Goal: Task Accomplishment & Management: Manage account settings

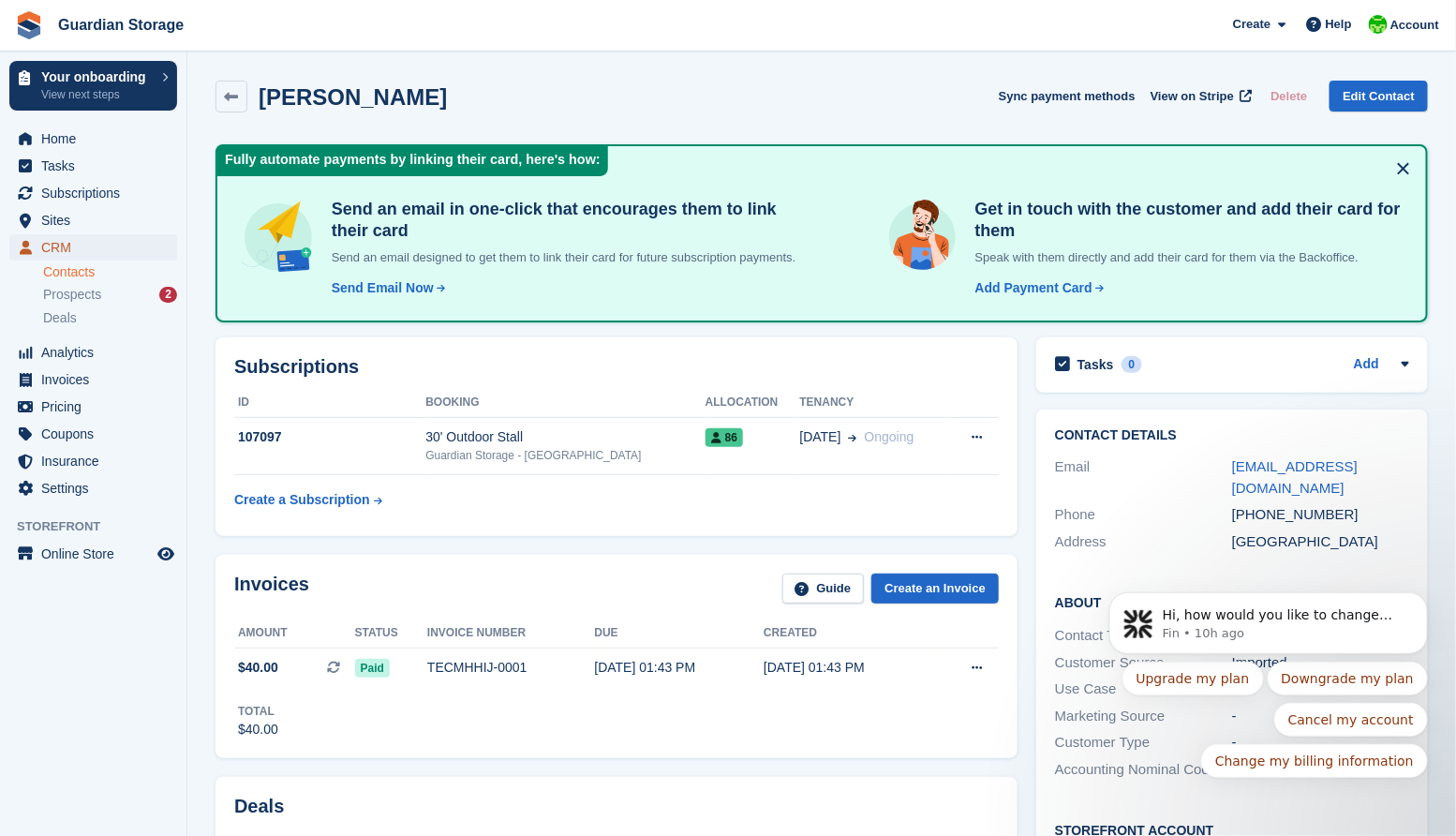
click at [62, 244] on span "CRM" at bounding box center [97, 247] width 112 height 27
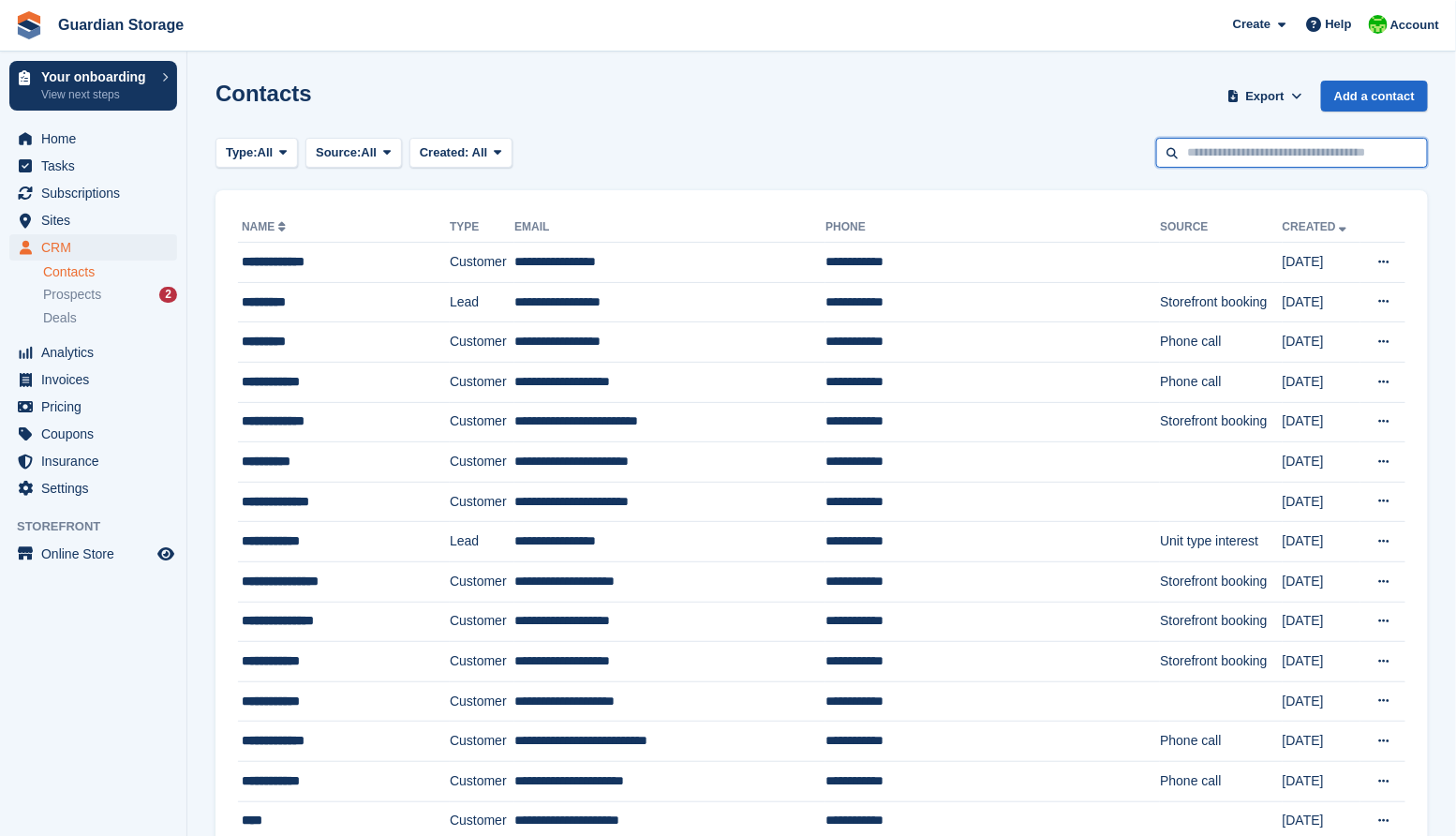
click at [1205, 153] on input "text" at bounding box center [1292, 153] width 272 height 31
type input "******"
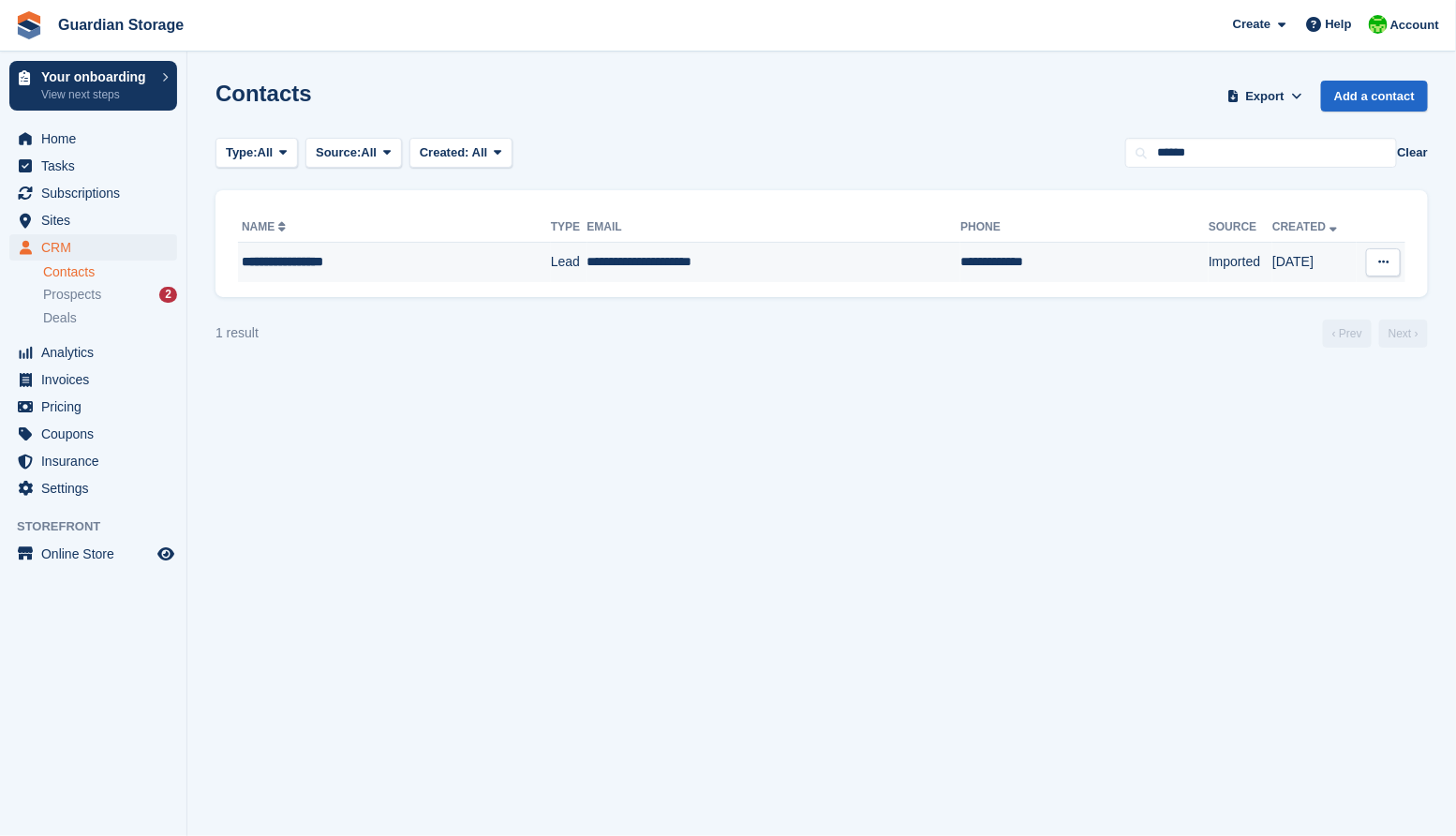
click at [590, 269] on td "**********" at bounding box center [774, 262] width 374 height 39
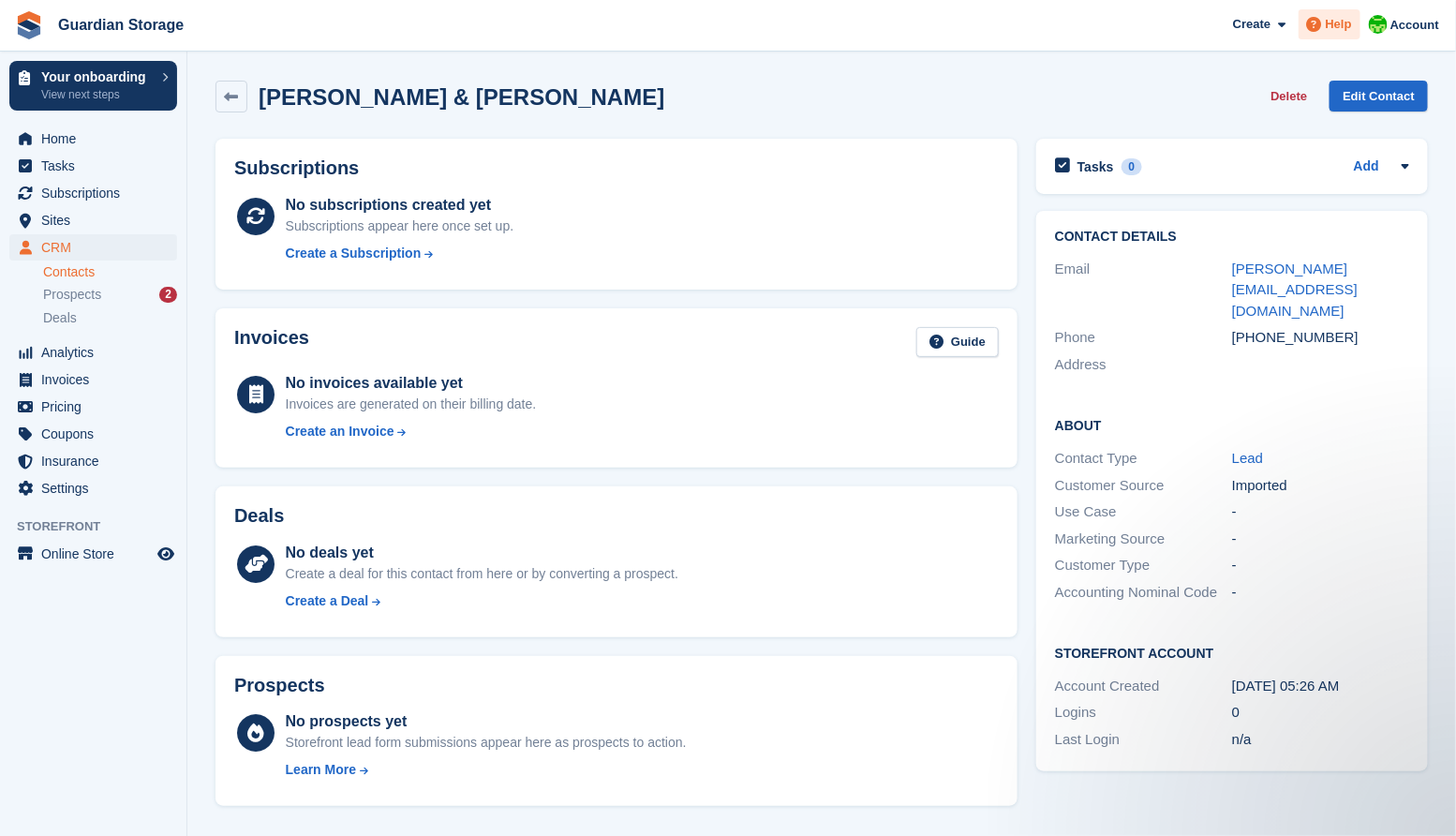
click at [1327, 35] on div "Help" at bounding box center [1330, 25] width 62 height 30
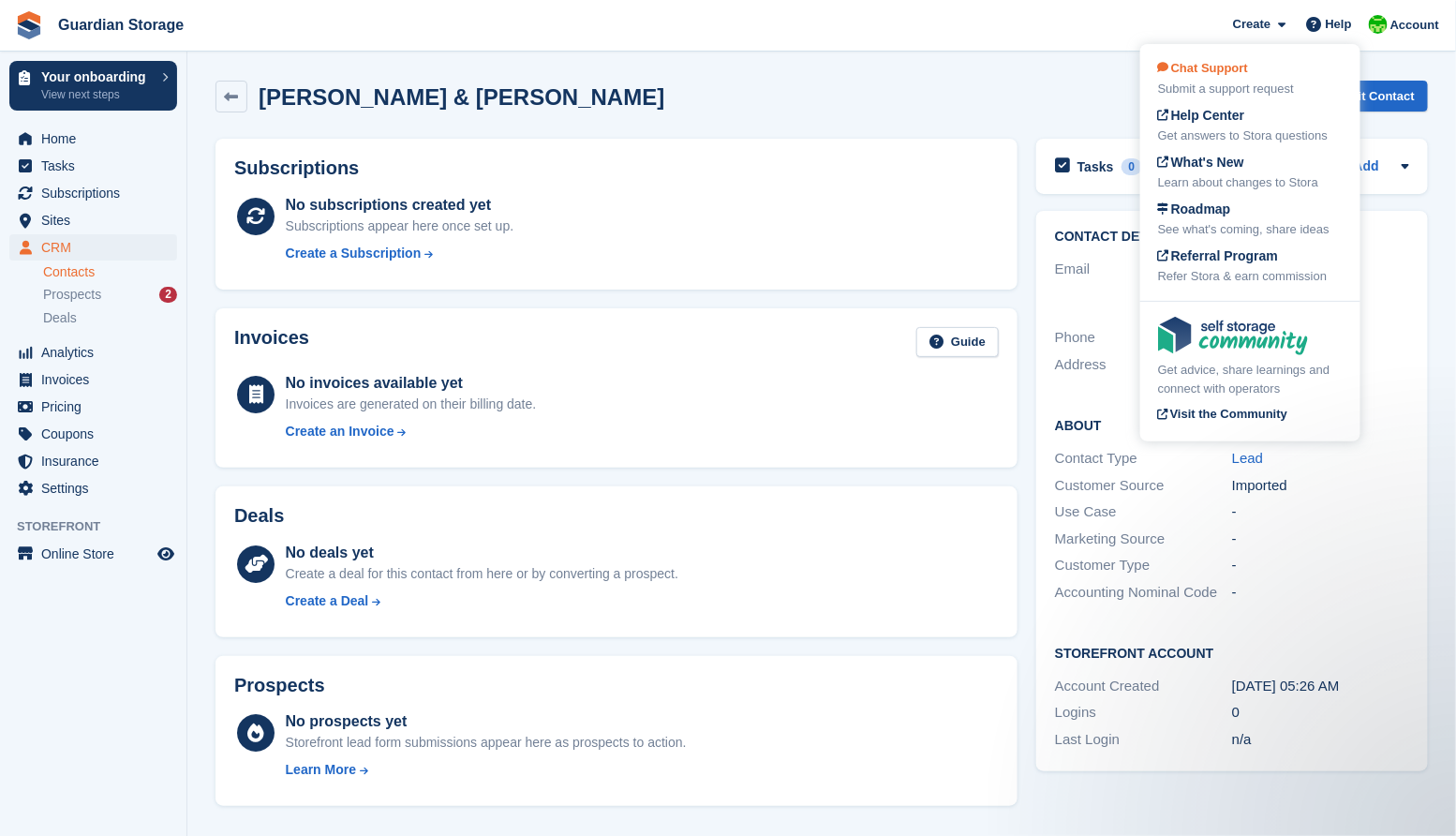
click at [1236, 79] on div "Chat Support Submit a support request" at bounding box center [1251, 78] width 184 height 39
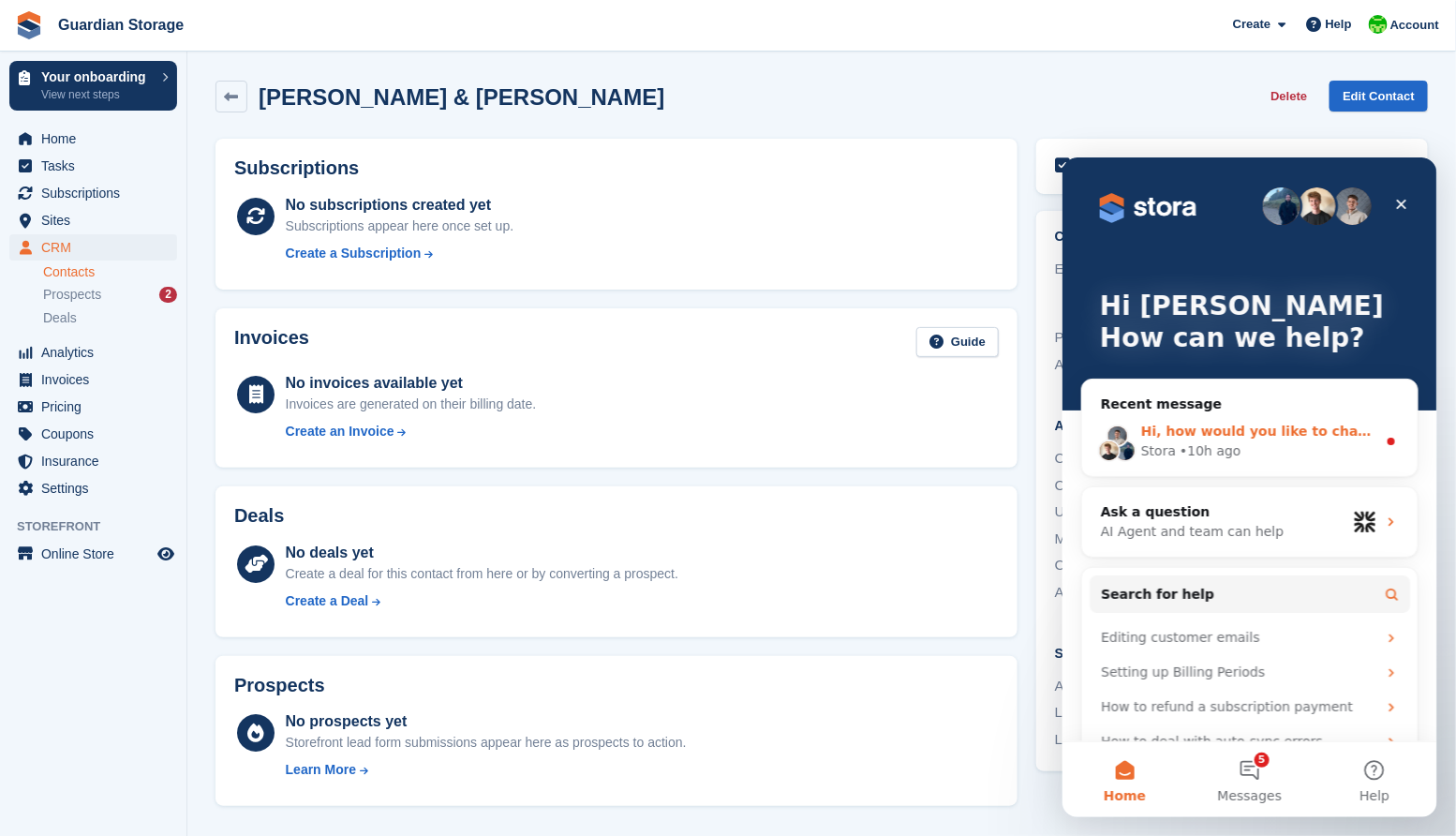
click at [1261, 434] on span "Hi, how would you like to change your plan?" at bounding box center [1304, 430] width 327 height 15
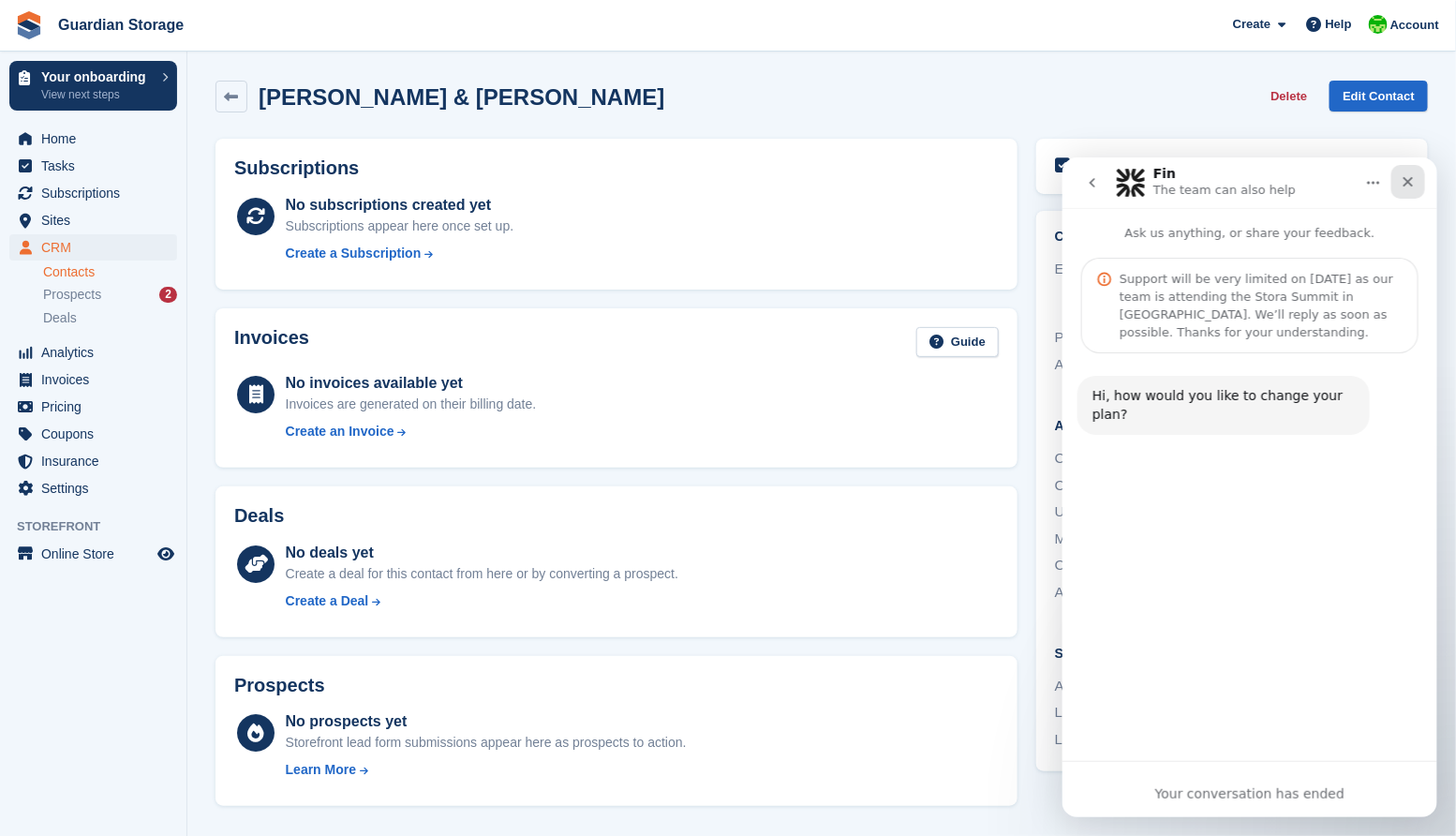
click at [1404, 185] on icon "Close" at bounding box center [1407, 181] width 10 height 10
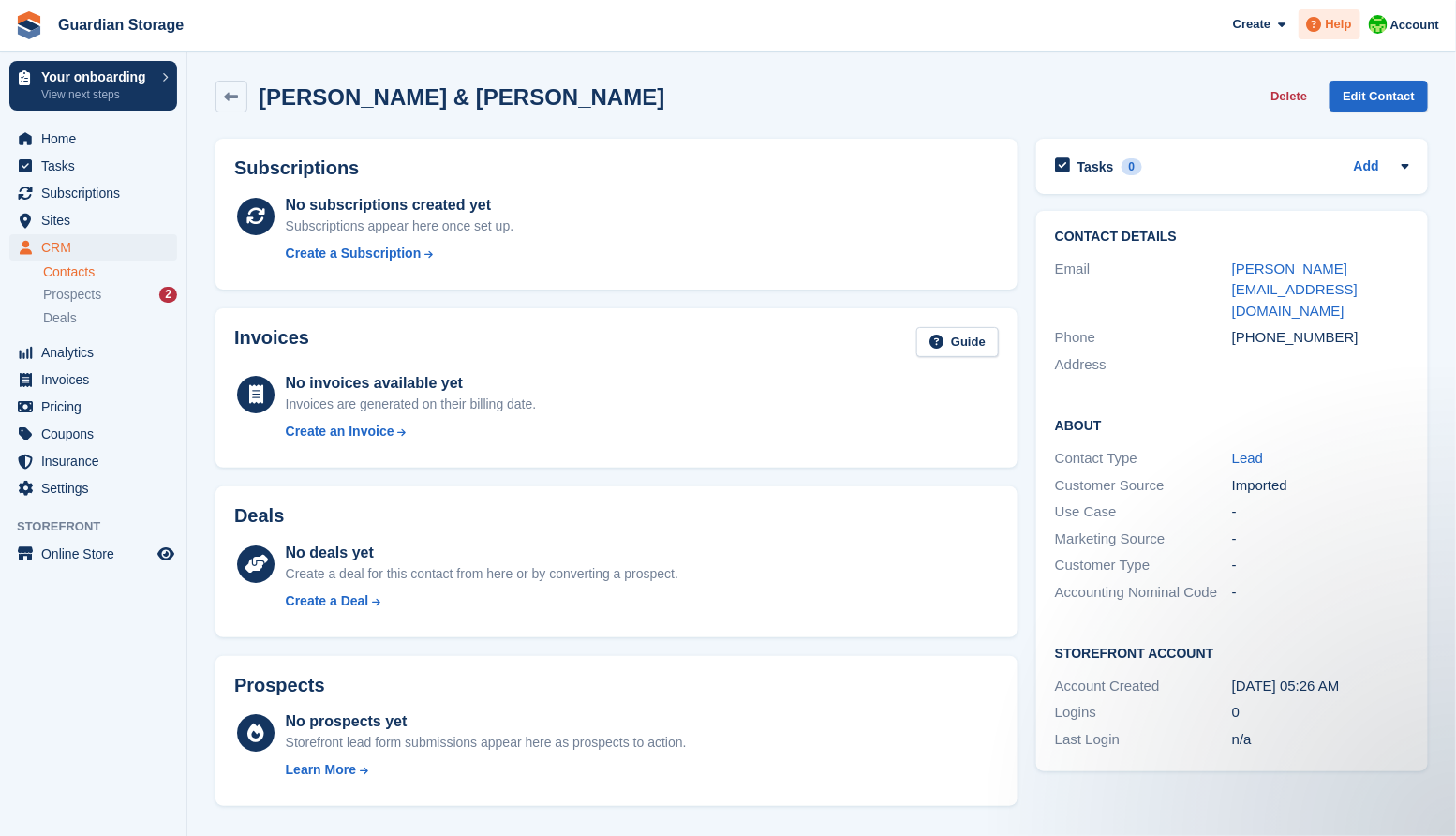
click at [1327, 20] on span "Help" at bounding box center [1339, 25] width 27 height 19
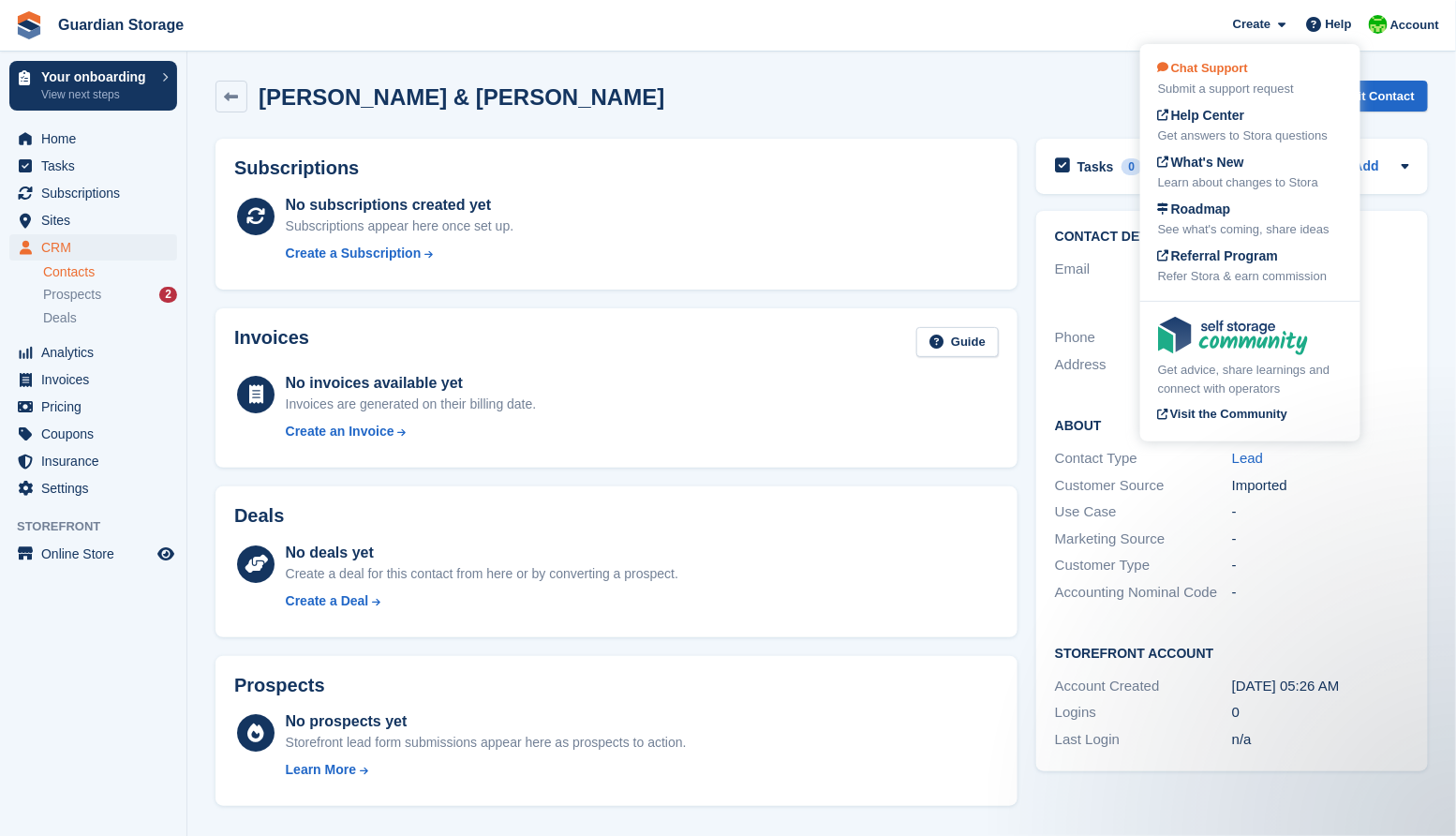
click at [1224, 79] on div "Chat Support Submit a support request" at bounding box center [1251, 78] width 184 height 39
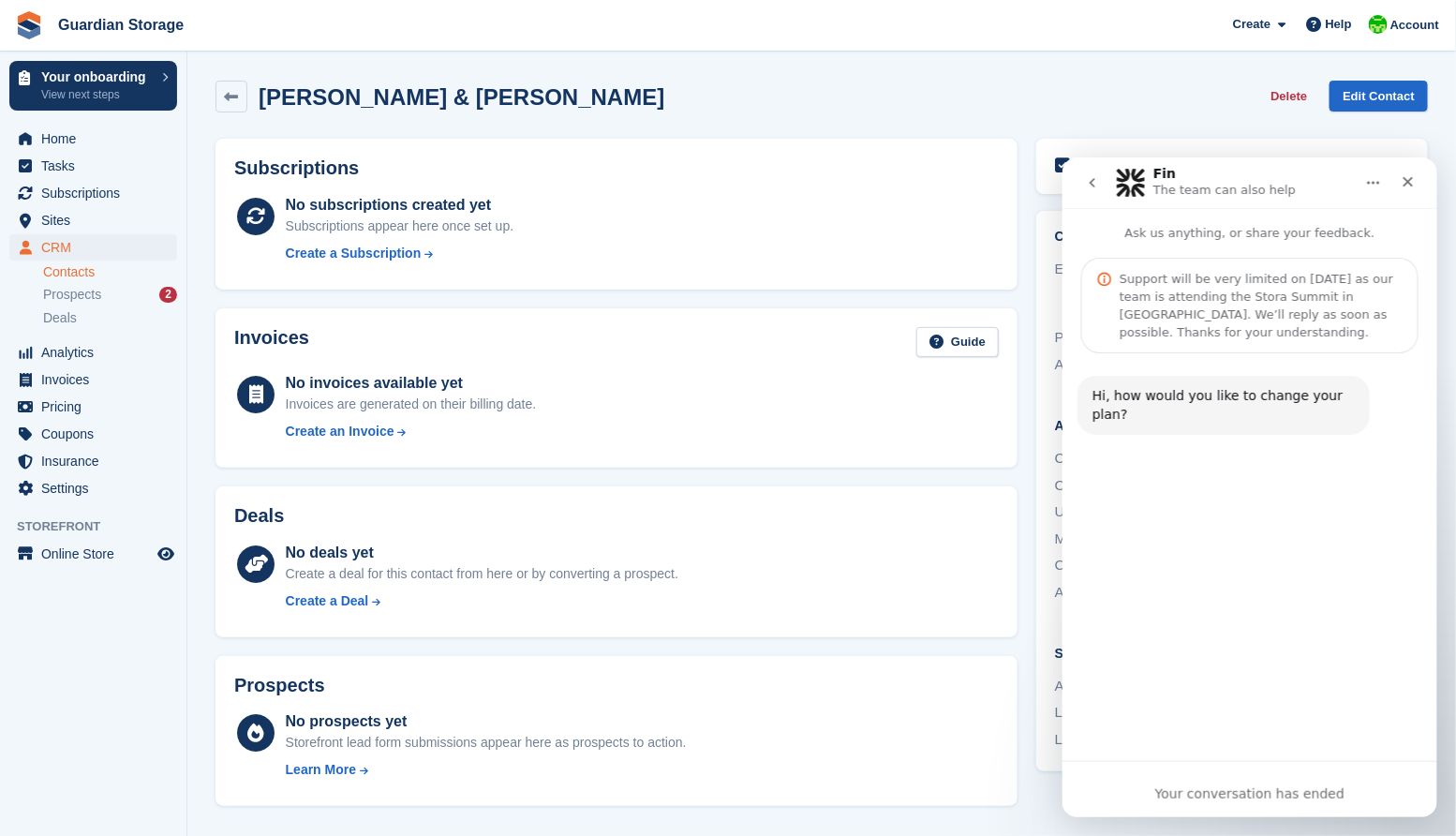
click at [1096, 183] on icon "go back" at bounding box center [1092, 182] width 15 height 15
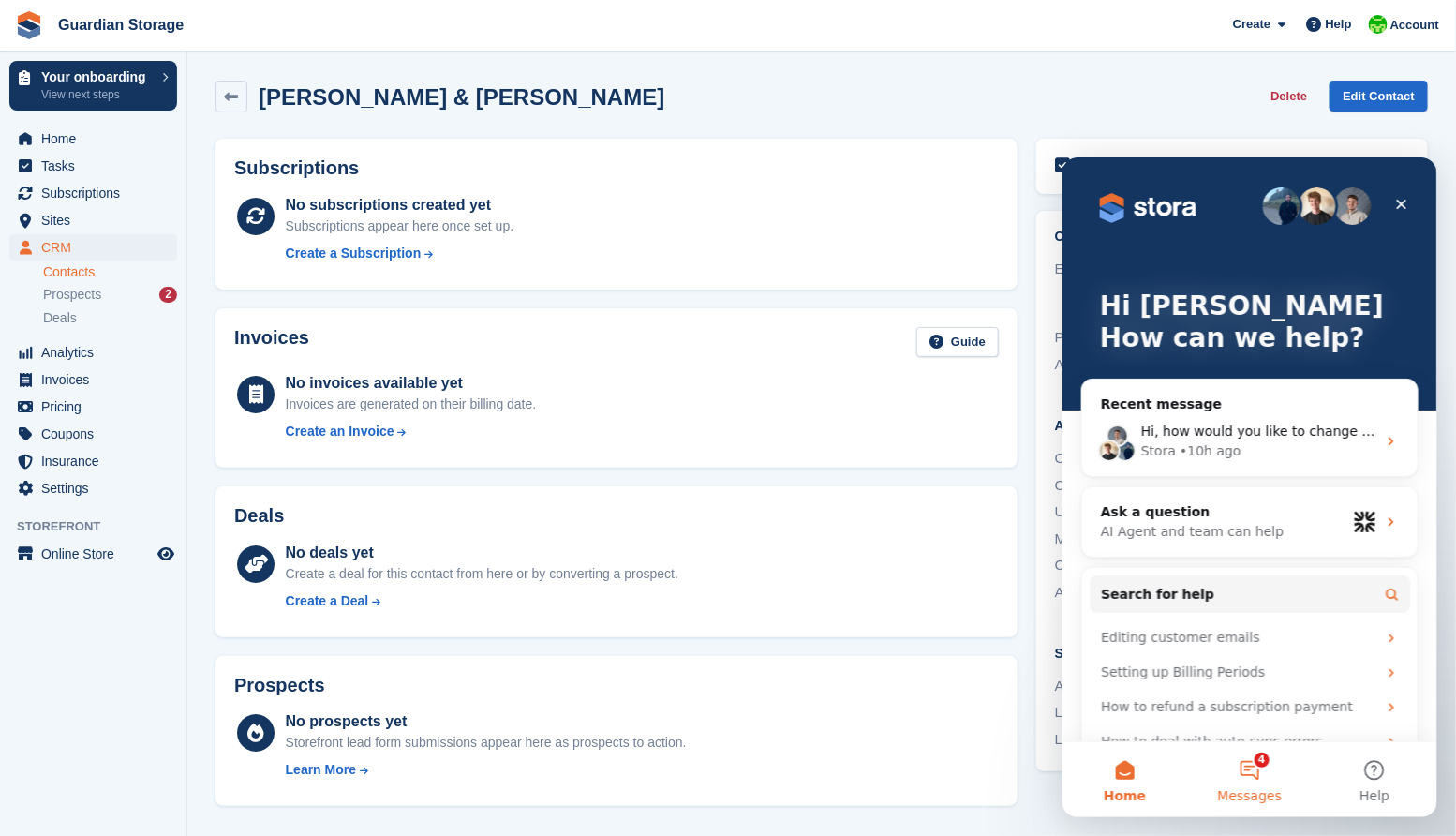
click at [1249, 776] on button "4 Messages" at bounding box center [1248, 778] width 125 height 75
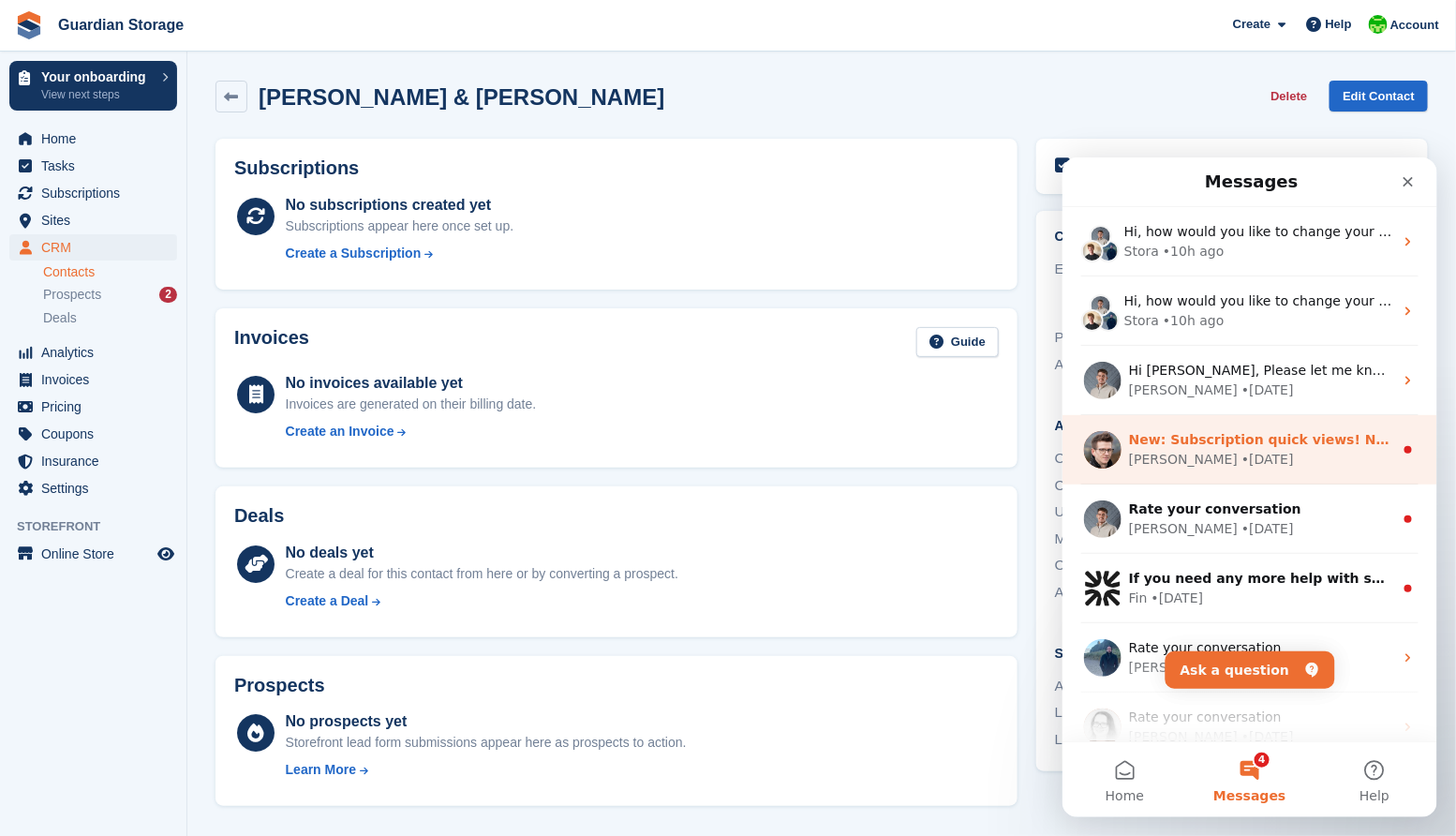
click at [1252, 460] on div "Steven • 2w ago" at bounding box center [1260, 458] width 264 height 20
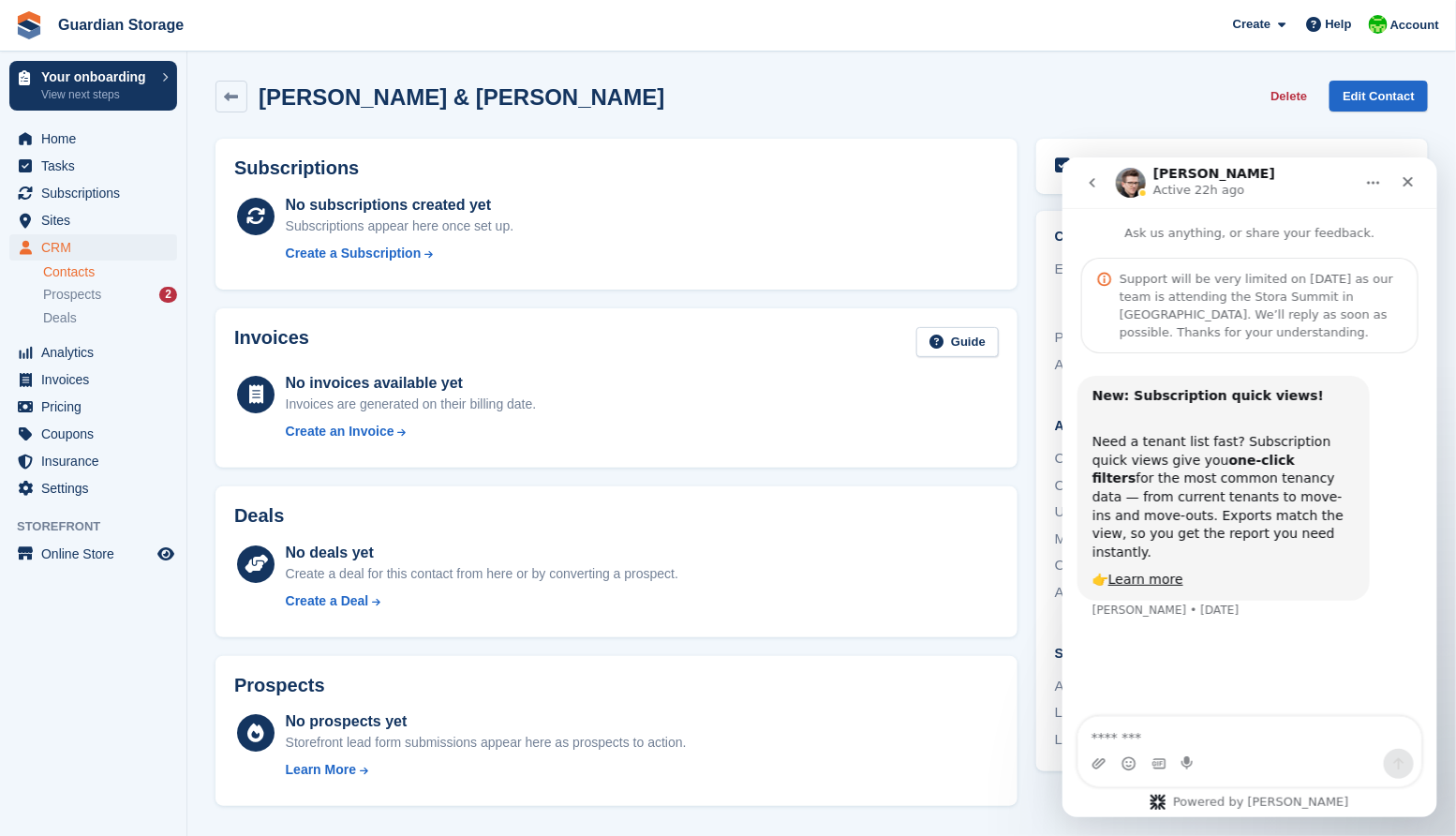
click at [1095, 181] on icon "go back" at bounding box center [1092, 182] width 15 height 15
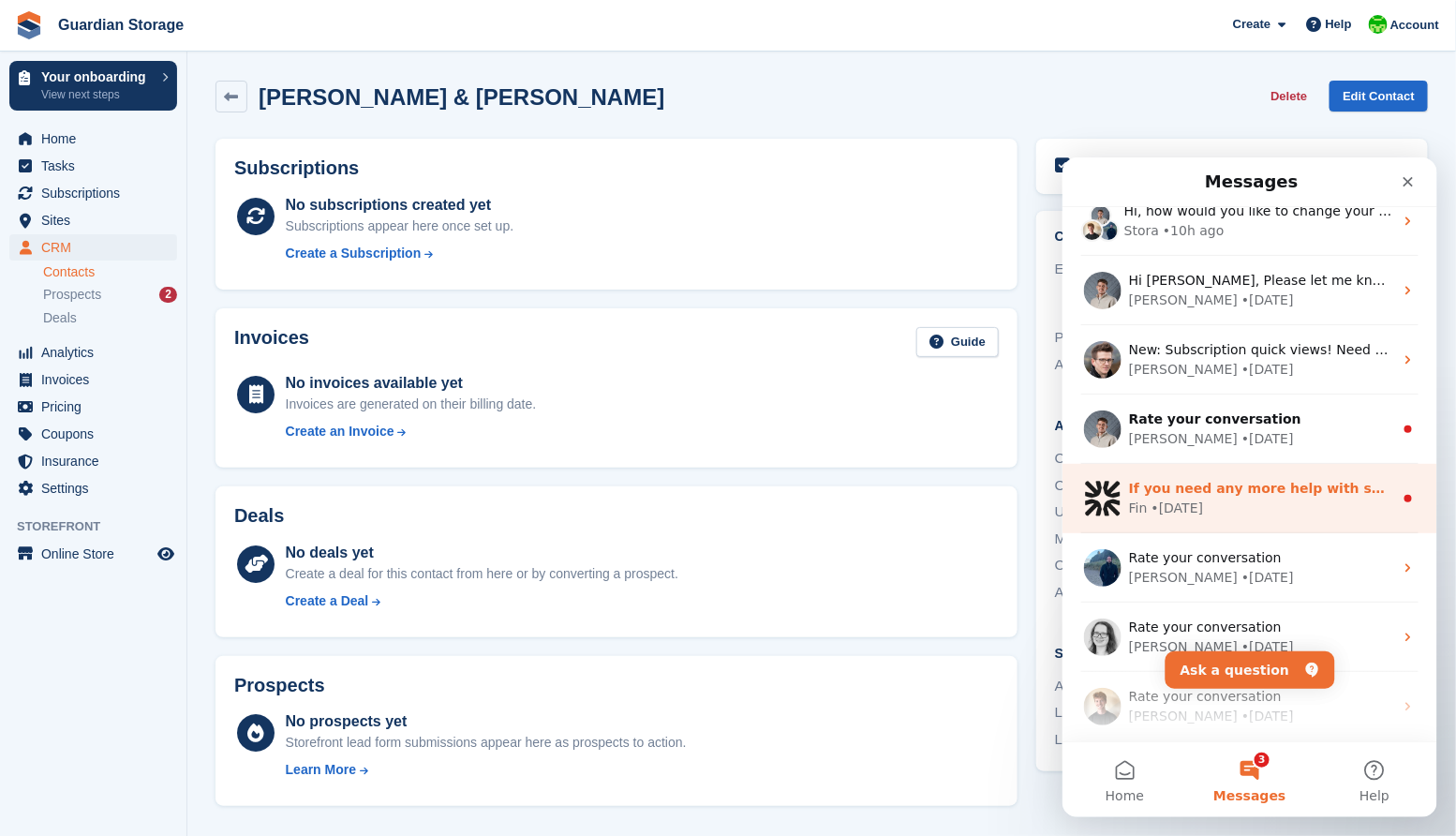
scroll to position [233, 0]
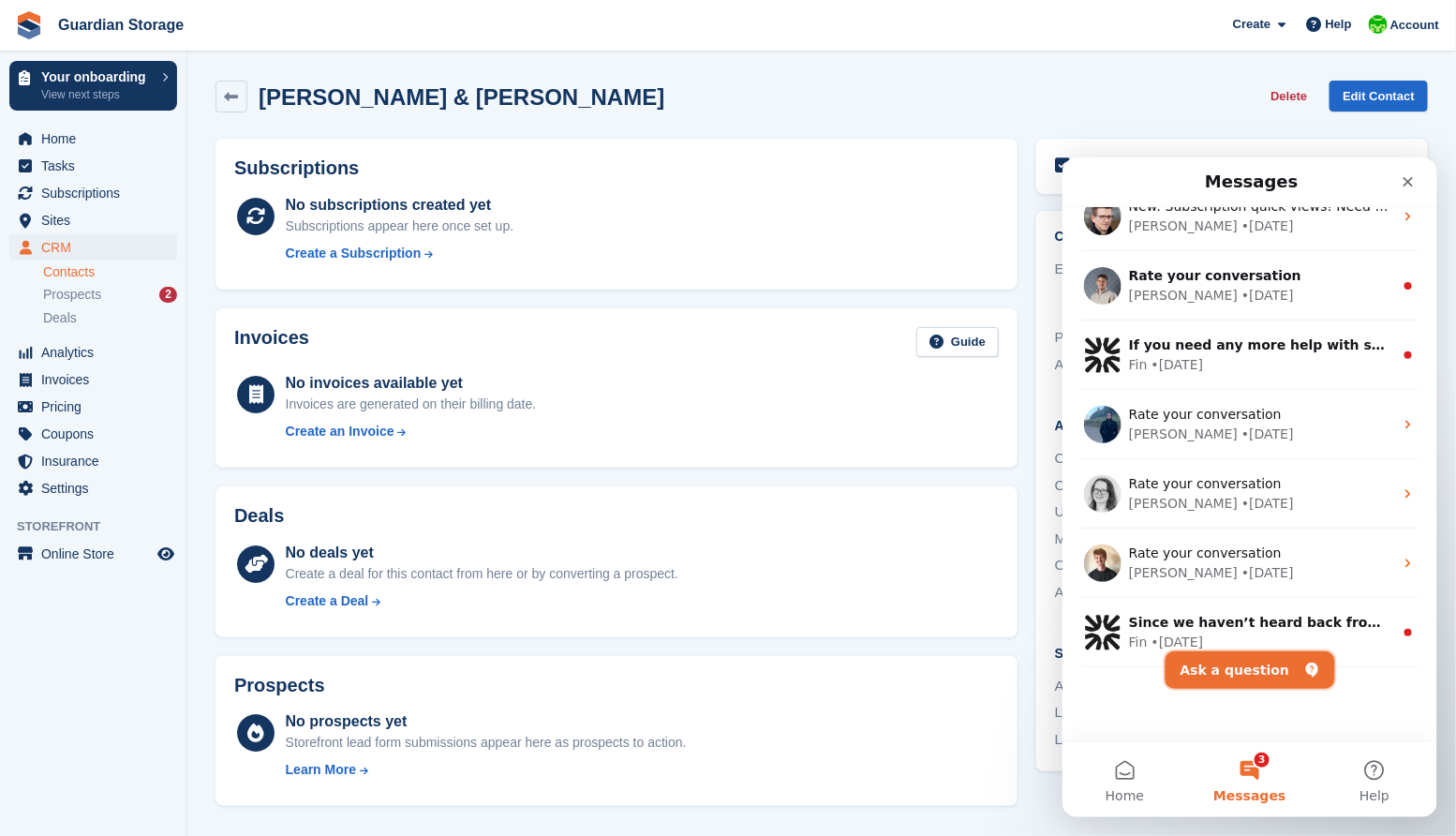
click at [1242, 666] on button "Ask a question" at bounding box center [1250, 669] width 169 height 37
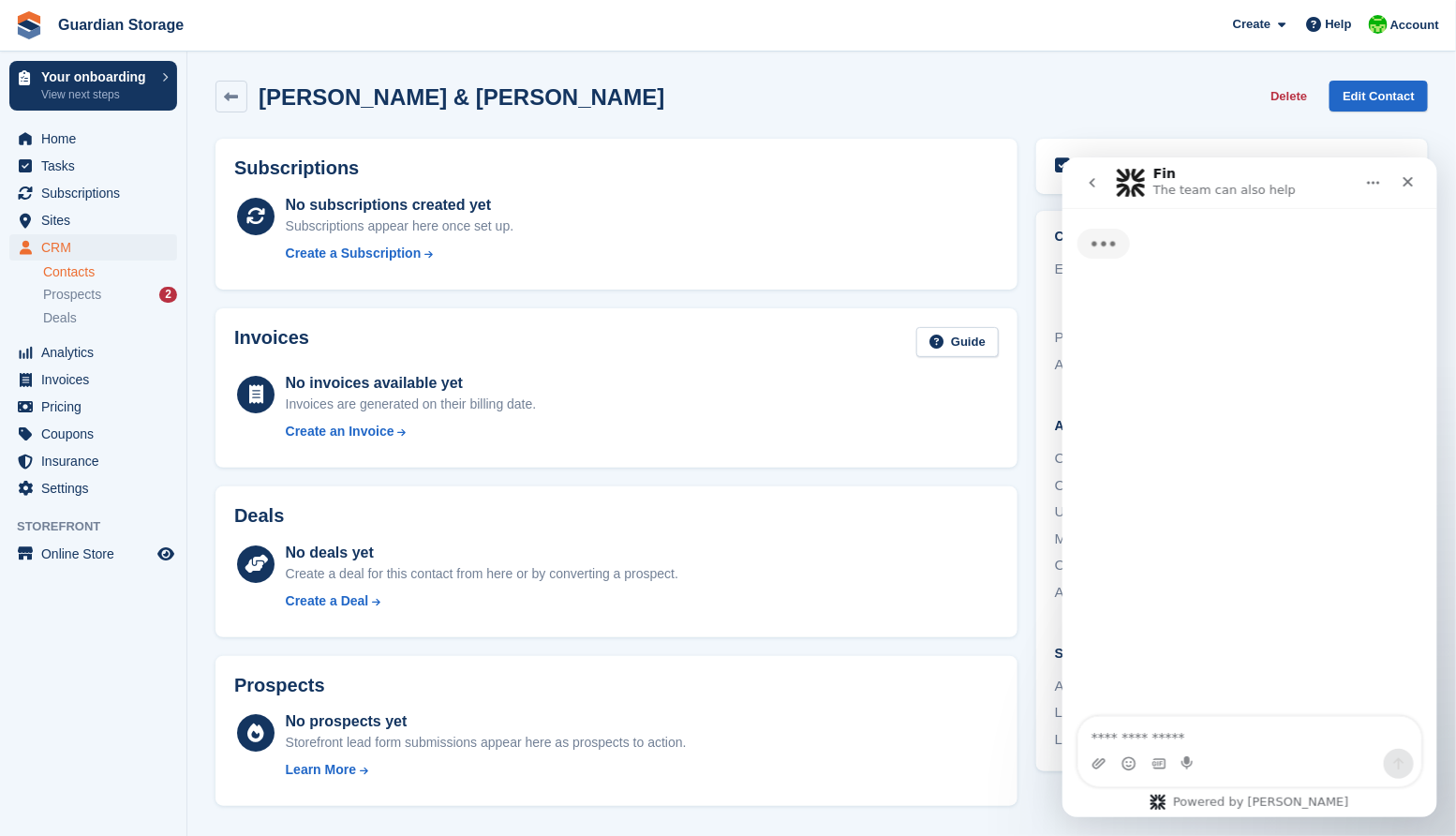
scroll to position [158, 0]
click at [1136, 736] on textarea "Ask a question…" at bounding box center [1249, 732] width 343 height 32
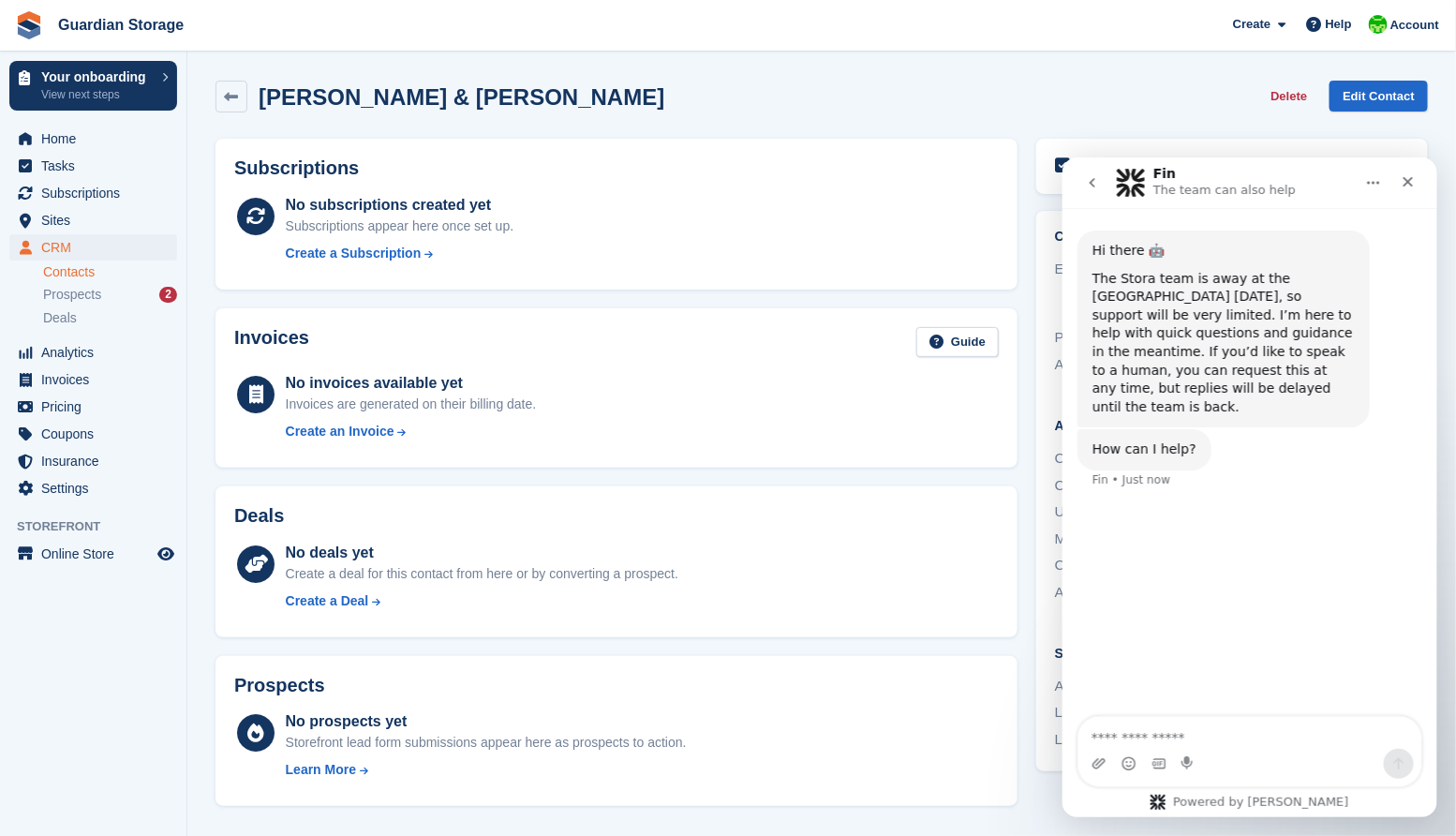
click at [1097, 189] on button "go back" at bounding box center [1091, 181] width 35 height 35
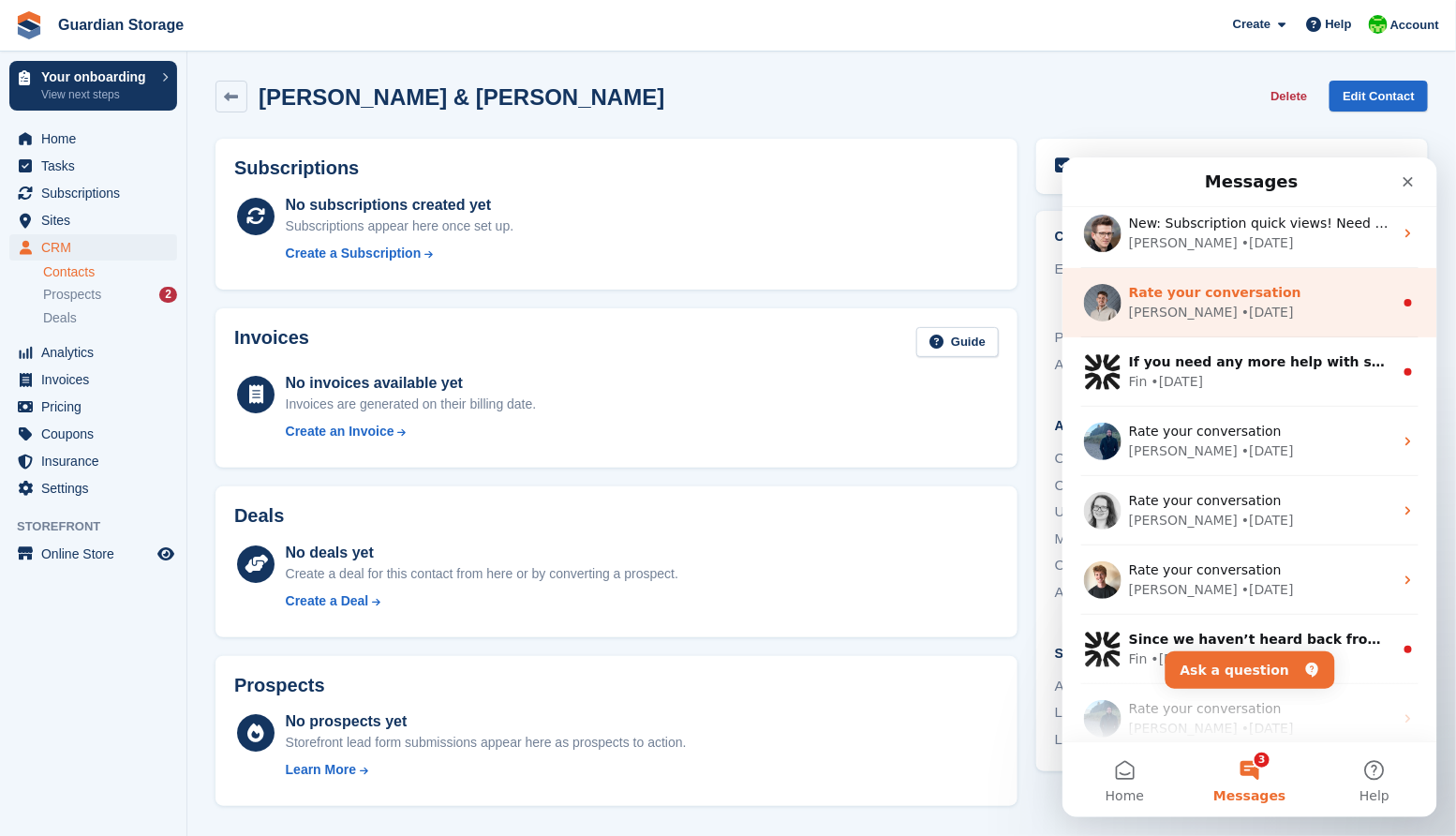
scroll to position [219, 0]
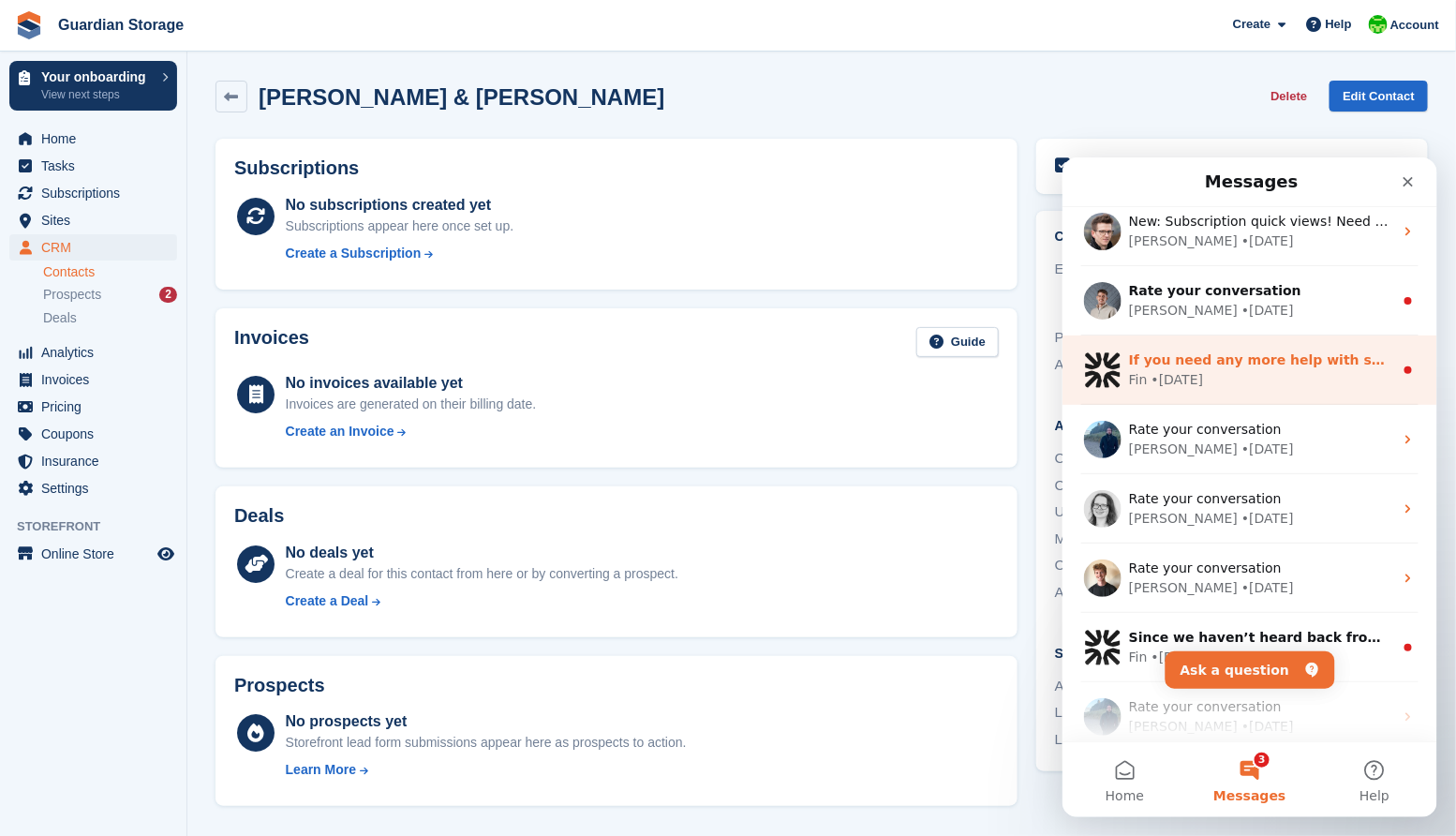
click at [1224, 377] on div "Fin • 3w ago" at bounding box center [1260, 379] width 264 height 20
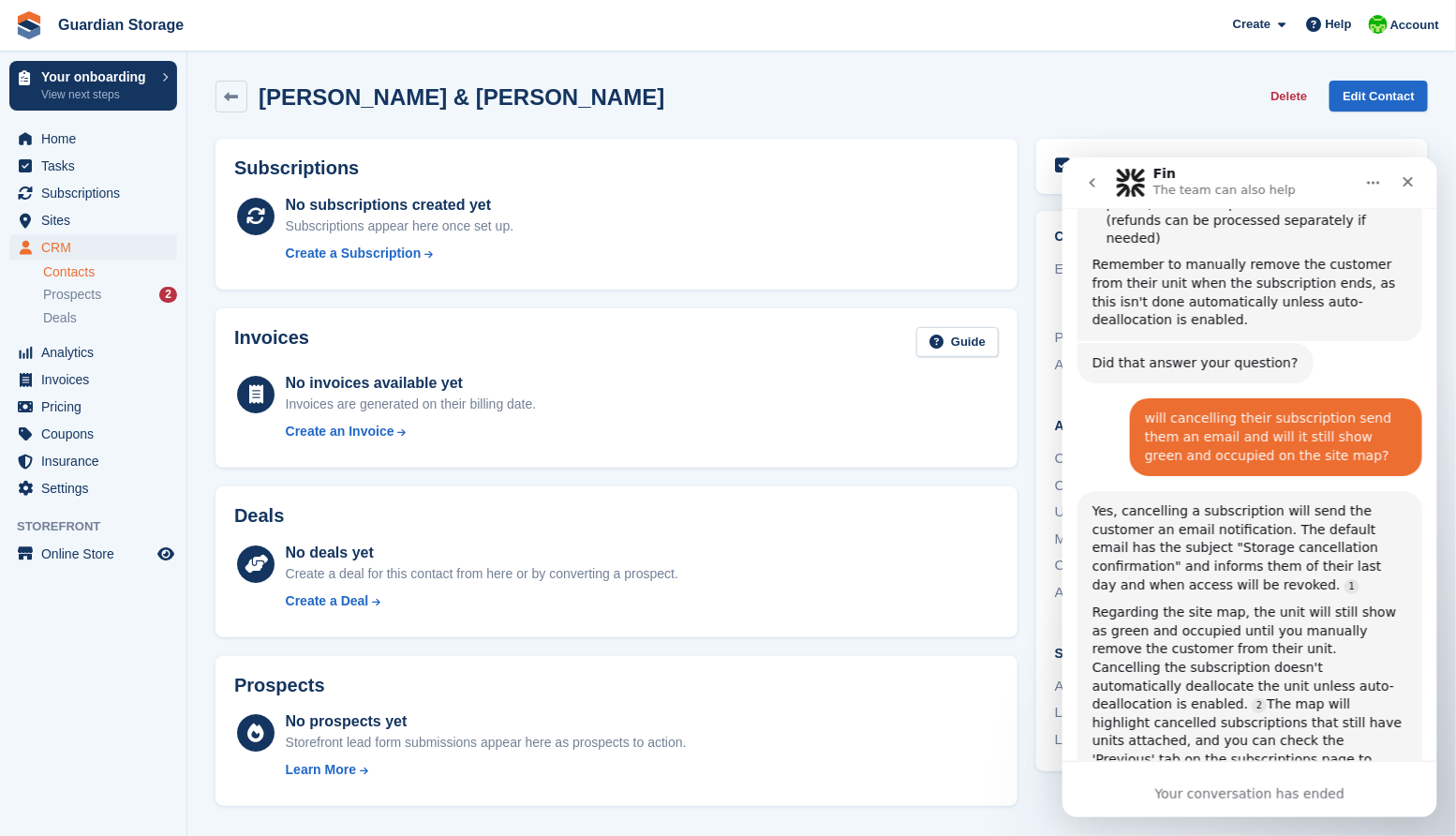
scroll to position [647, 0]
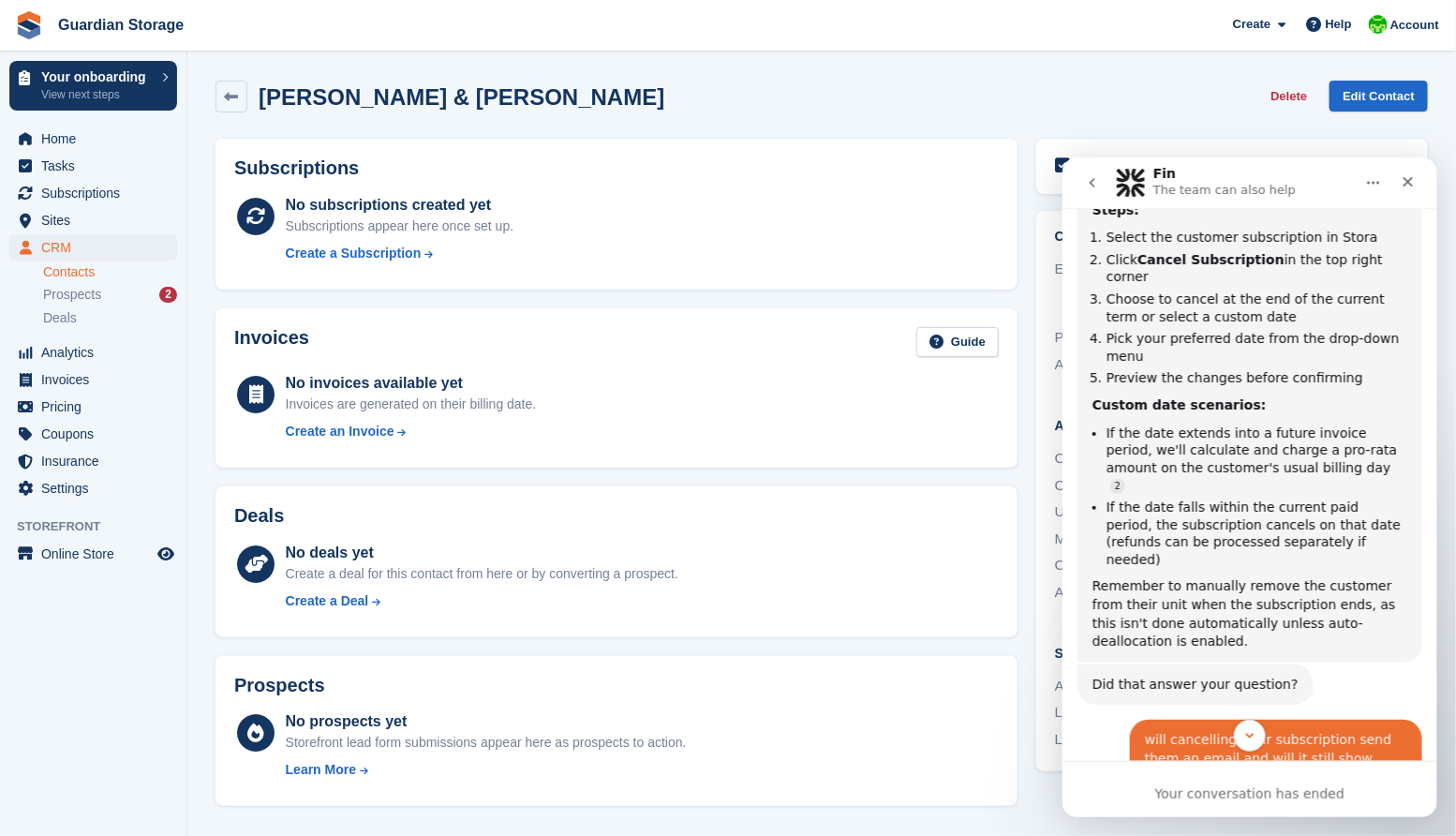
click at [1084, 175] on icon "go back" at bounding box center [1092, 182] width 15 height 15
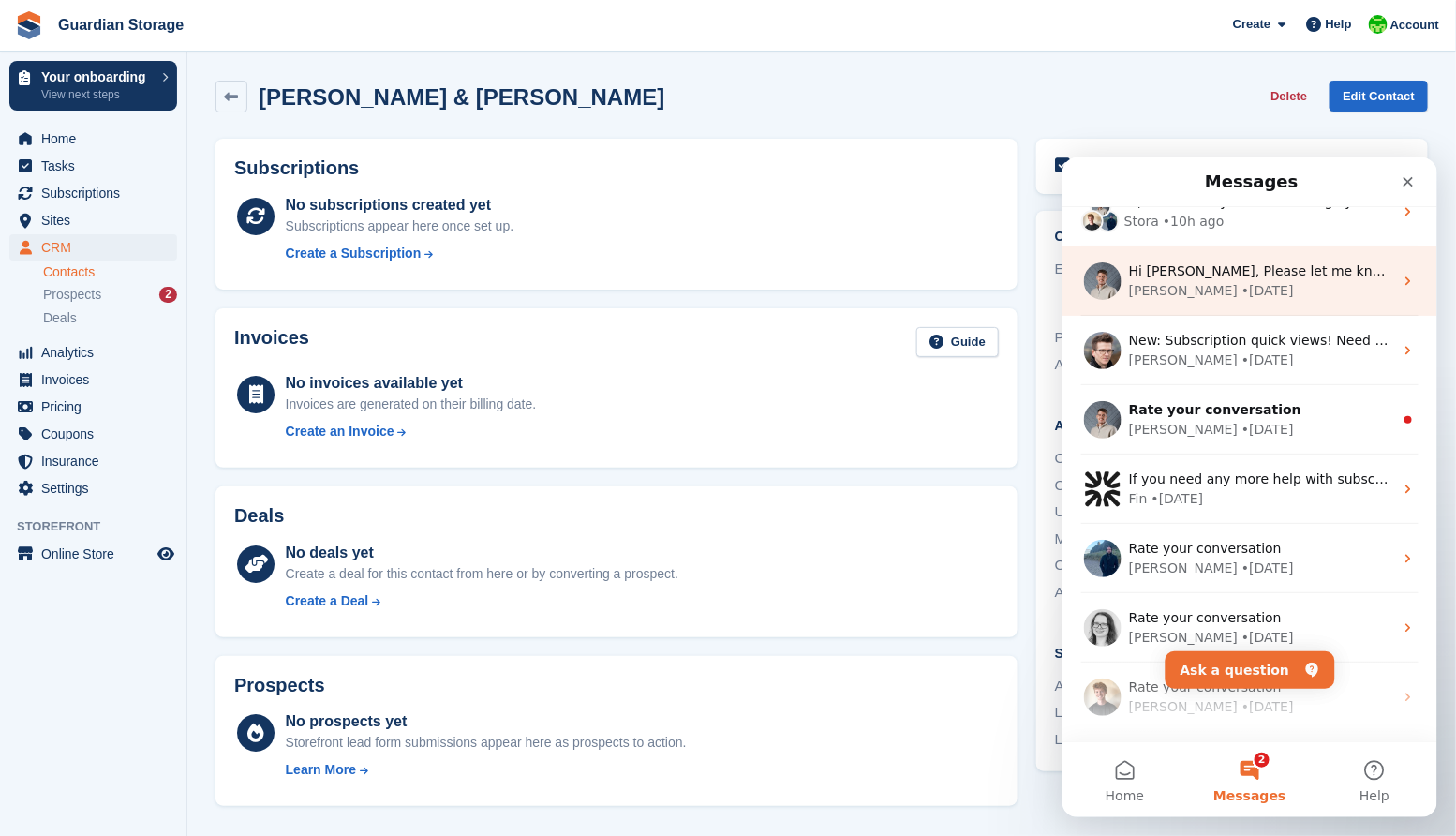
scroll to position [107, 0]
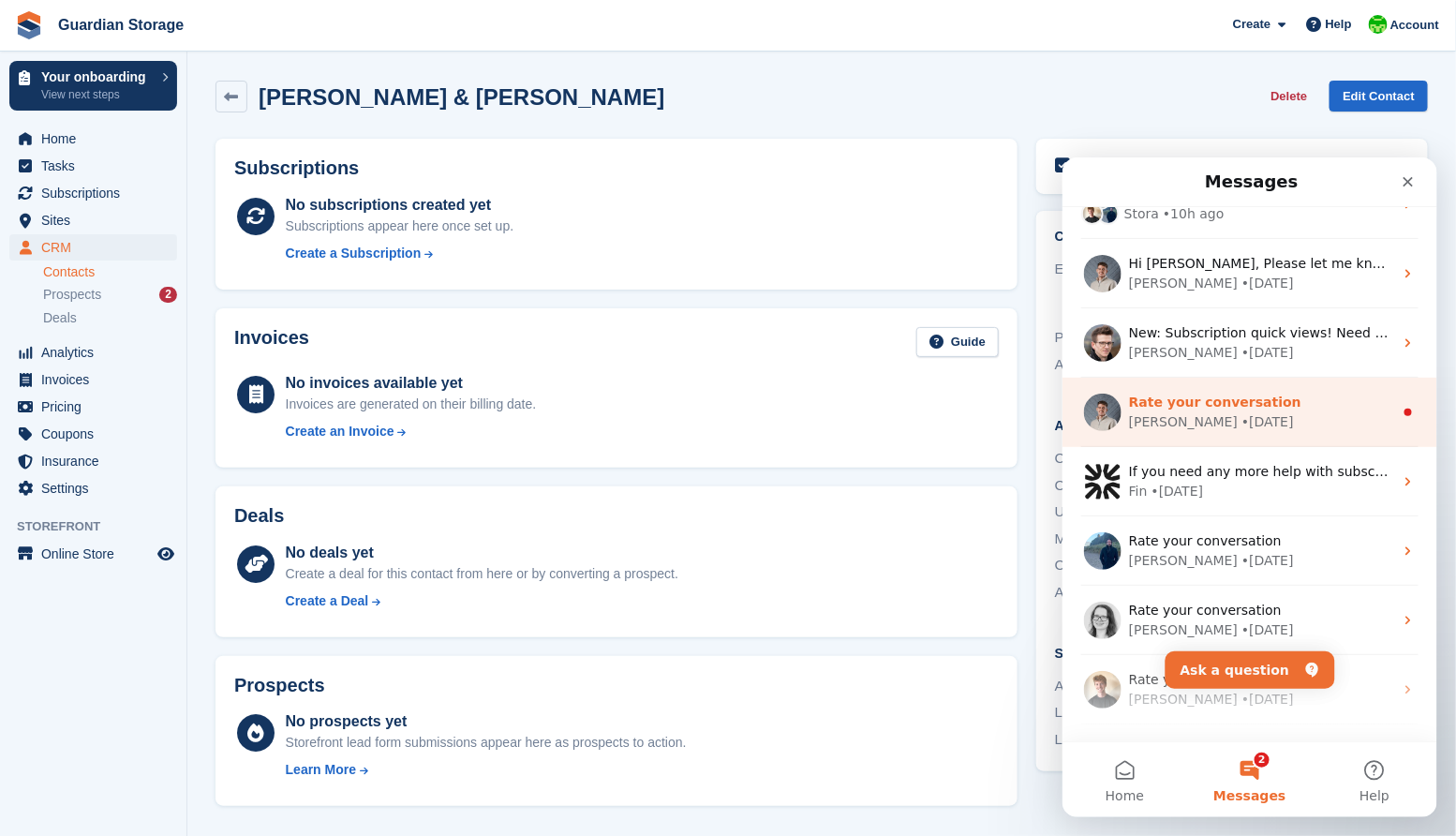
click at [1241, 412] on div "• 2w ago" at bounding box center [1267, 421] width 52 height 20
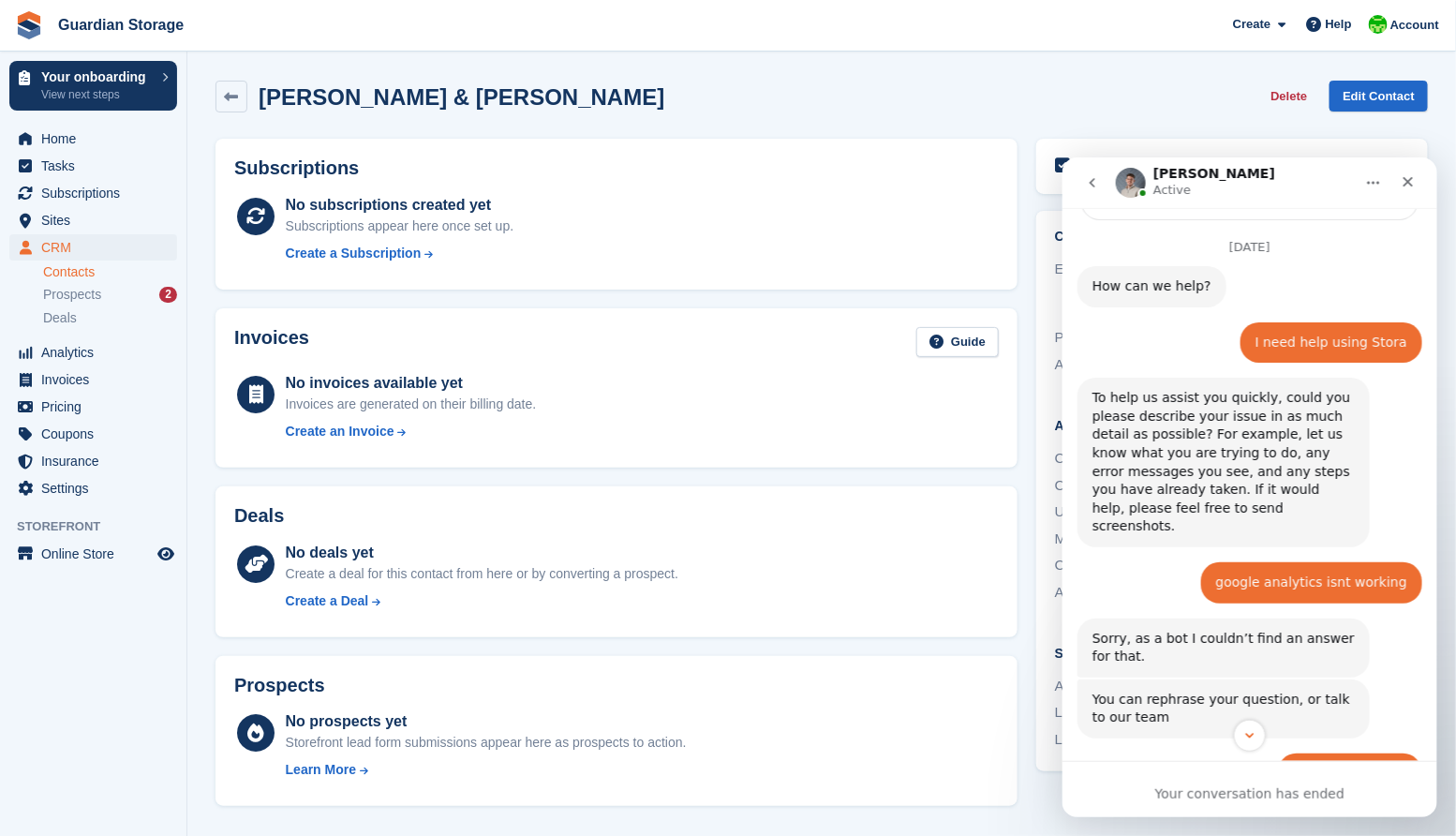
scroll to position [0, 0]
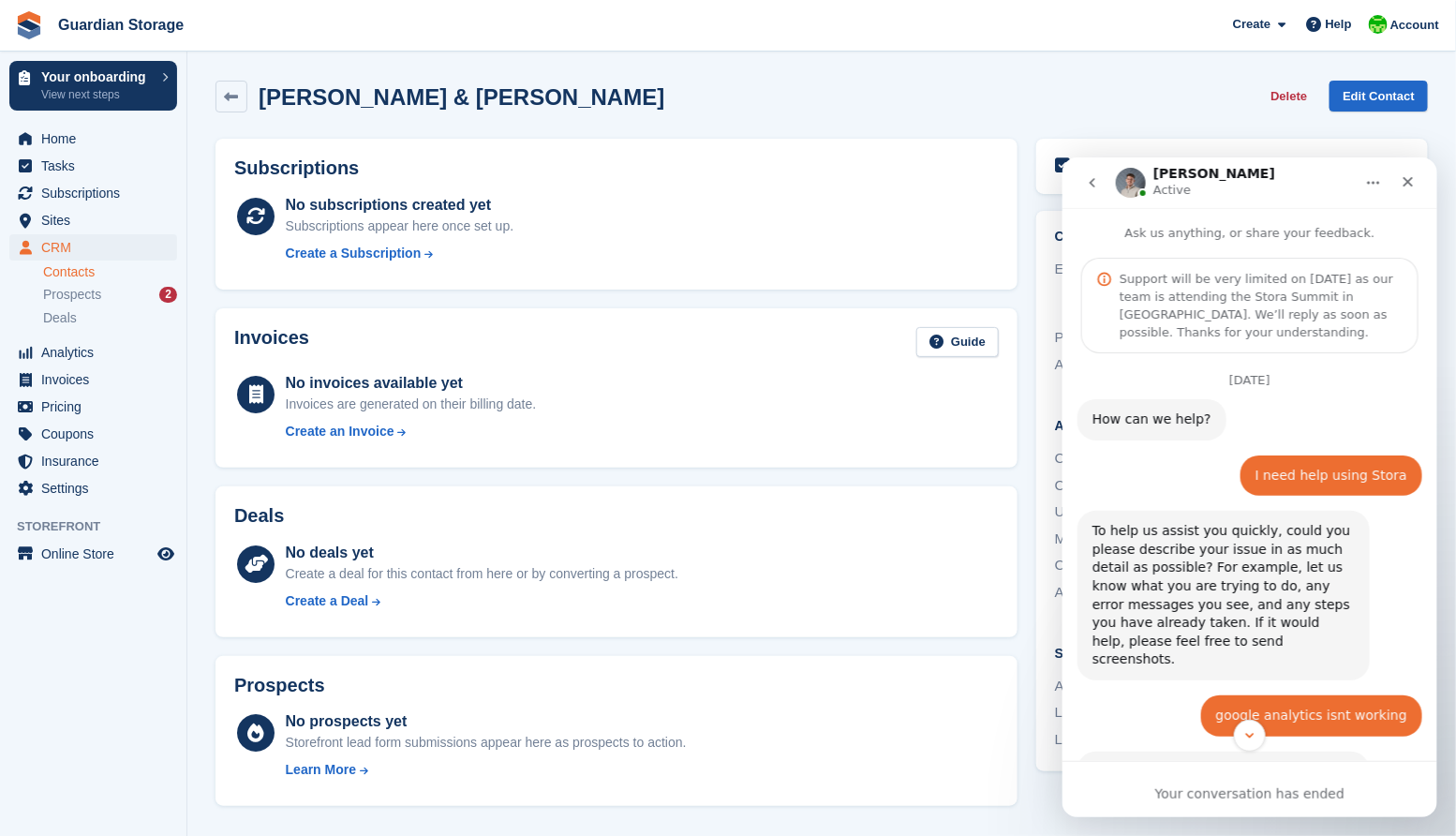
click at [1086, 175] on icon "go back" at bounding box center [1092, 182] width 15 height 15
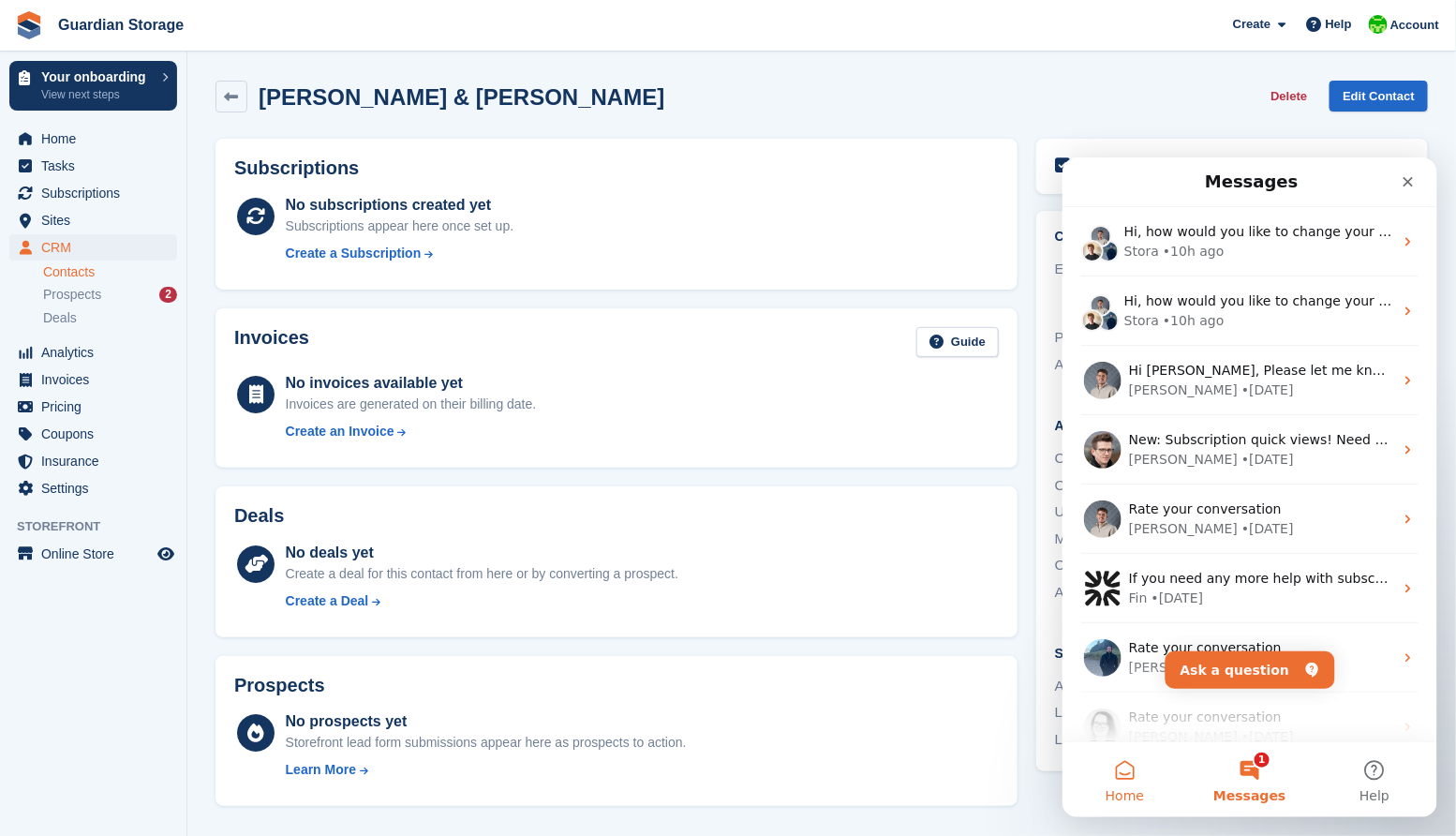
click at [1131, 772] on button "Home" at bounding box center [1123, 778] width 125 height 75
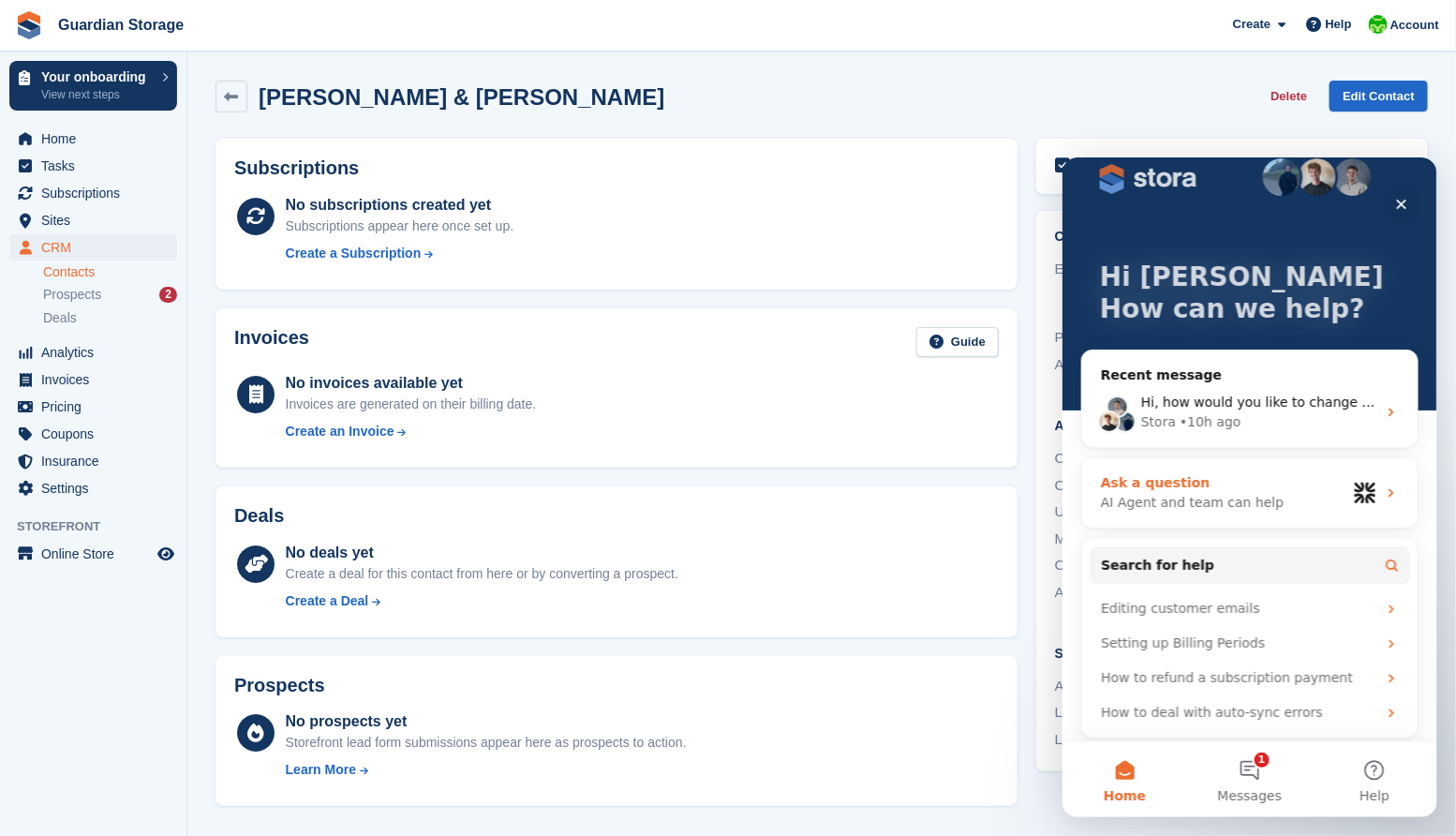
scroll to position [31, 0]
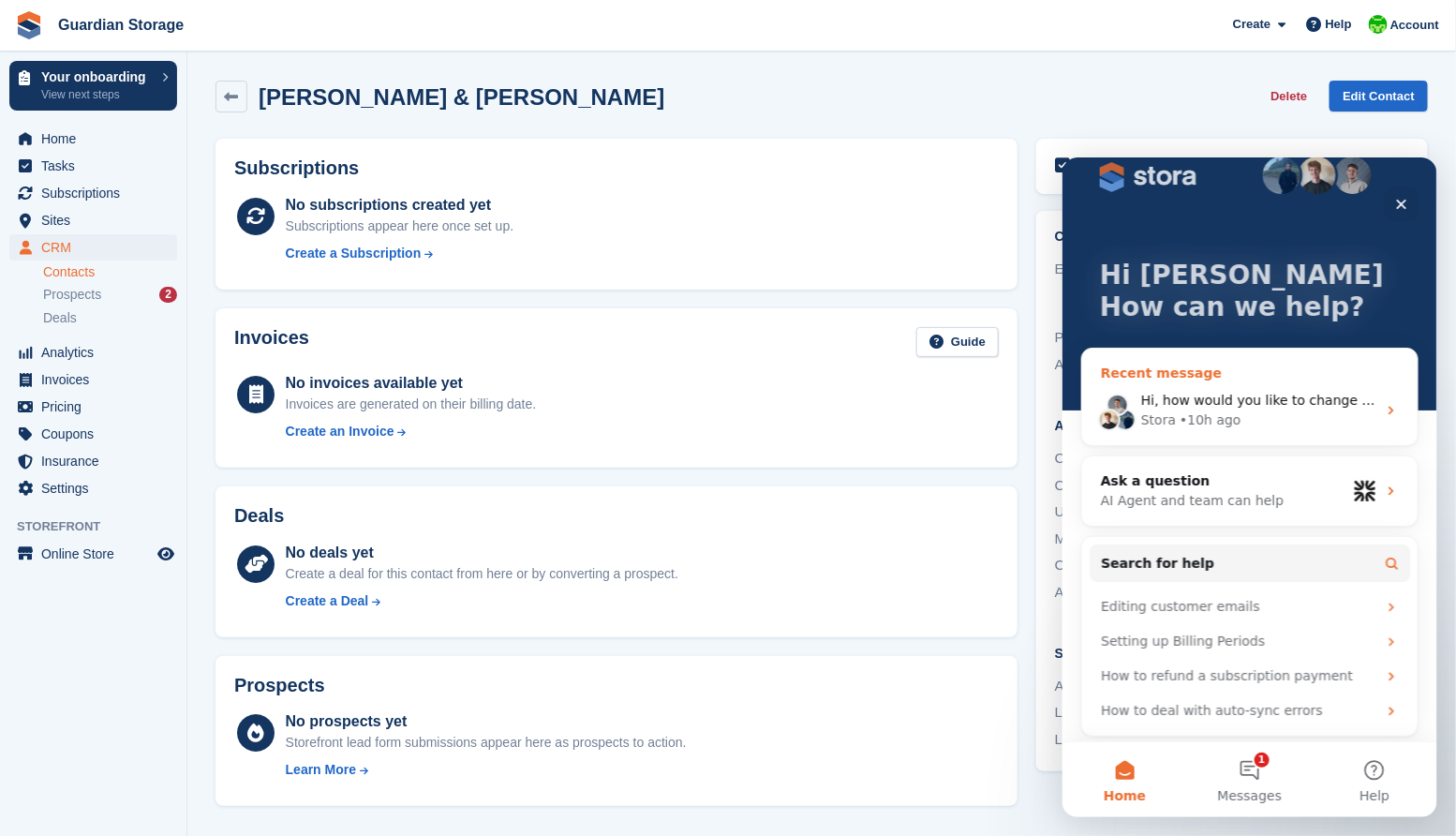
click at [1223, 410] on div "• 10h ago" at bounding box center [1210, 419] width 61 height 20
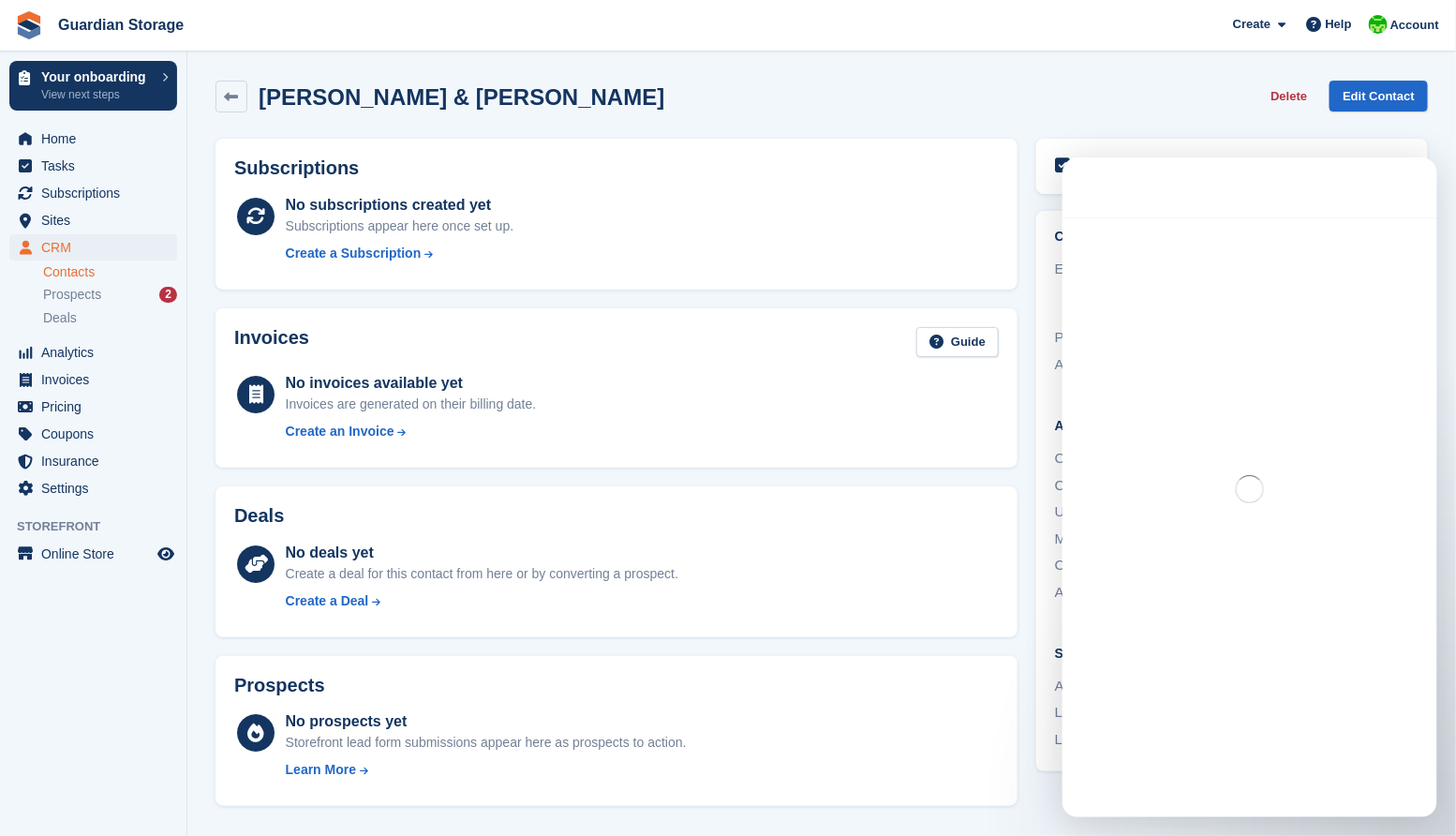
scroll to position [0, 0]
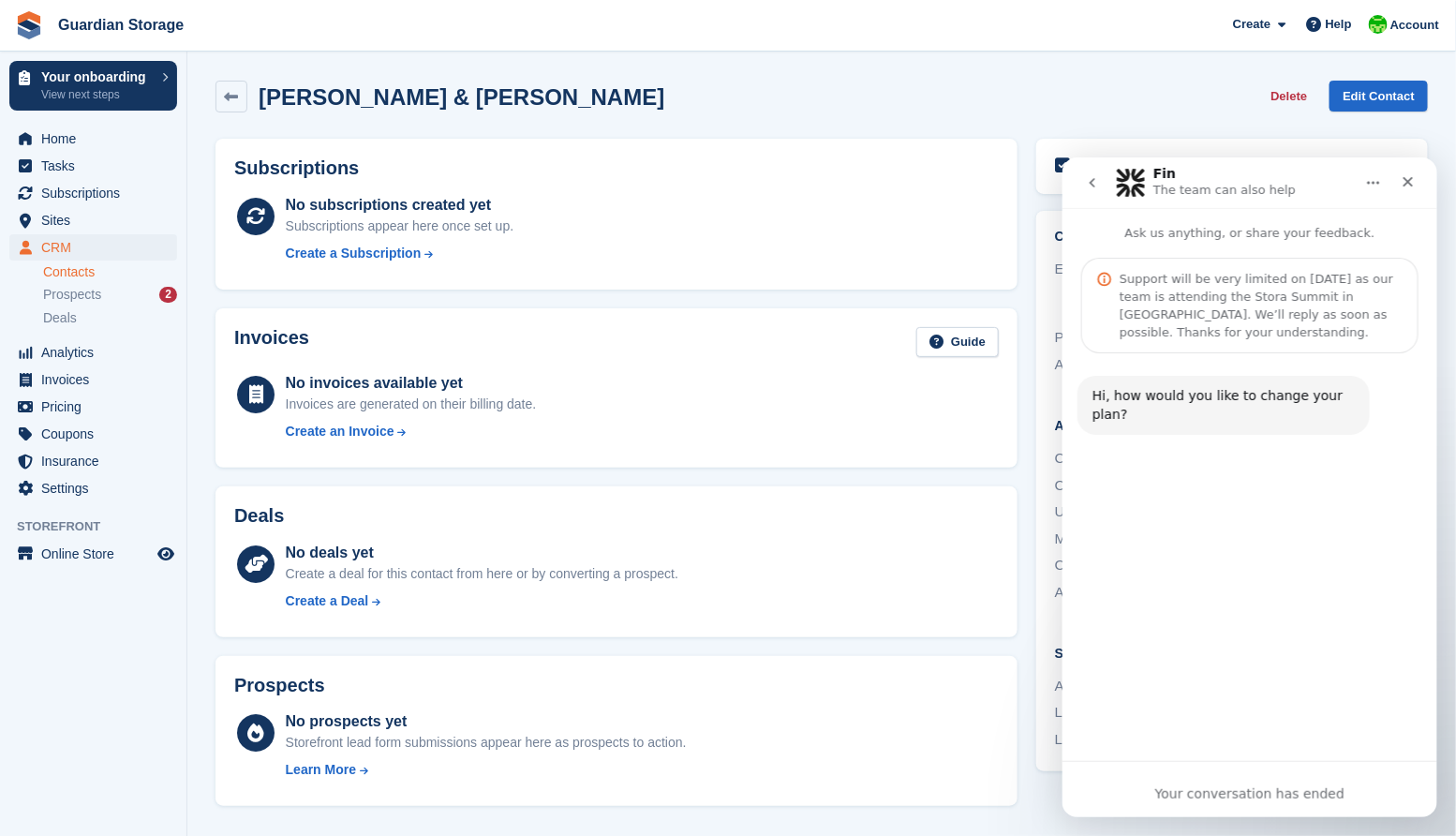
click at [1094, 185] on icon "go back" at bounding box center [1092, 182] width 15 height 15
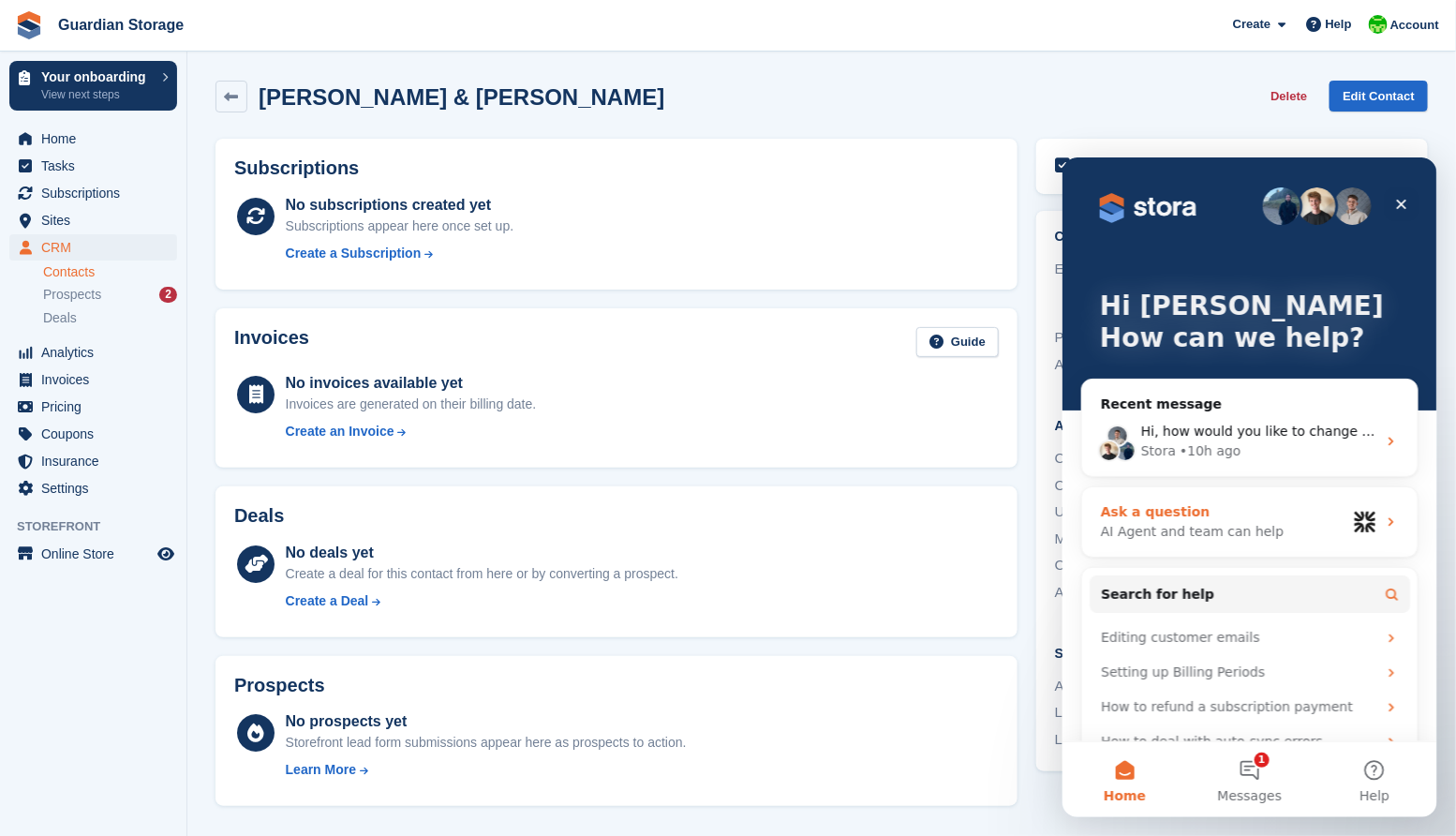
scroll to position [34, 0]
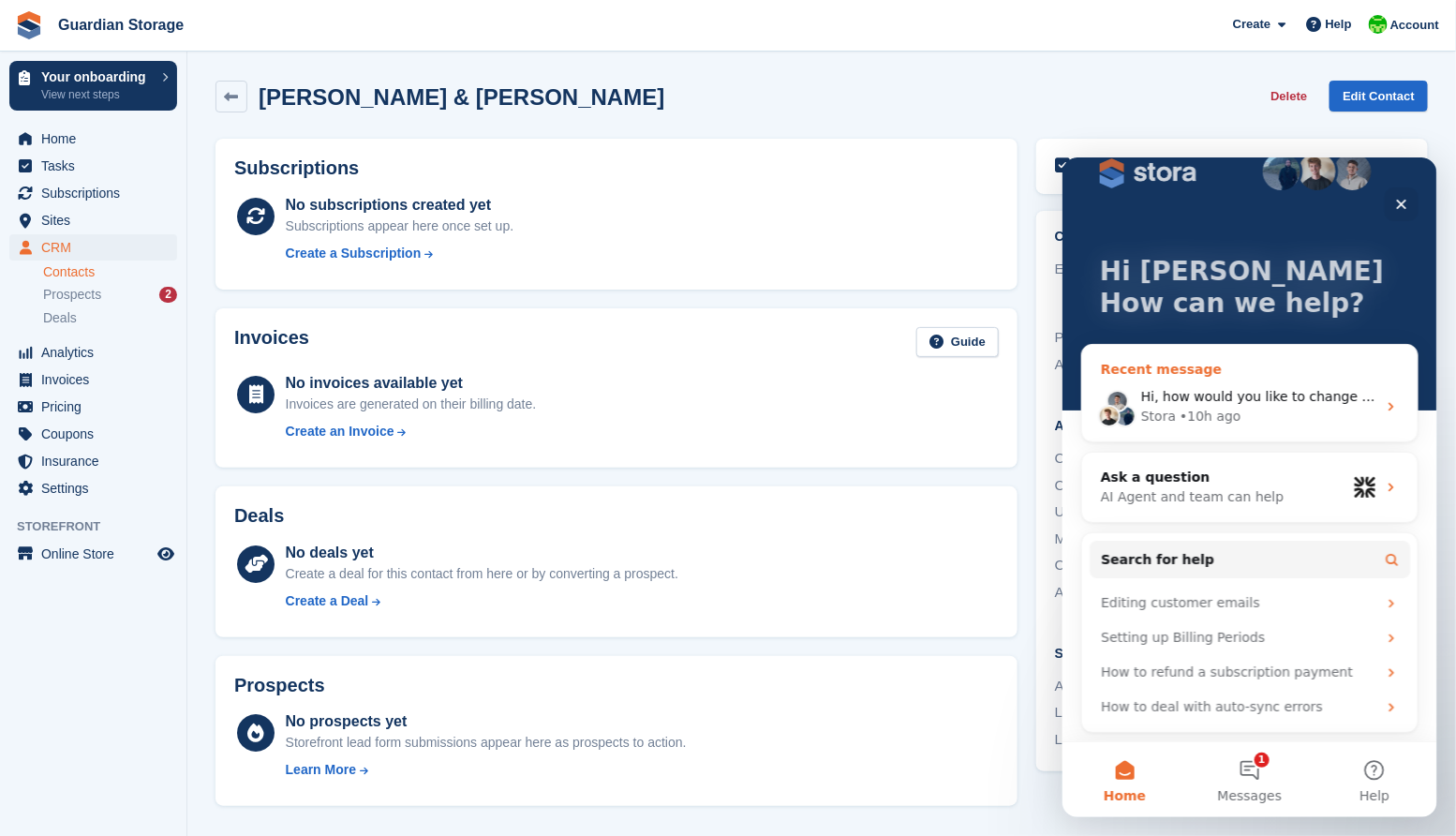
click at [1175, 364] on div "Recent message" at bounding box center [1249, 368] width 298 height 20
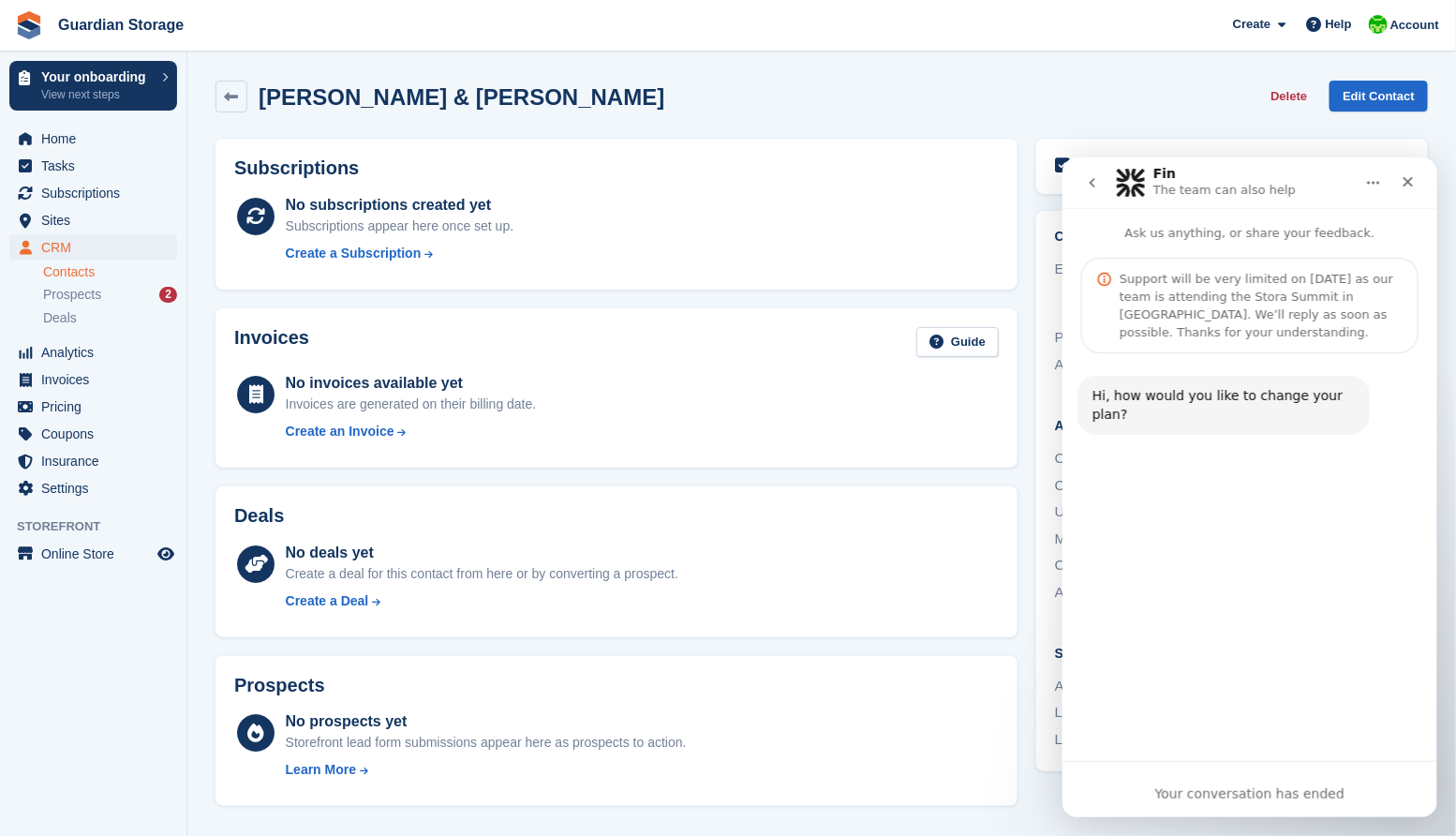
click at [1091, 171] on button "go back" at bounding box center [1091, 181] width 35 height 35
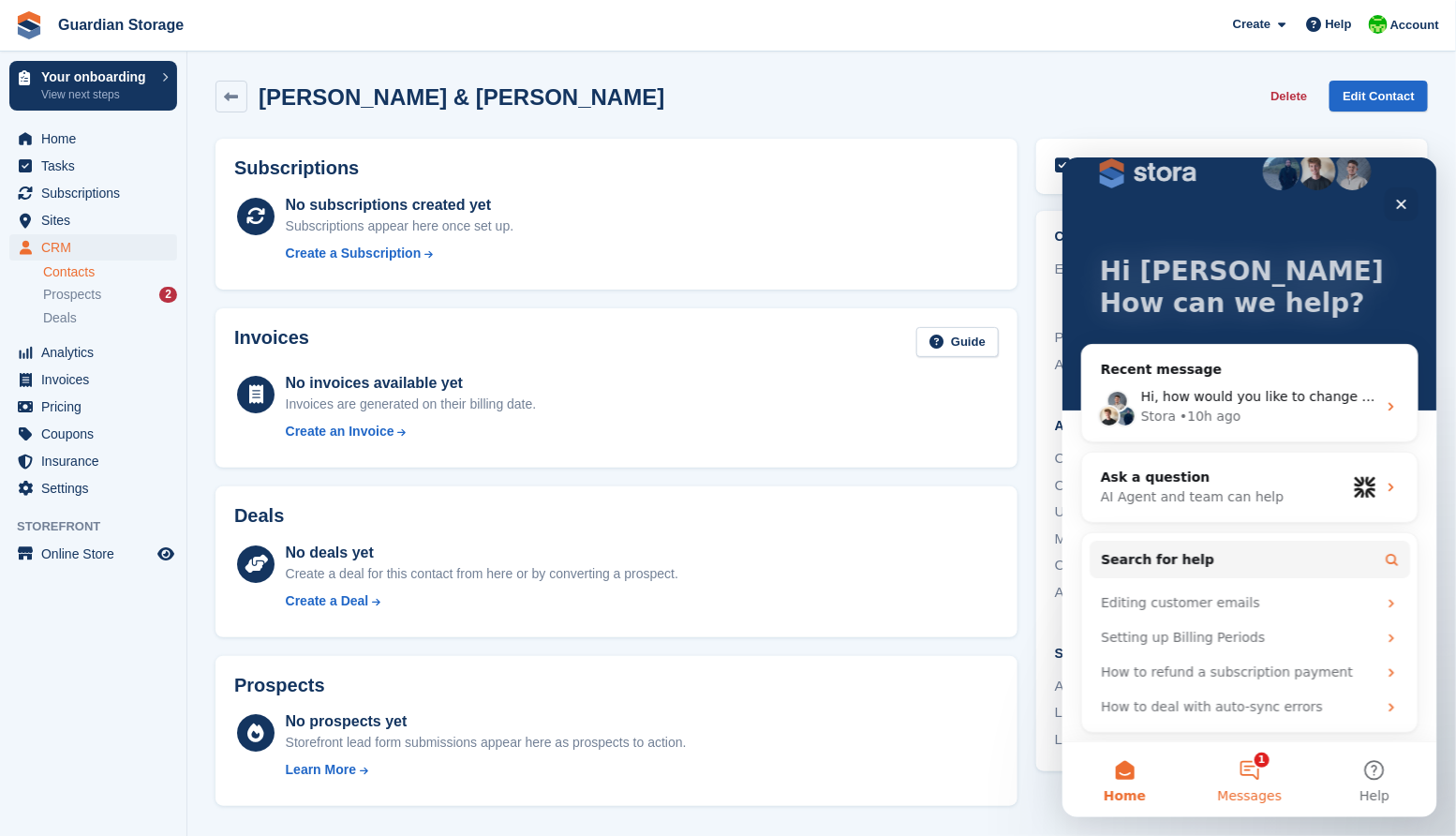
click at [1254, 782] on button "1 Messages" at bounding box center [1248, 778] width 125 height 75
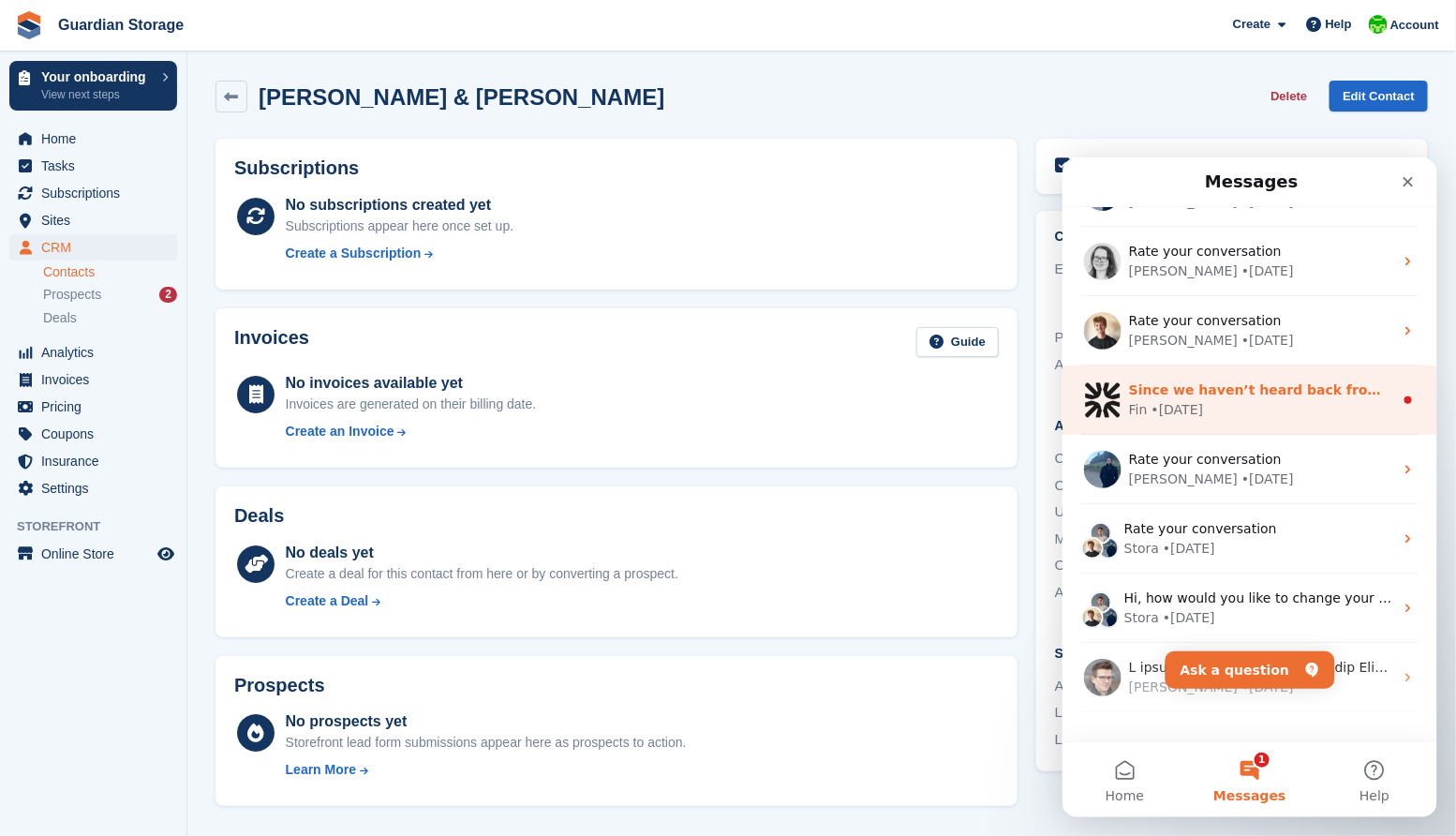
click at [1244, 413] on div "Fin • 3w ago" at bounding box center [1260, 409] width 264 height 20
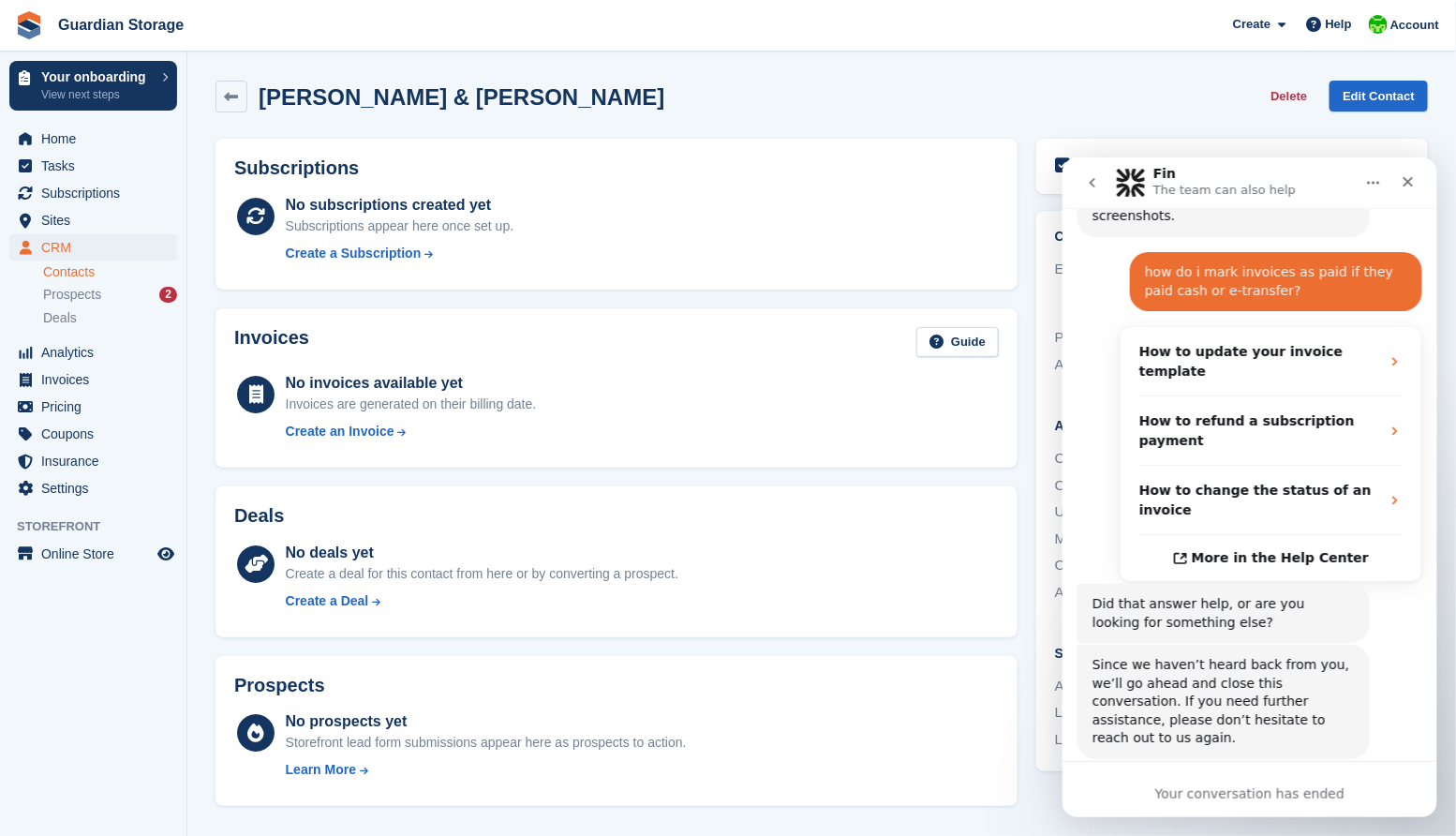
scroll to position [0, 0]
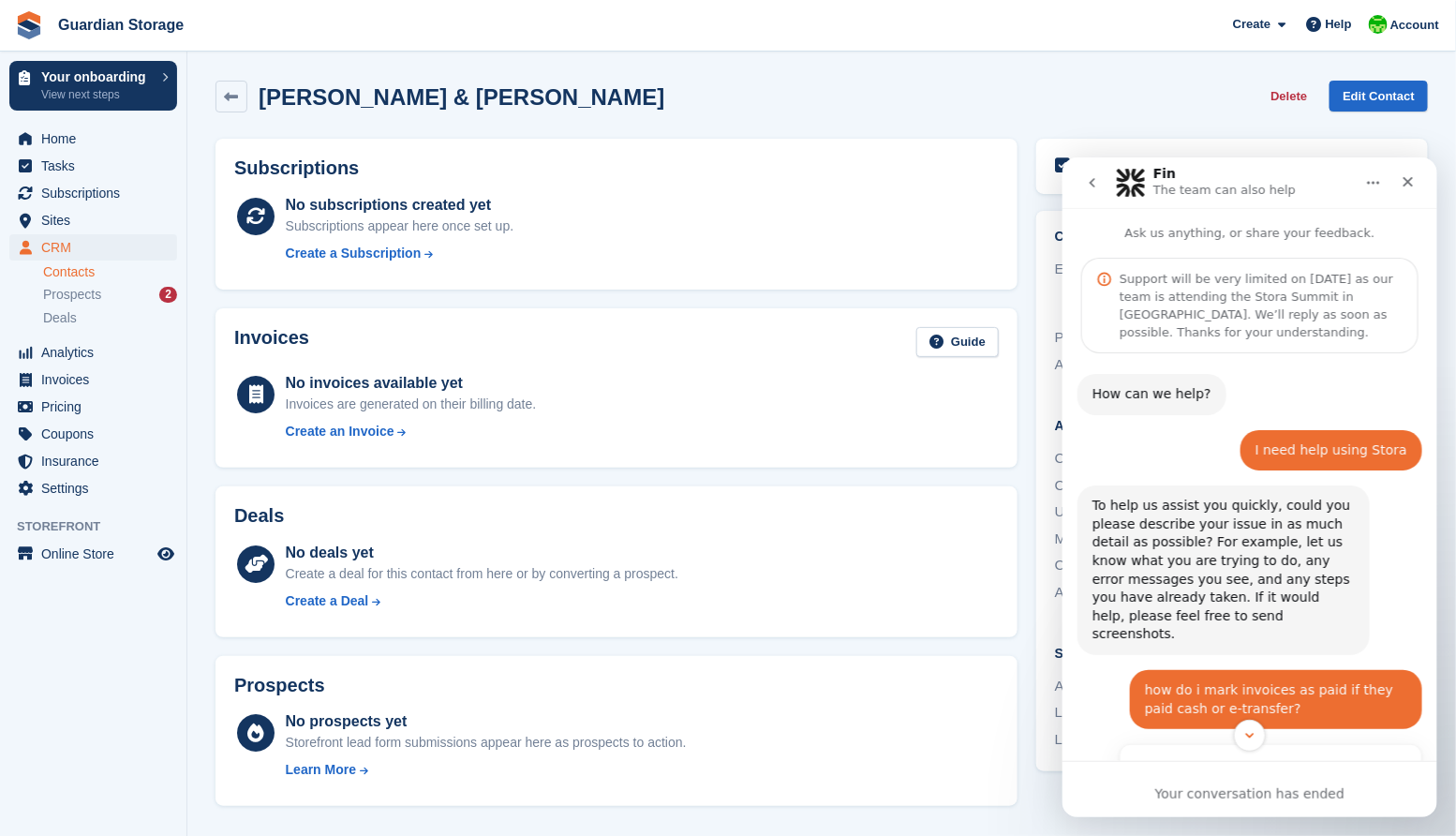
click at [1090, 186] on icon "go back" at bounding box center [1092, 182] width 15 height 15
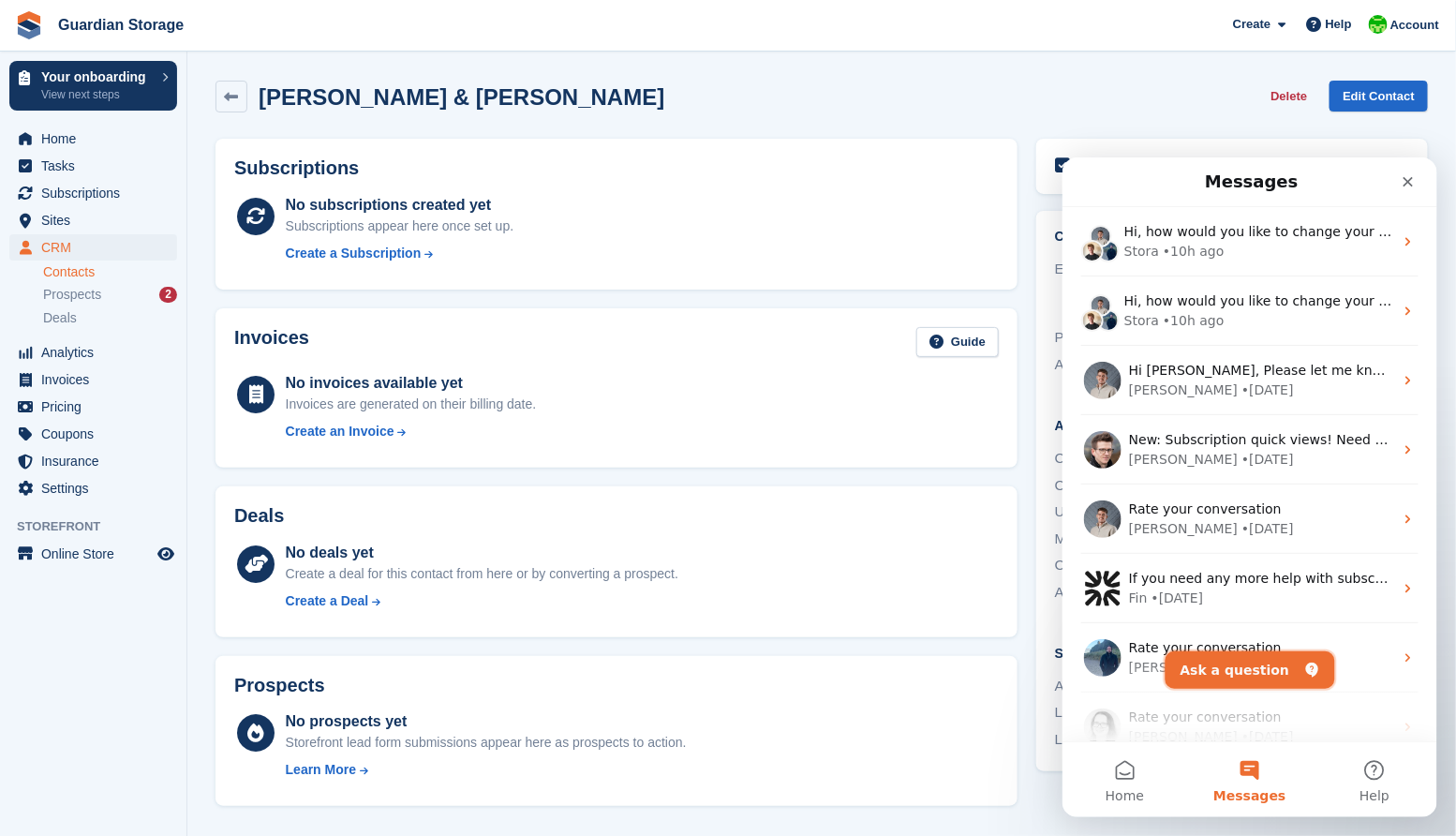
click at [1245, 665] on button "Ask a question" at bounding box center [1250, 669] width 169 height 37
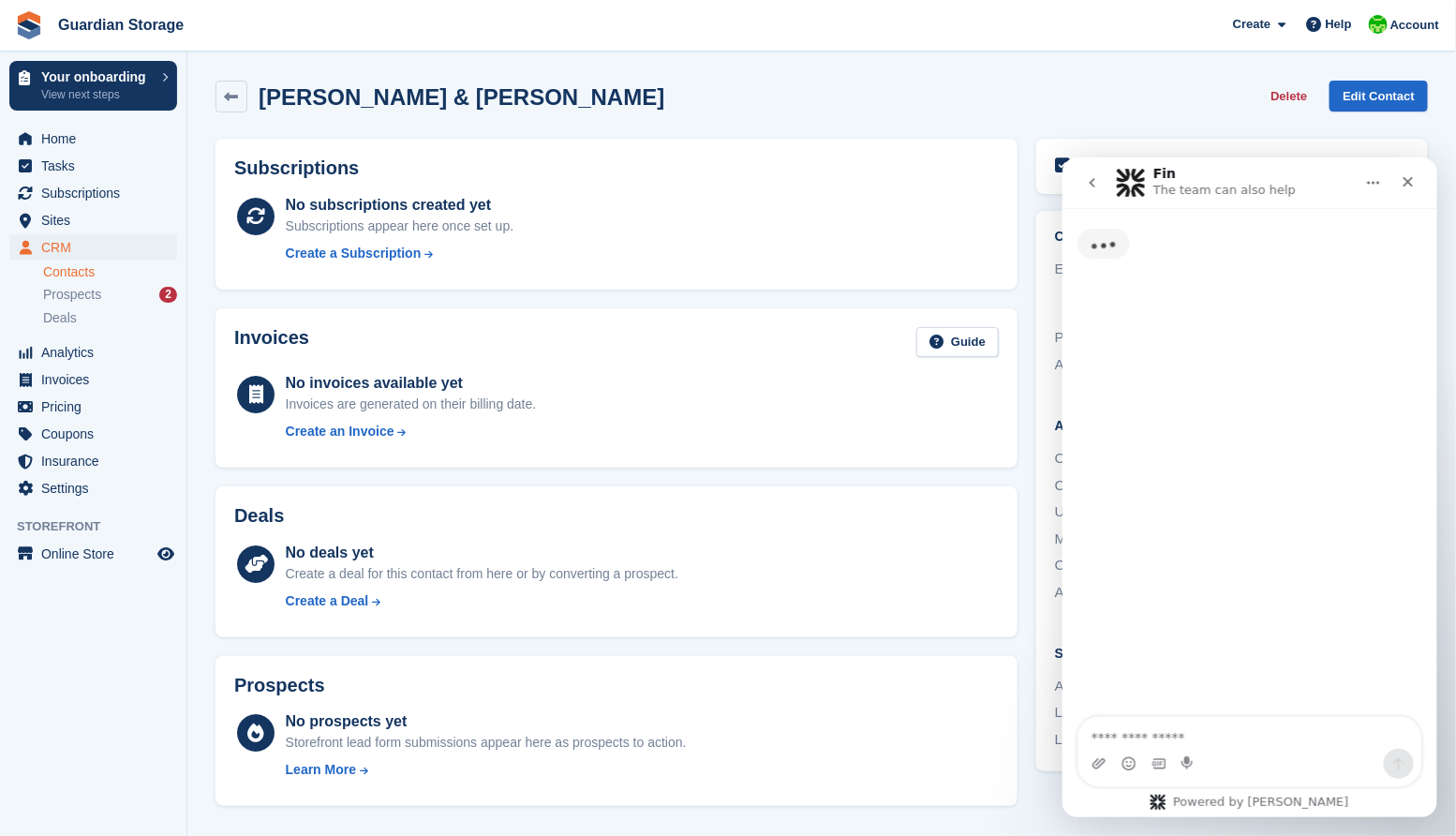
click at [1156, 732] on textarea "Ask a question…" at bounding box center [1249, 732] width 343 height 32
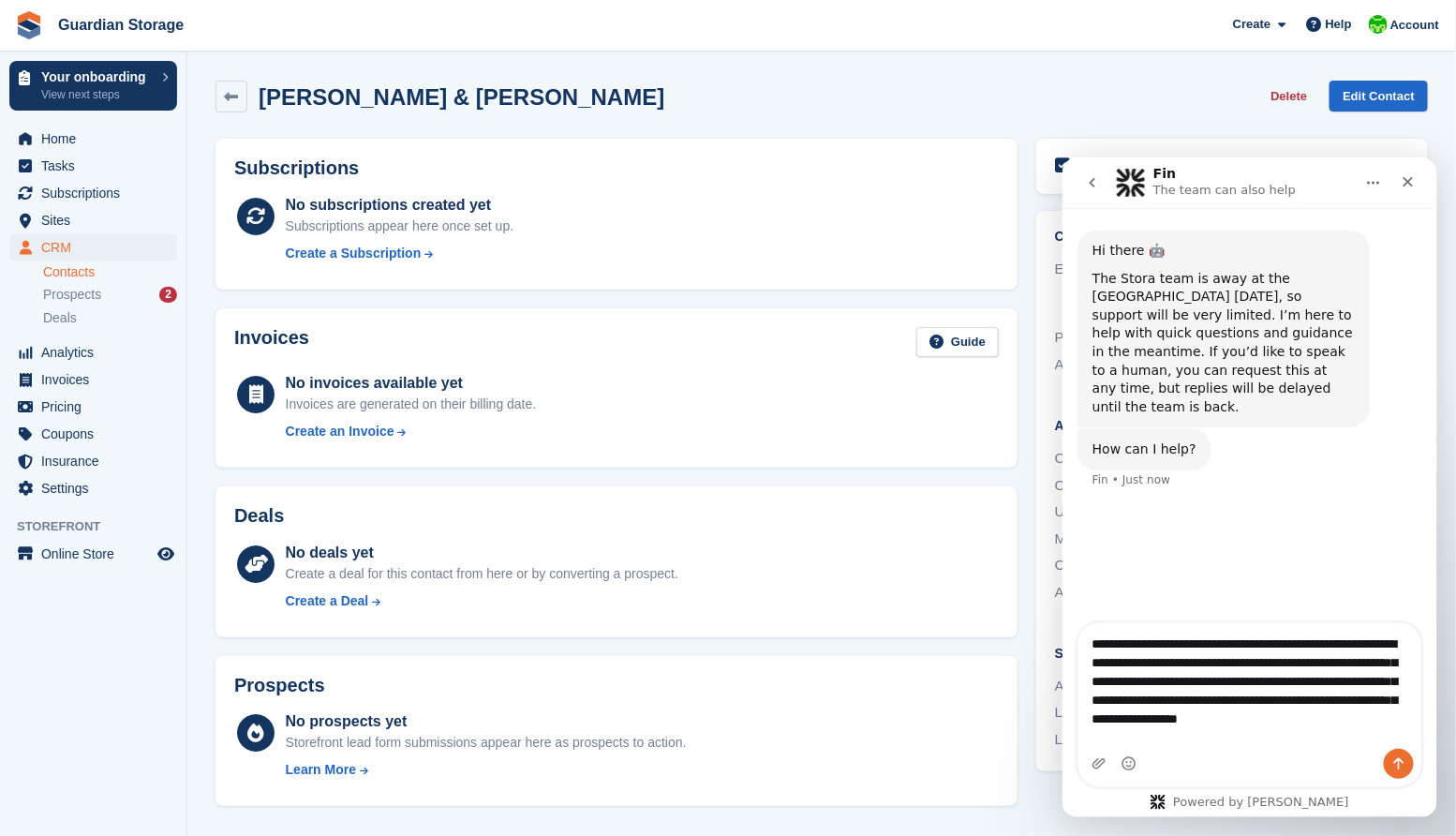
type textarea "**********"
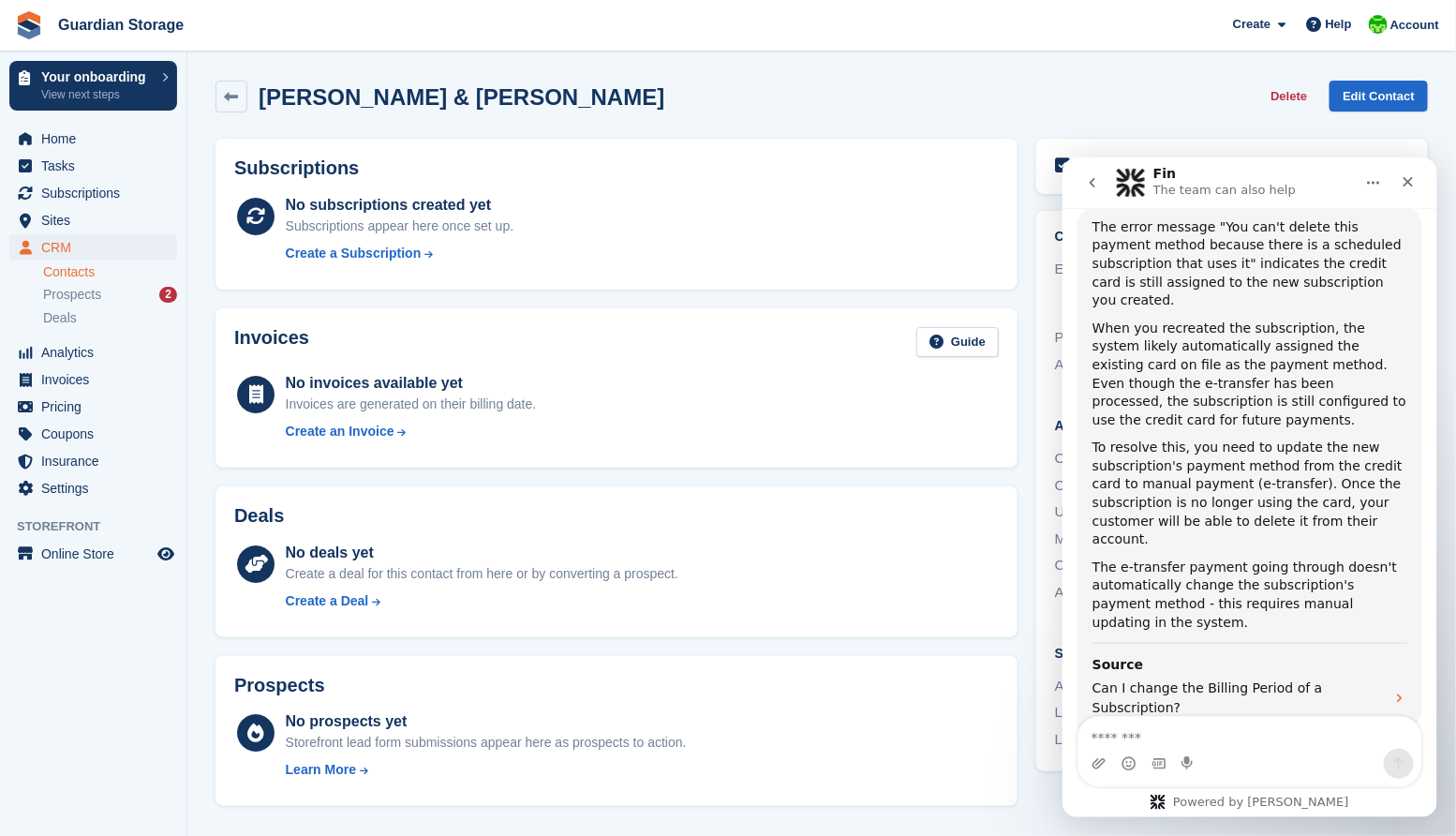
scroll to position [1252, 0]
type textarea "**********"
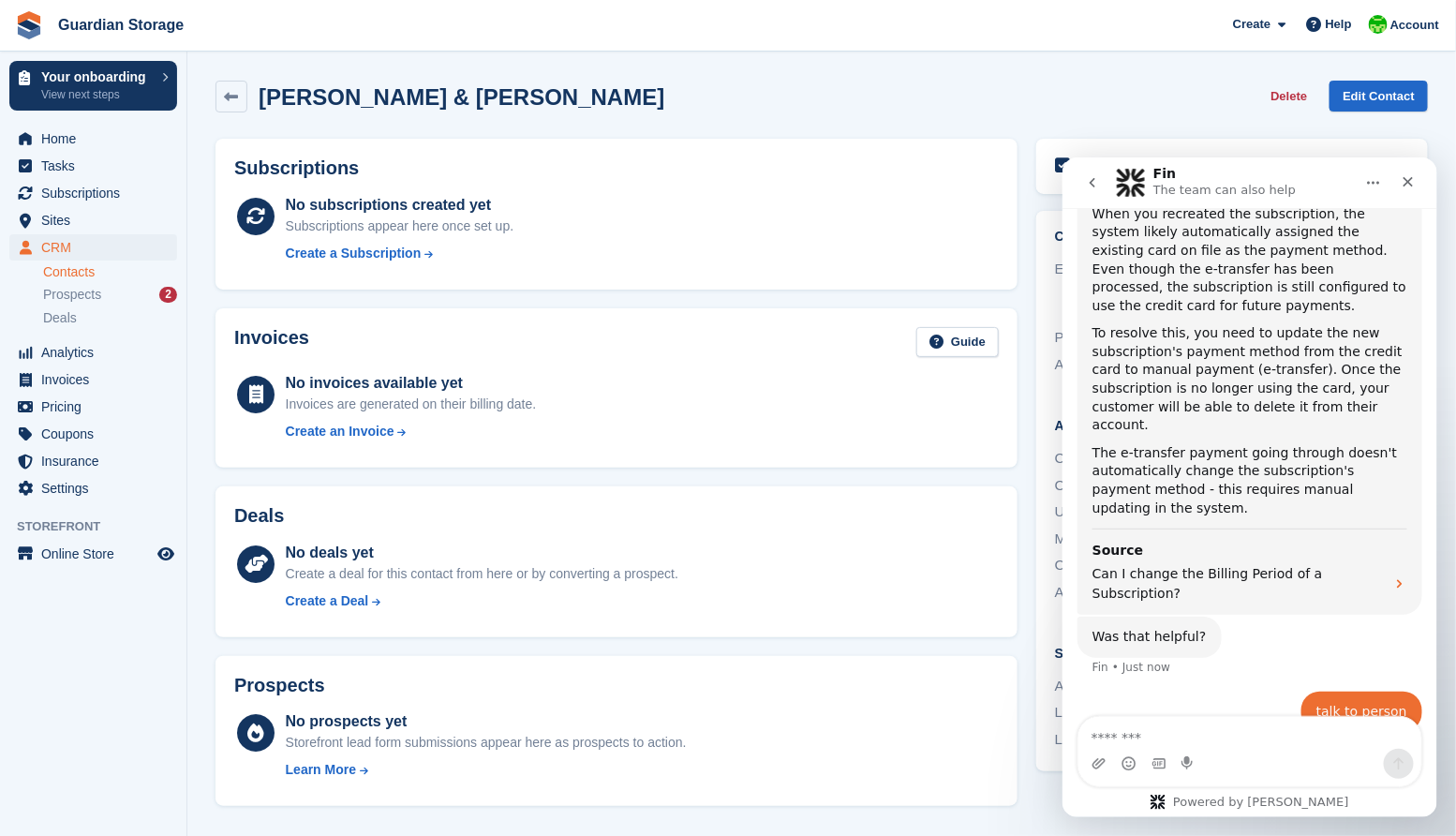
scroll to position [1338, 0]
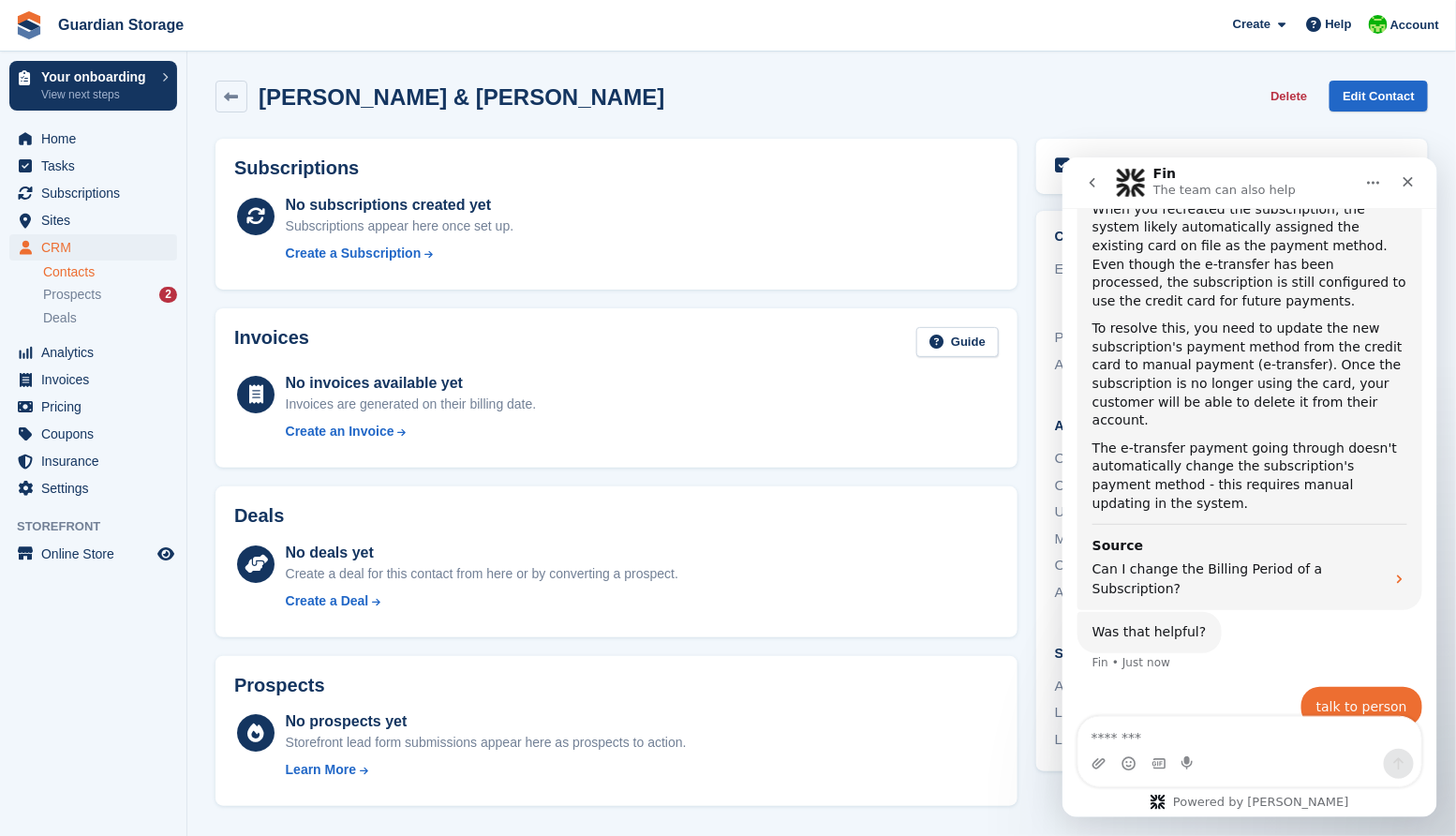
click at [622, 99] on div "Greg & Pat Brooks Delete Edit Contact" at bounding box center [822, 97] width 1213 height 32
click at [227, 107] on link at bounding box center [232, 97] width 32 height 32
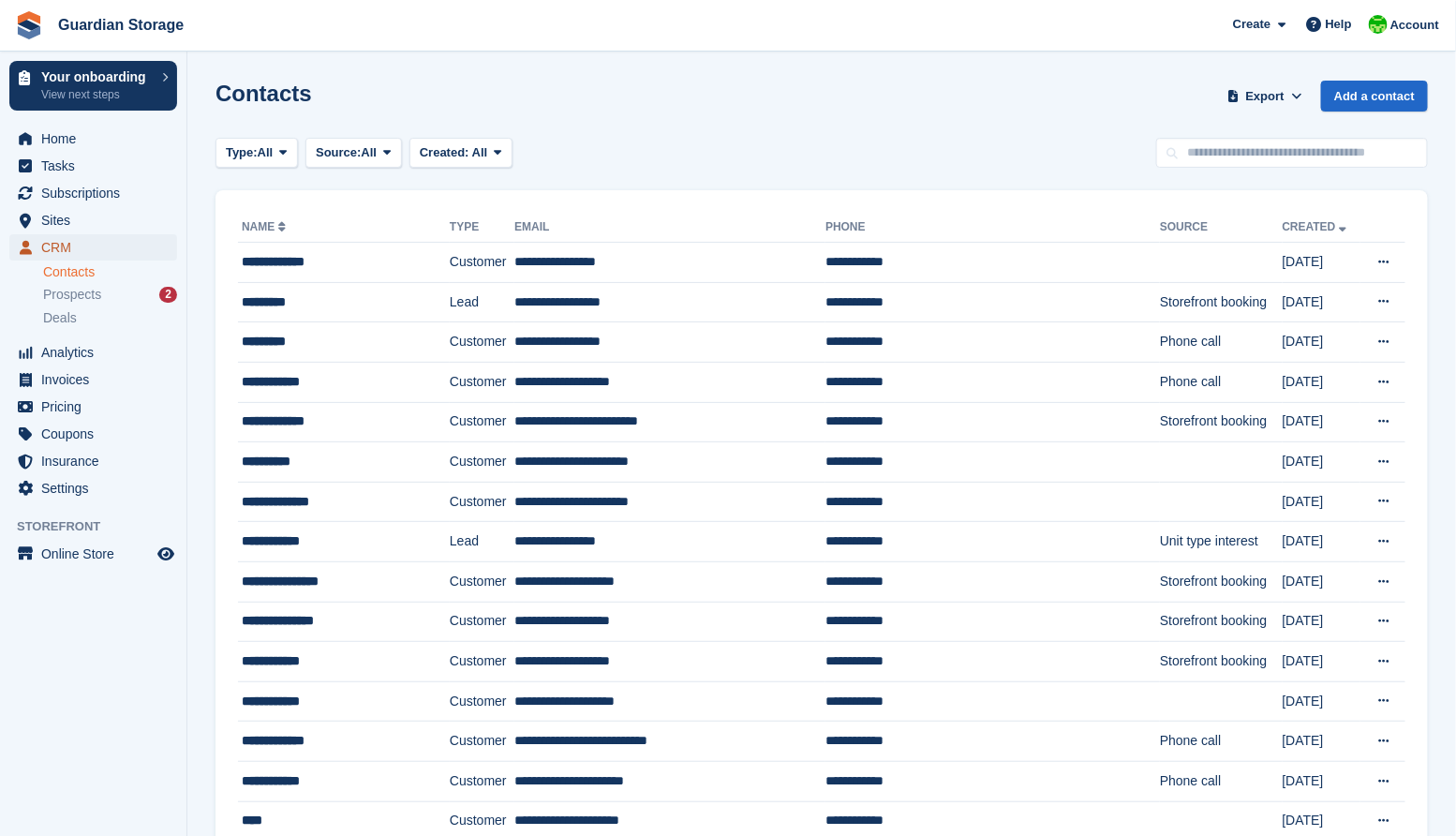
click at [61, 245] on span "CRM" at bounding box center [97, 247] width 112 height 27
click at [1221, 160] on input "text" at bounding box center [1292, 153] width 272 height 31
type input "***"
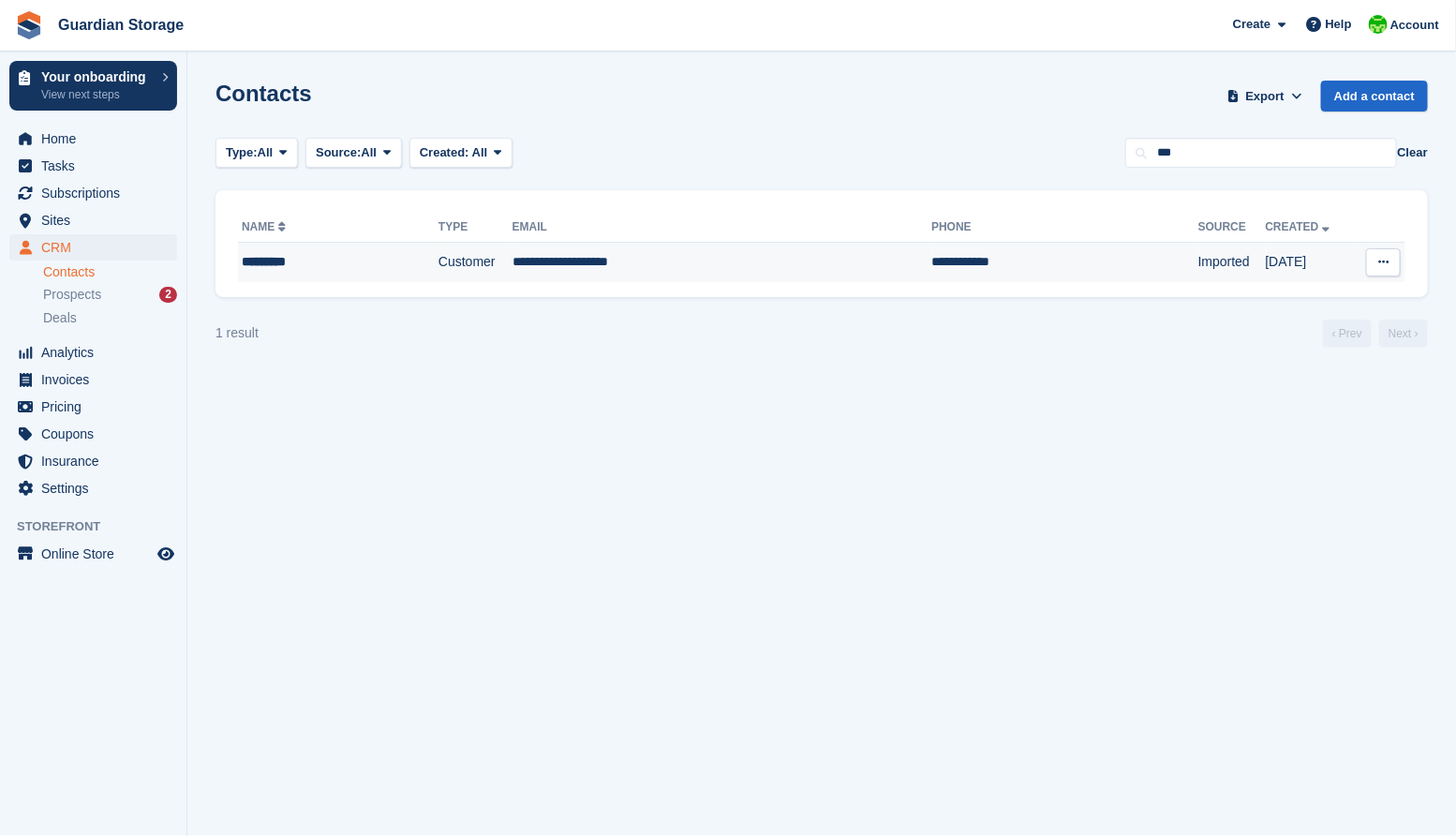
click at [320, 263] on div "*********" at bounding box center [317, 262] width 151 height 20
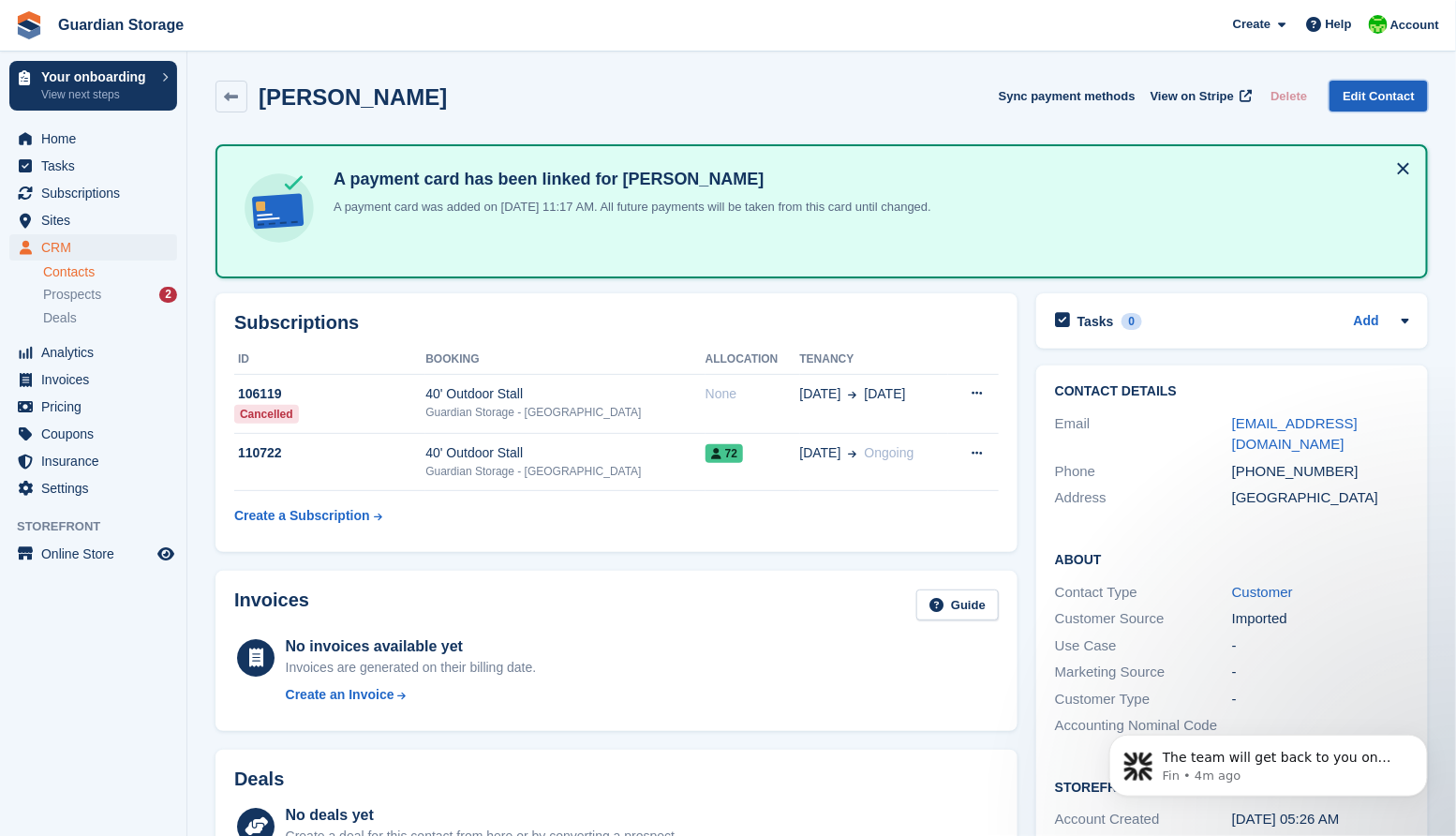
click at [1368, 97] on link "Edit Contact" at bounding box center [1378, 96] width 98 height 31
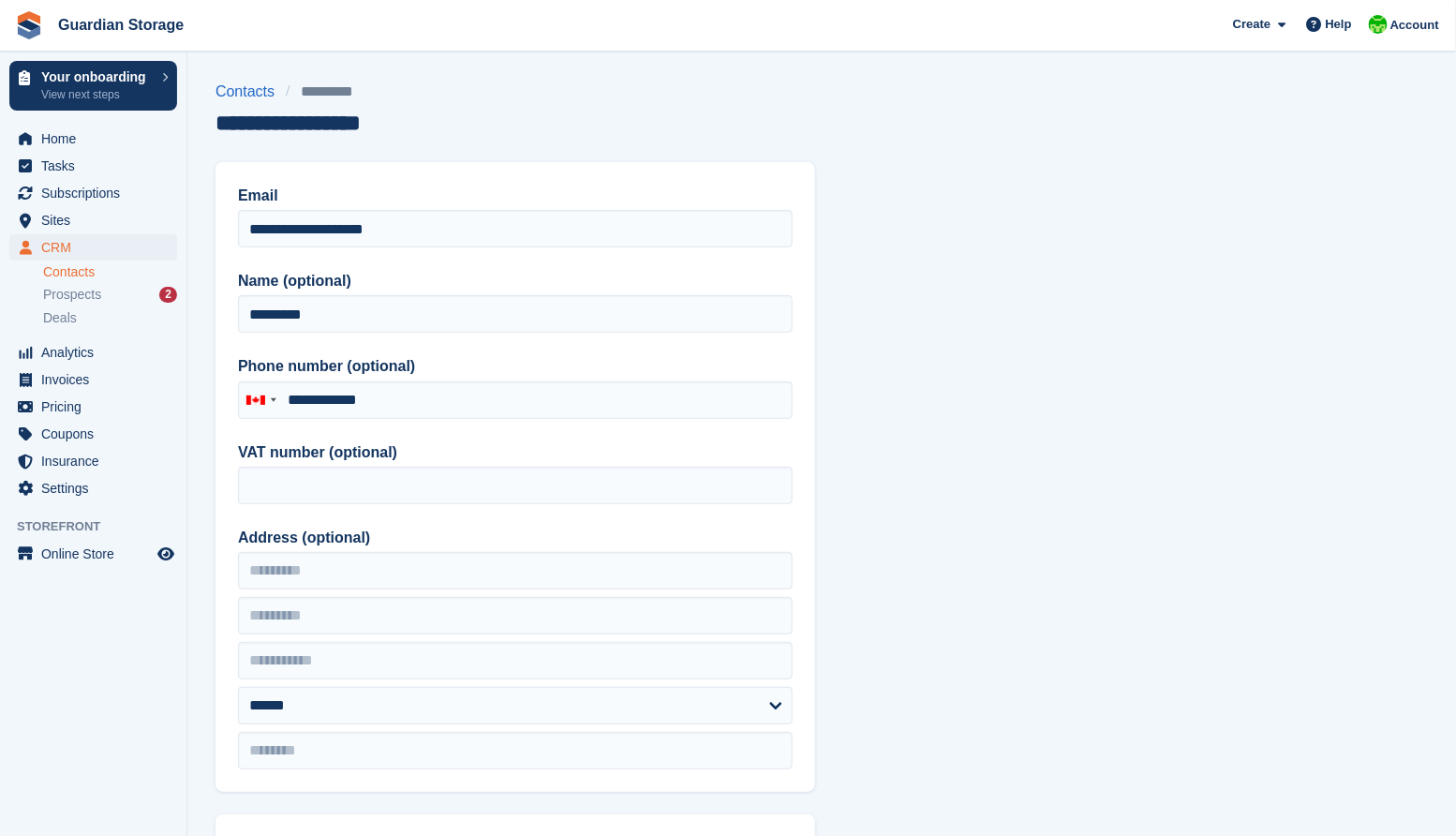
type input "**********"
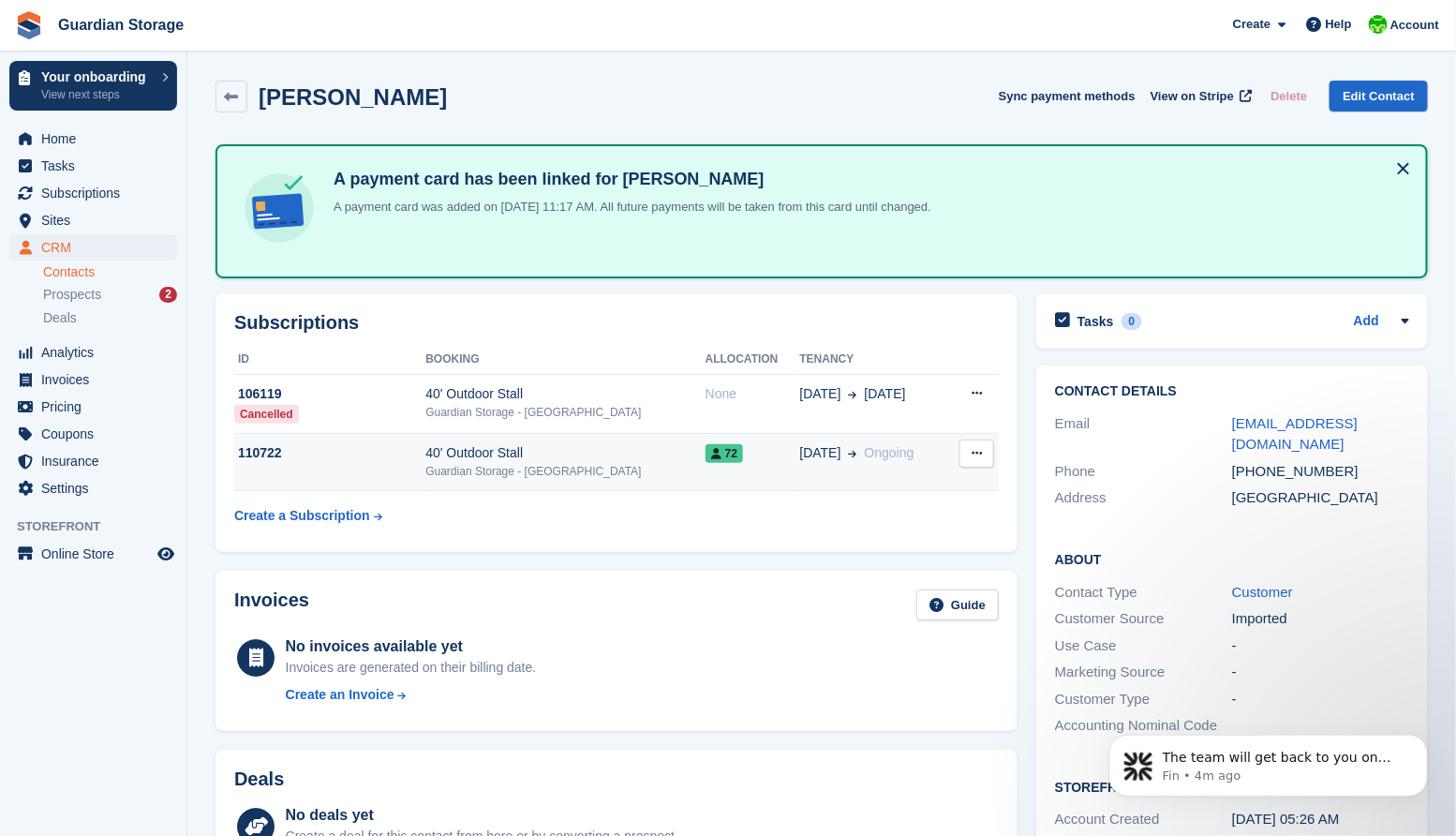
click at [974, 454] on icon at bounding box center [977, 453] width 10 height 12
click at [524, 488] on td "40' Outdoor Stall Guardian Storage - Aberdeen" at bounding box center [565, 462] width 280 height 57
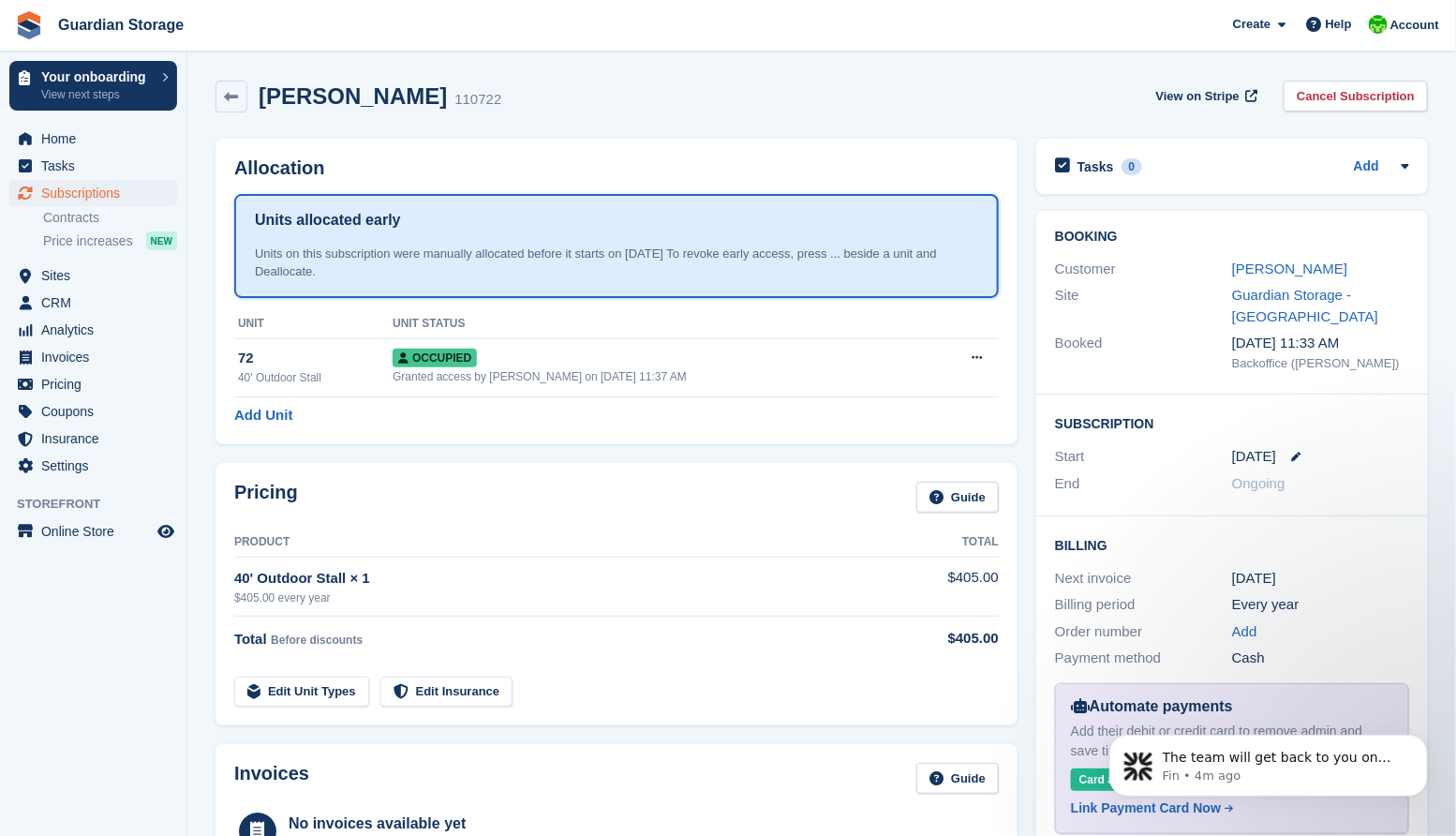
click at [612, 94] on div "[PERSON_NAME] 110722 View on Stripe Cancel Subscription" at bounding box center [822, 97] width 1213 height 32
click at [56, 277] on span "Sites" at bounding box center [97, 276] width 112 height 27
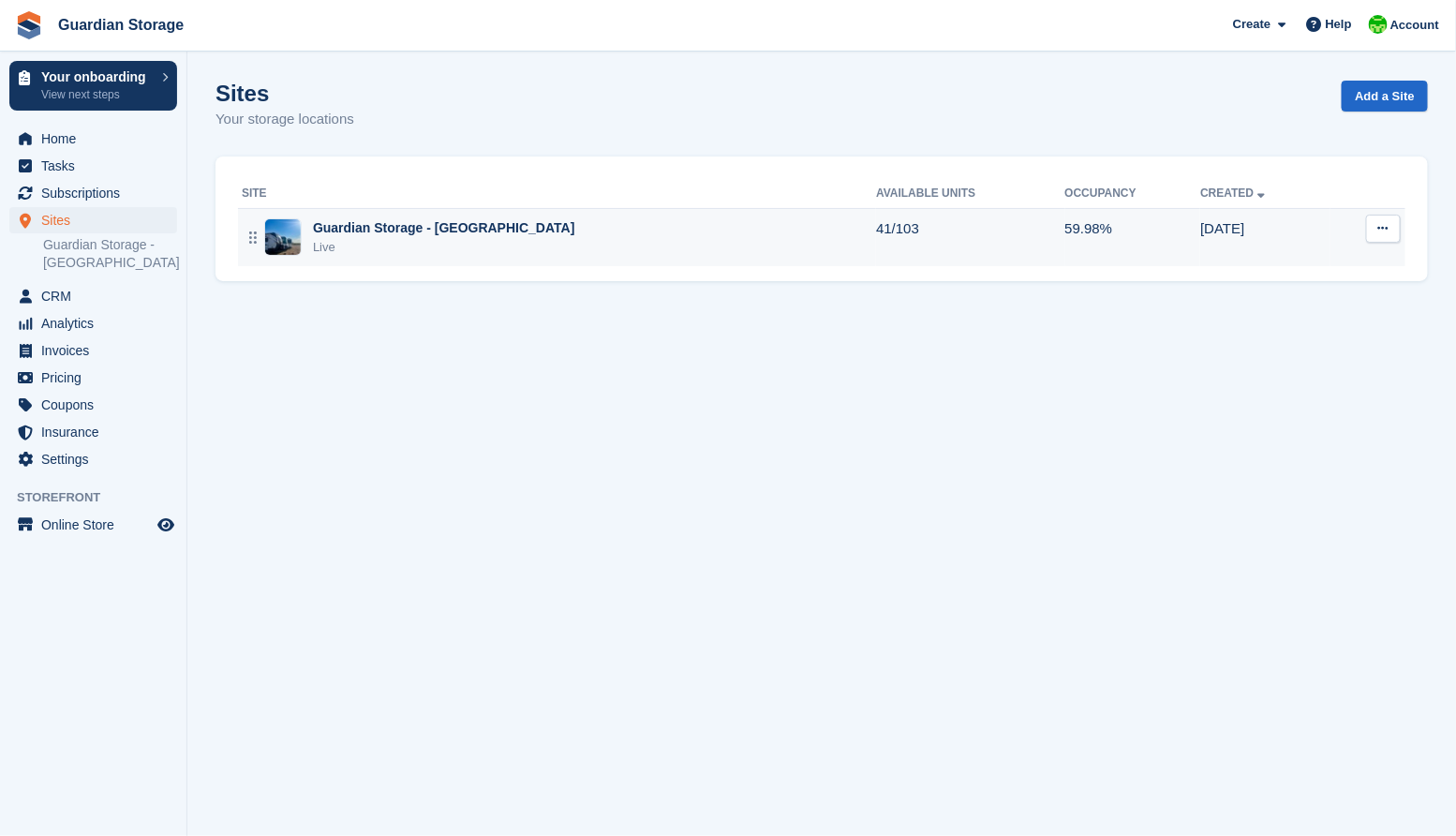
click at [443, 230] on div "Guardian Storage - [GEOGRAPHIC_DATA]" at bounding box center [444, 228] width 262 height 20
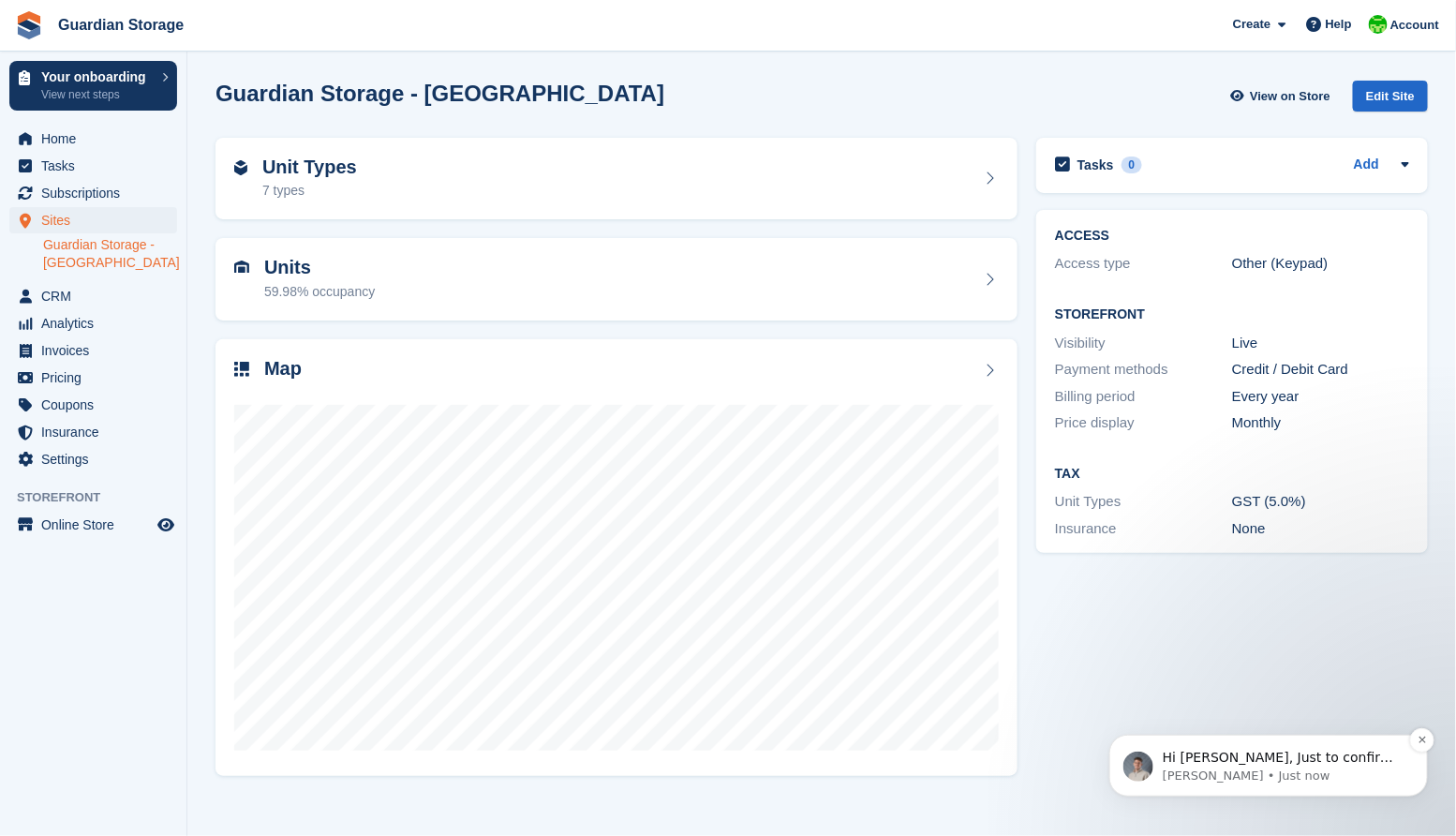
click at [1255, 777] on p "[PERSON_NAME] • Just now" at bounding box center [1283, 775] width 242 height 17
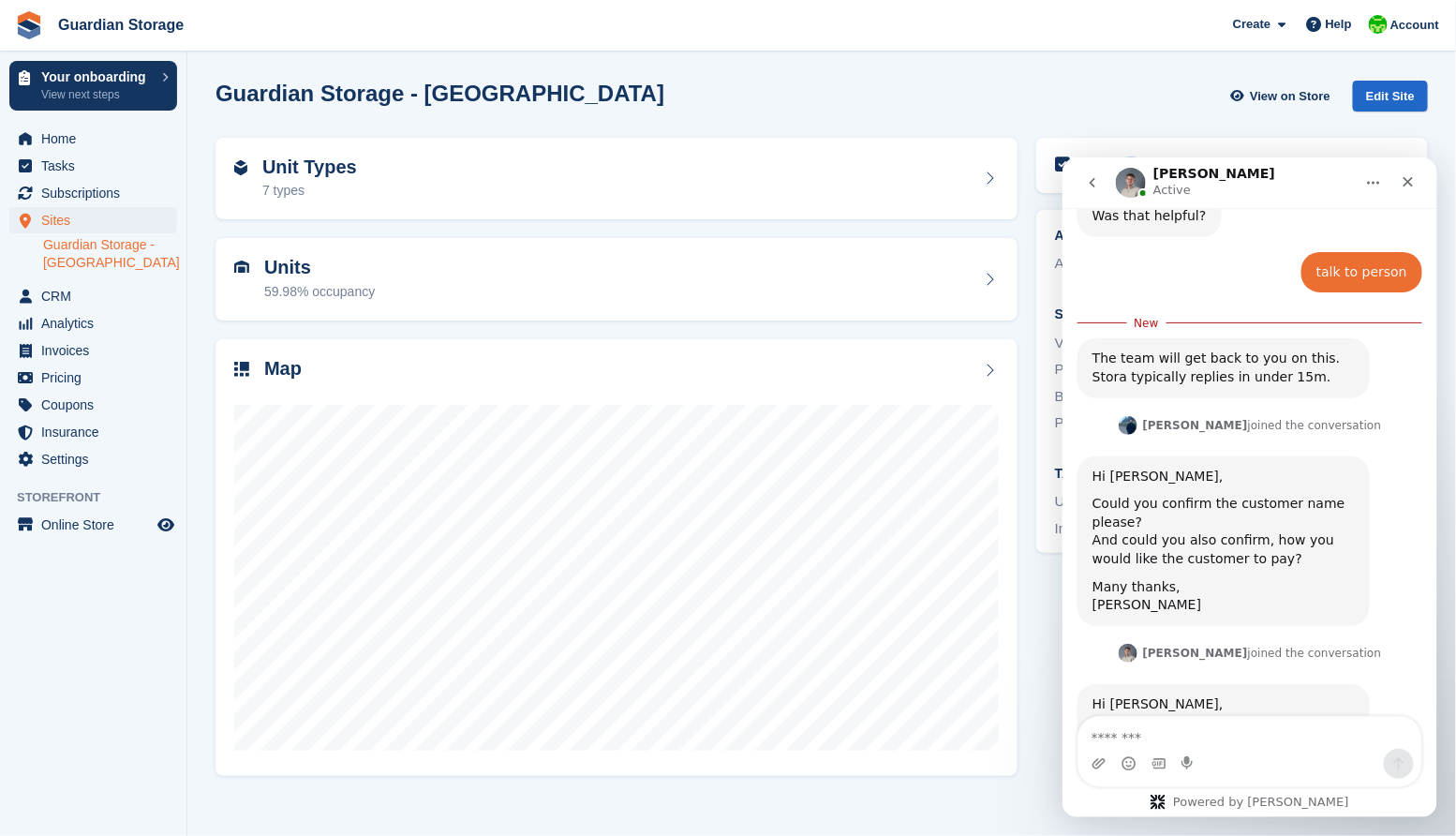
scroll to position [1770, 0]
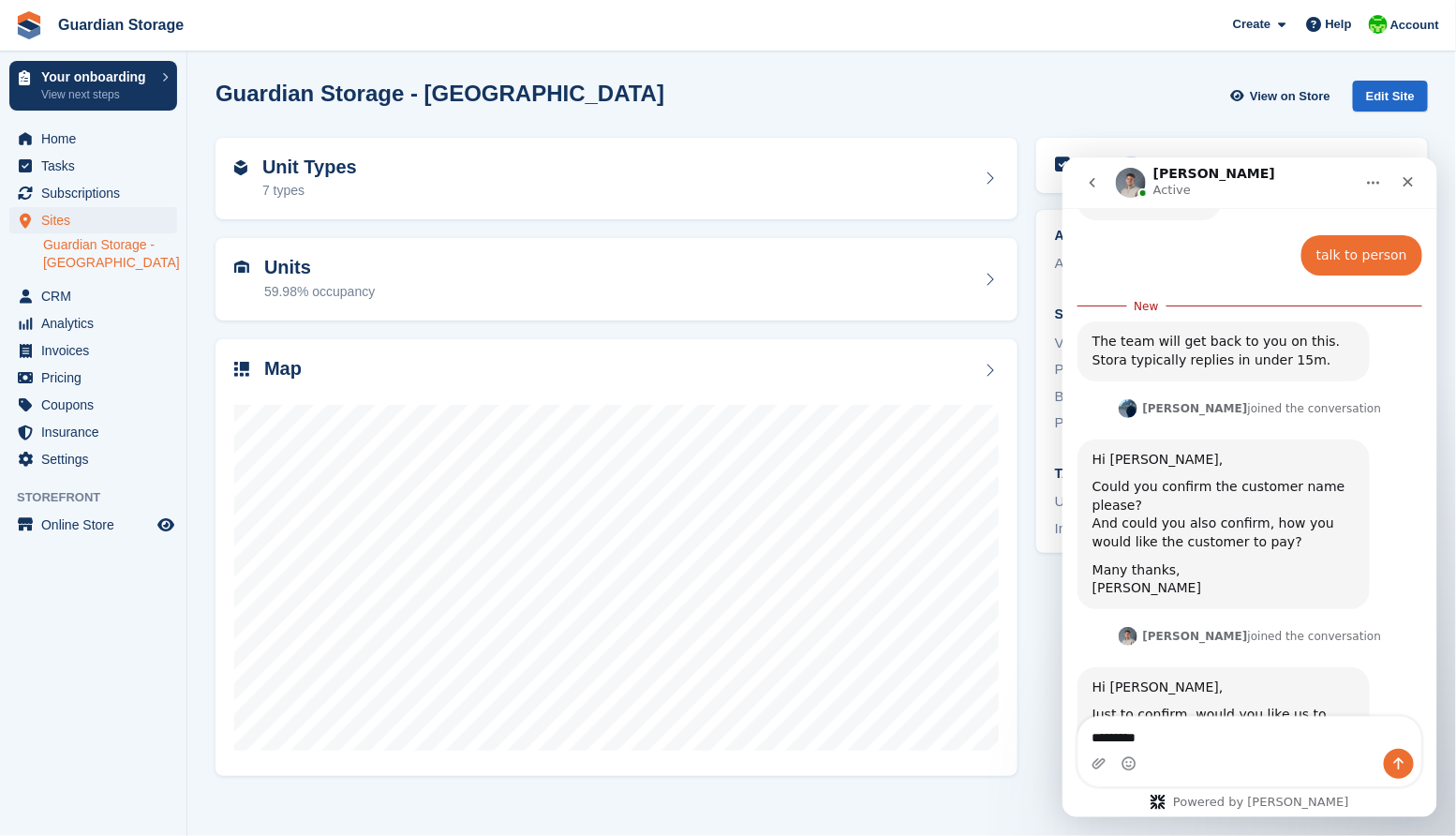
type textarea "**********"
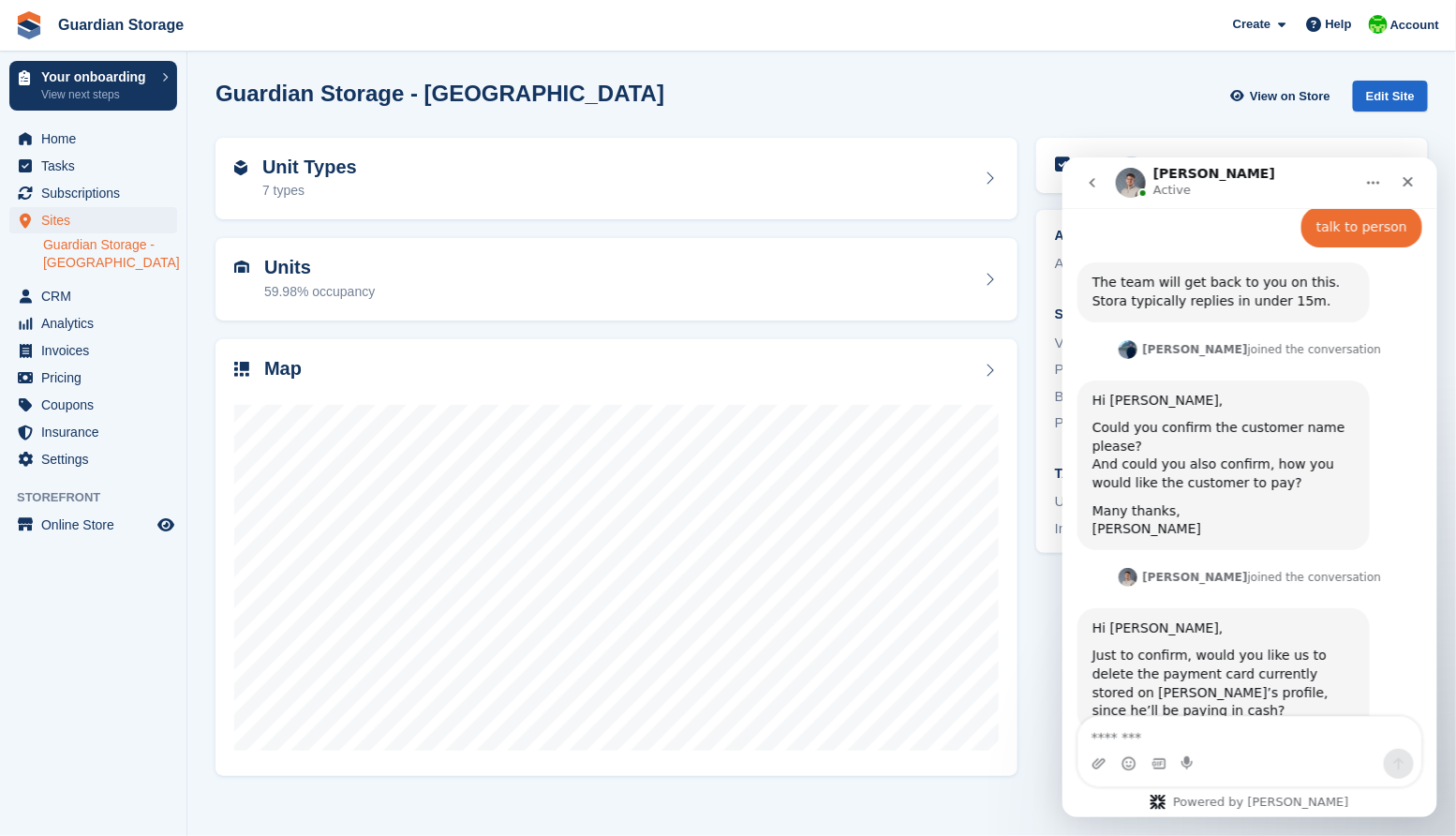
scroll to position [1799, 0]
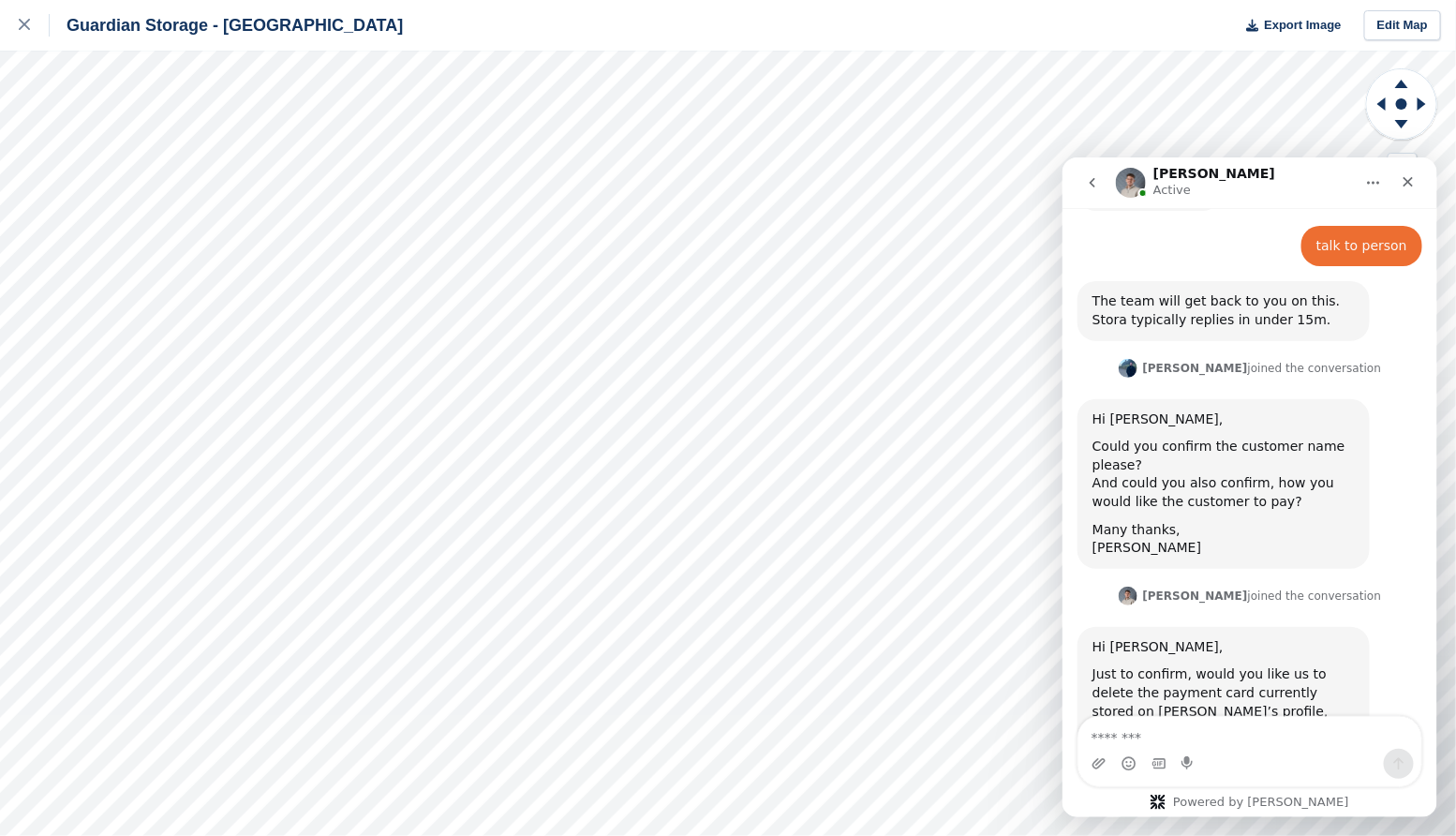
scroll to position [1799, 0]
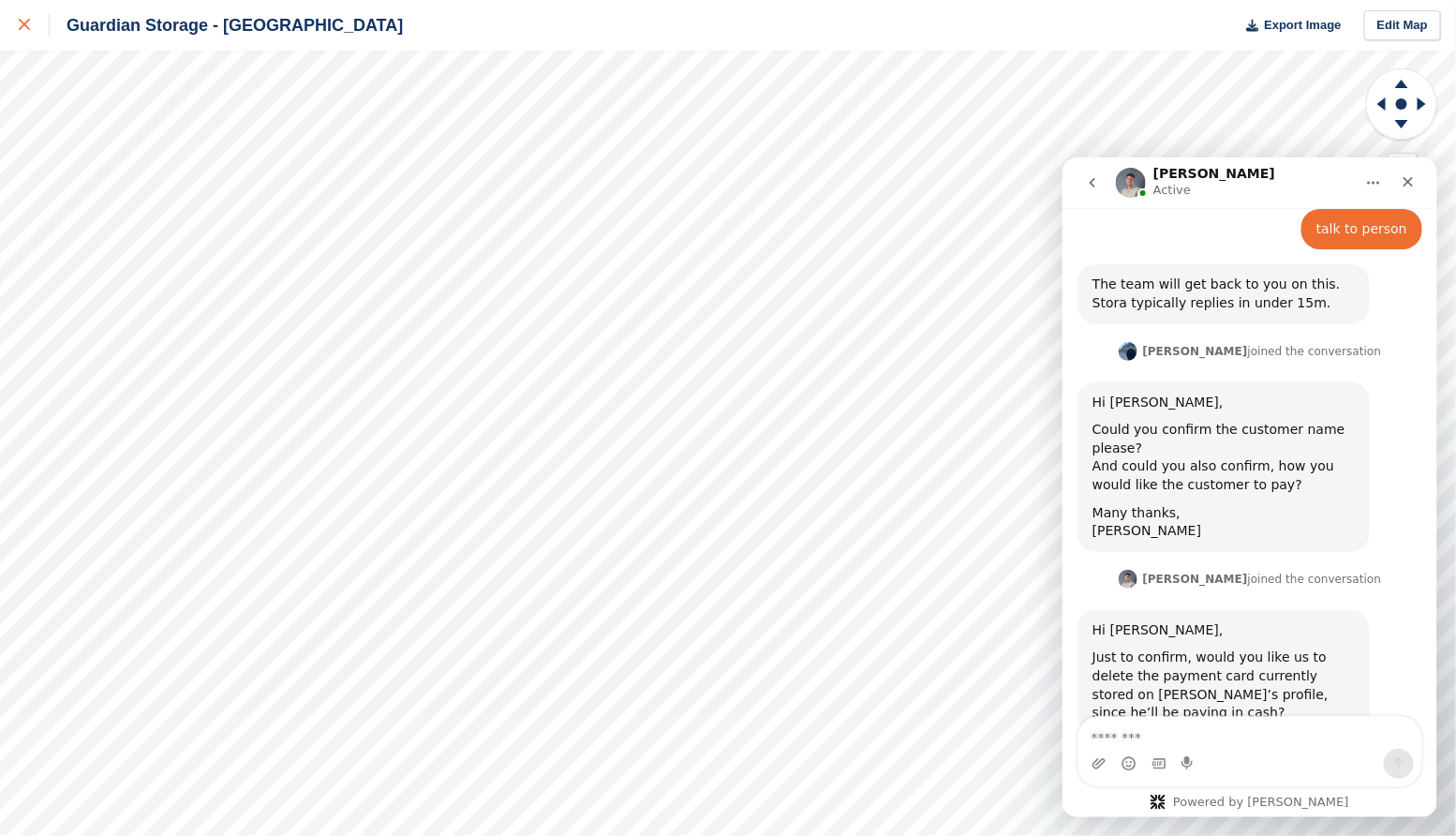
click at [21, 24] on icon at bounding box center [25, 25] width 11 height 11
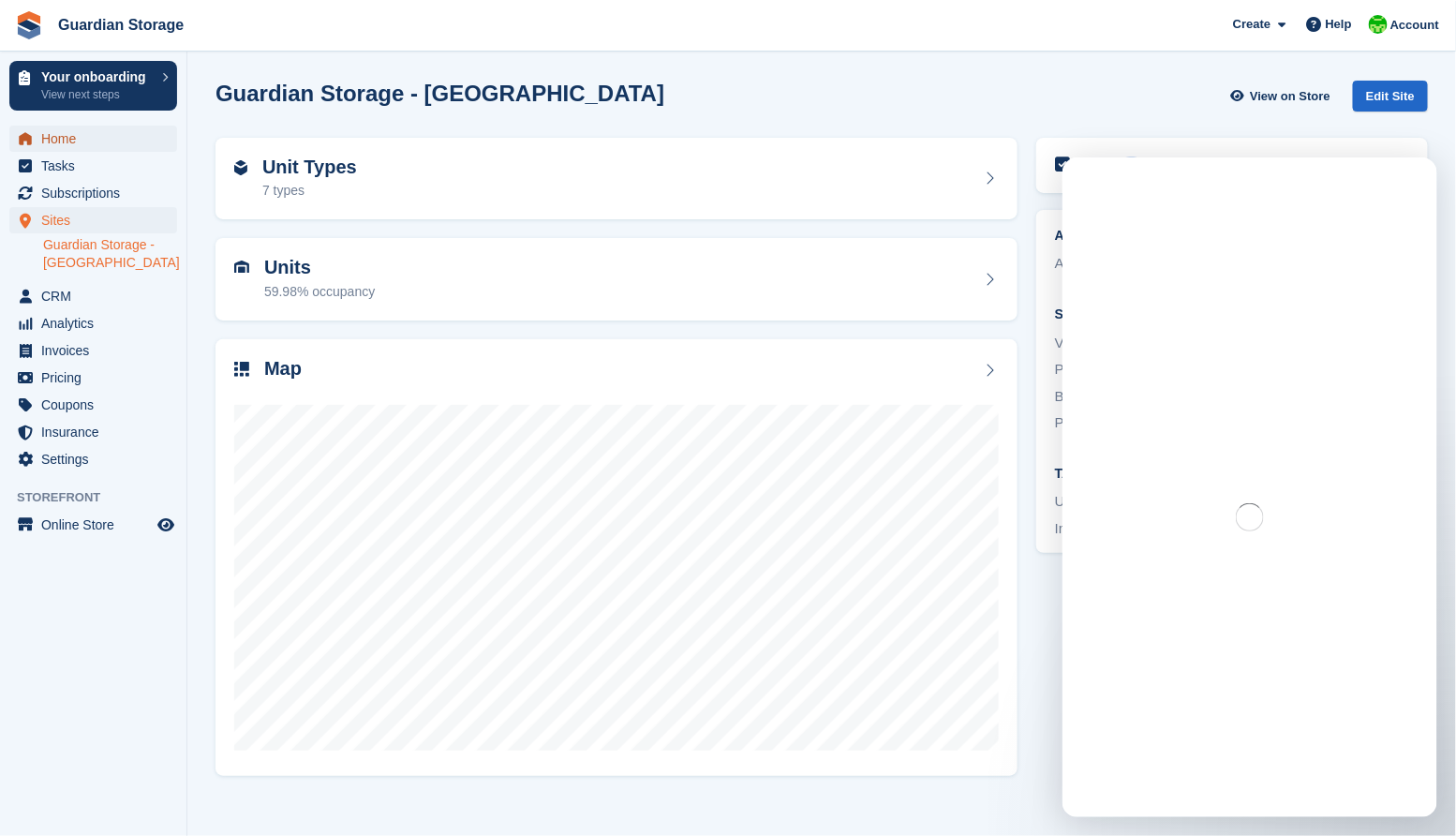
click at [65, 139] on span "Home" at bounding box center [97, 139] width 112 height 27
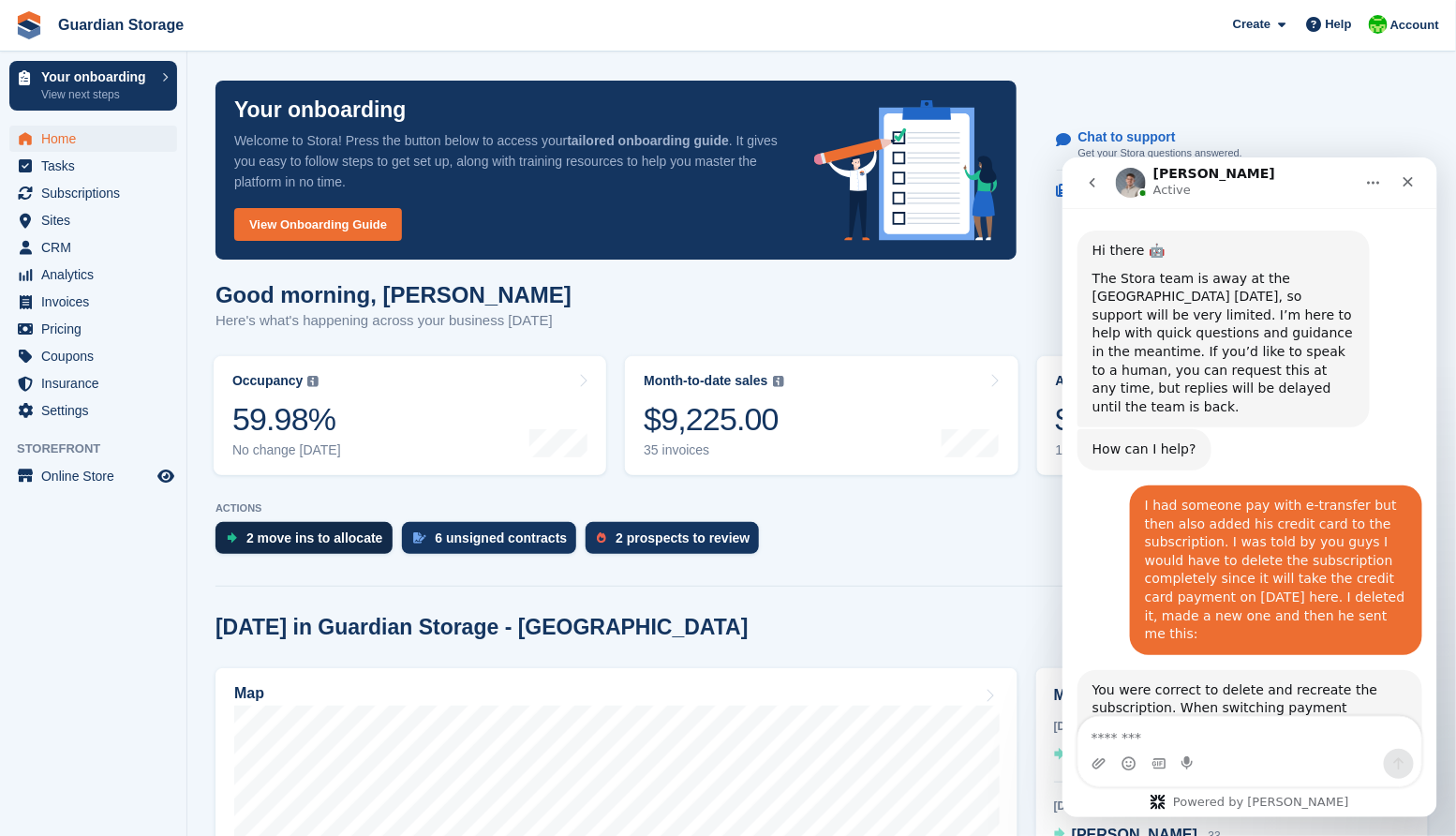
click at [331, 540] on div "2 move ins to allocate" at bounding box center [315, 538] width 137 height 15
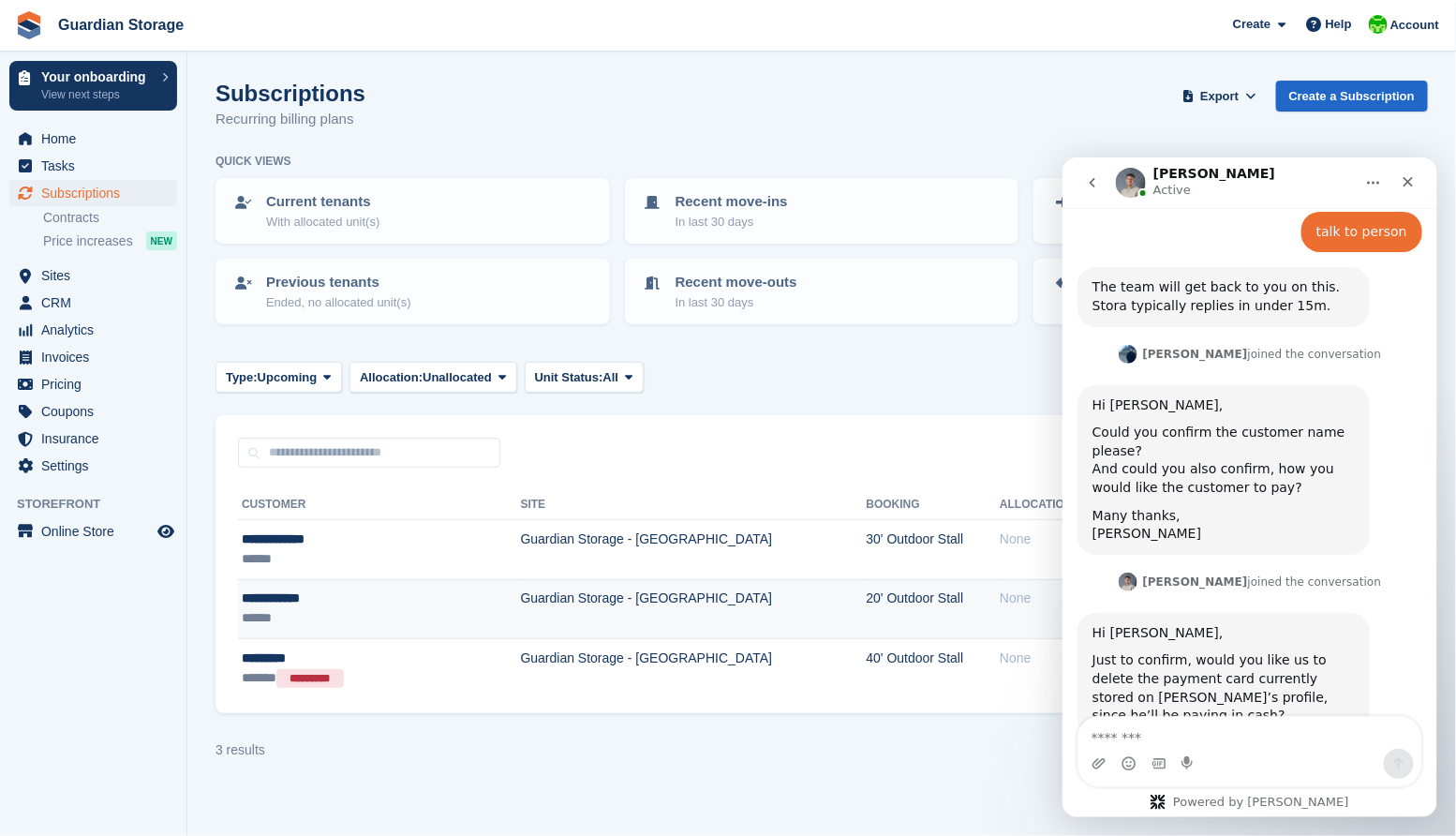
scroll to position [1799, 0]
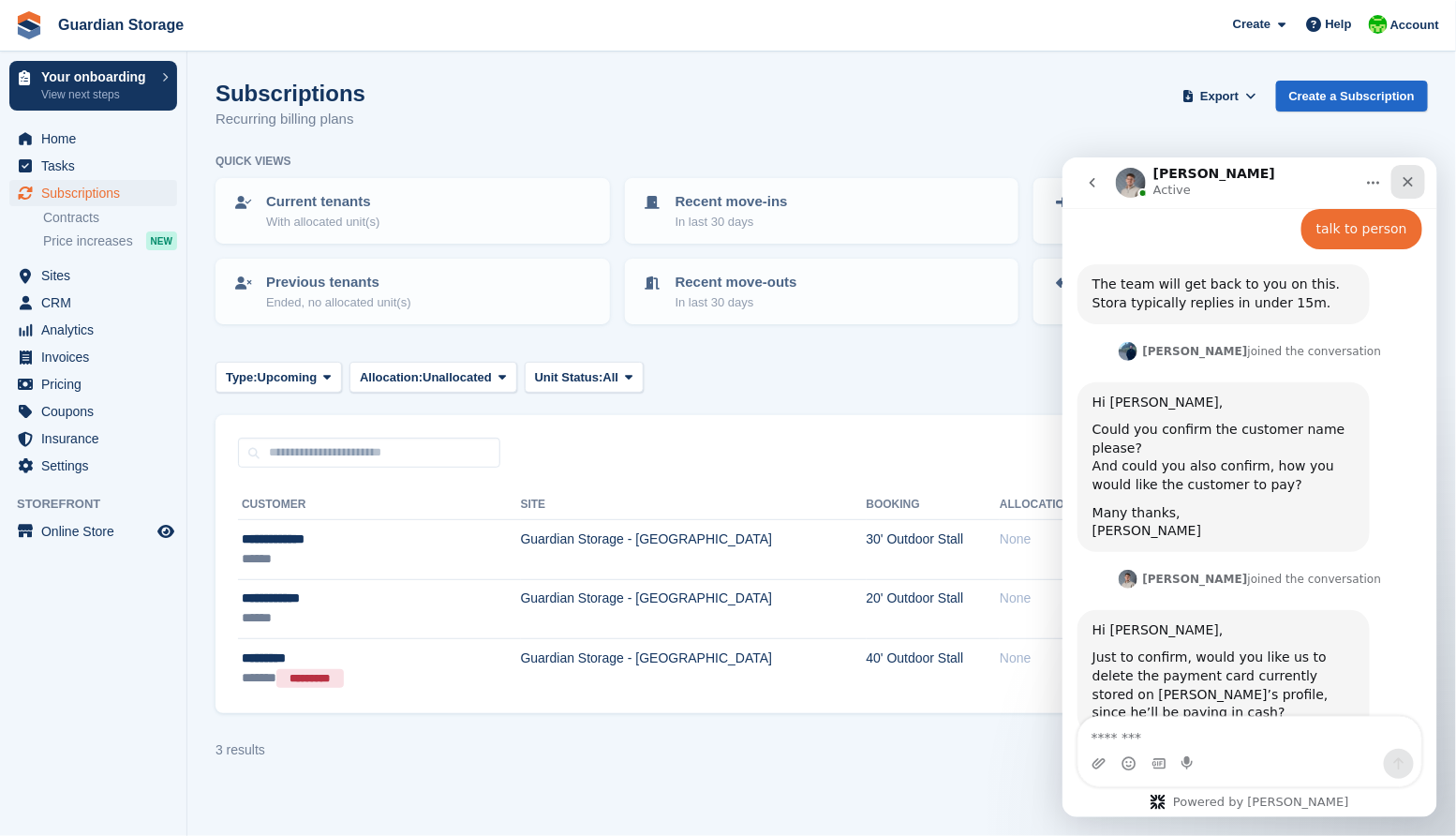
click at [1408, 185] on icon "Close" at bounding box center [1407, 181] width 15 height 15
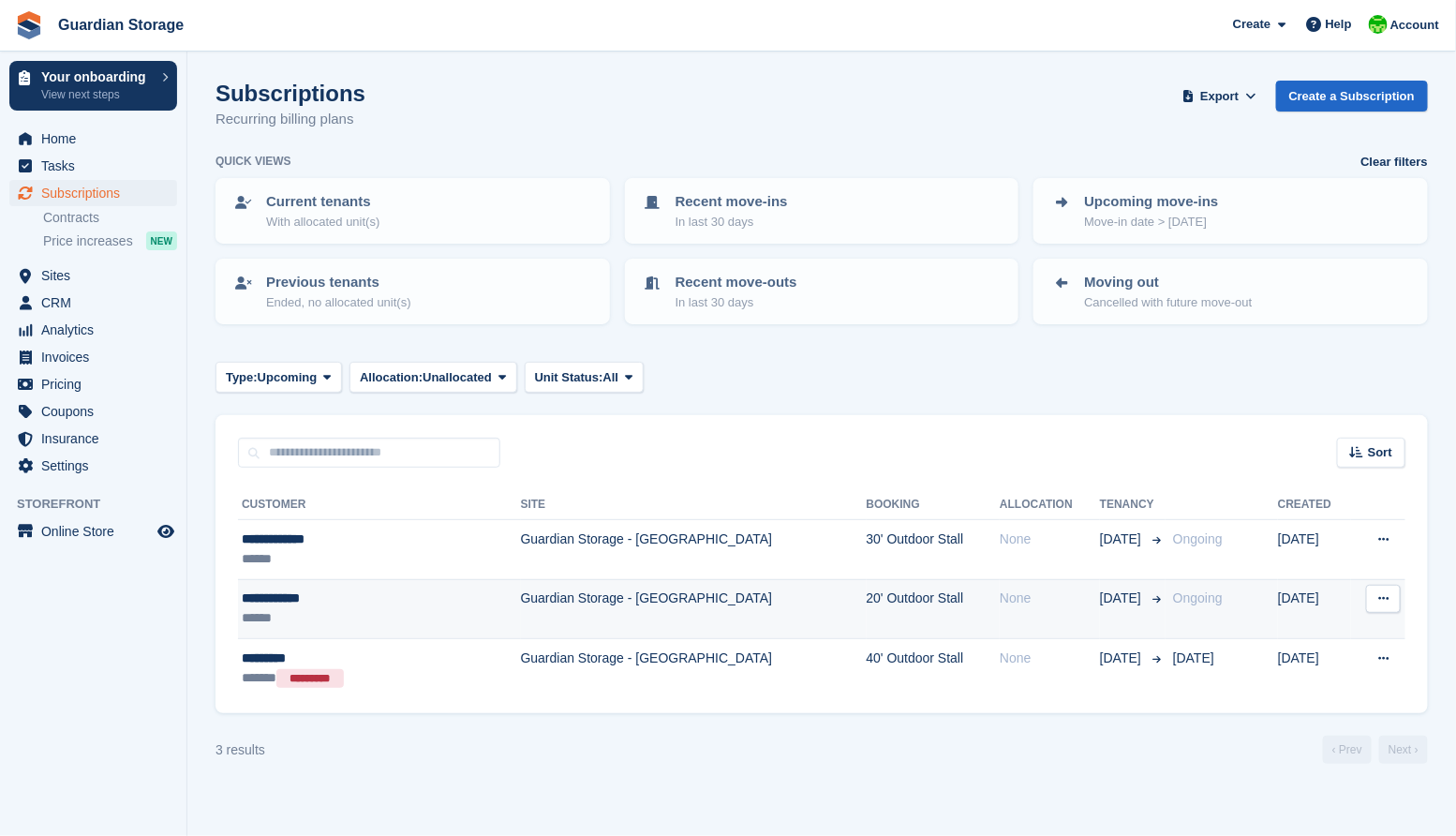
click at [537, 611] on td "Guardian Storage - [GEOGRAPHIC_DATA]" at bounding box center [694, 609] width 346 height 59
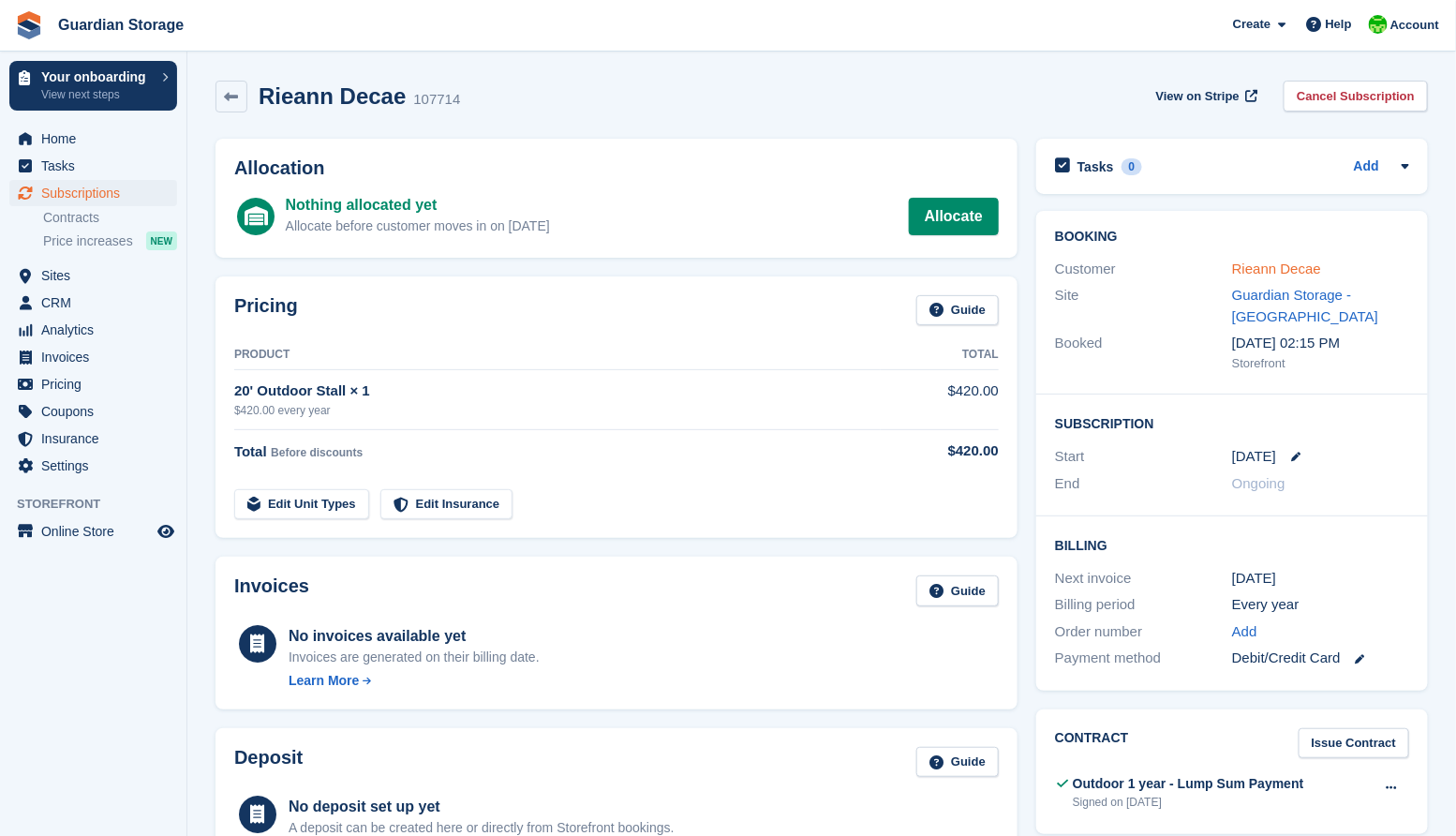
click at [1276, 271] on link "Rieann Decae" at bounding box center [1277, 268] width 89 height 16
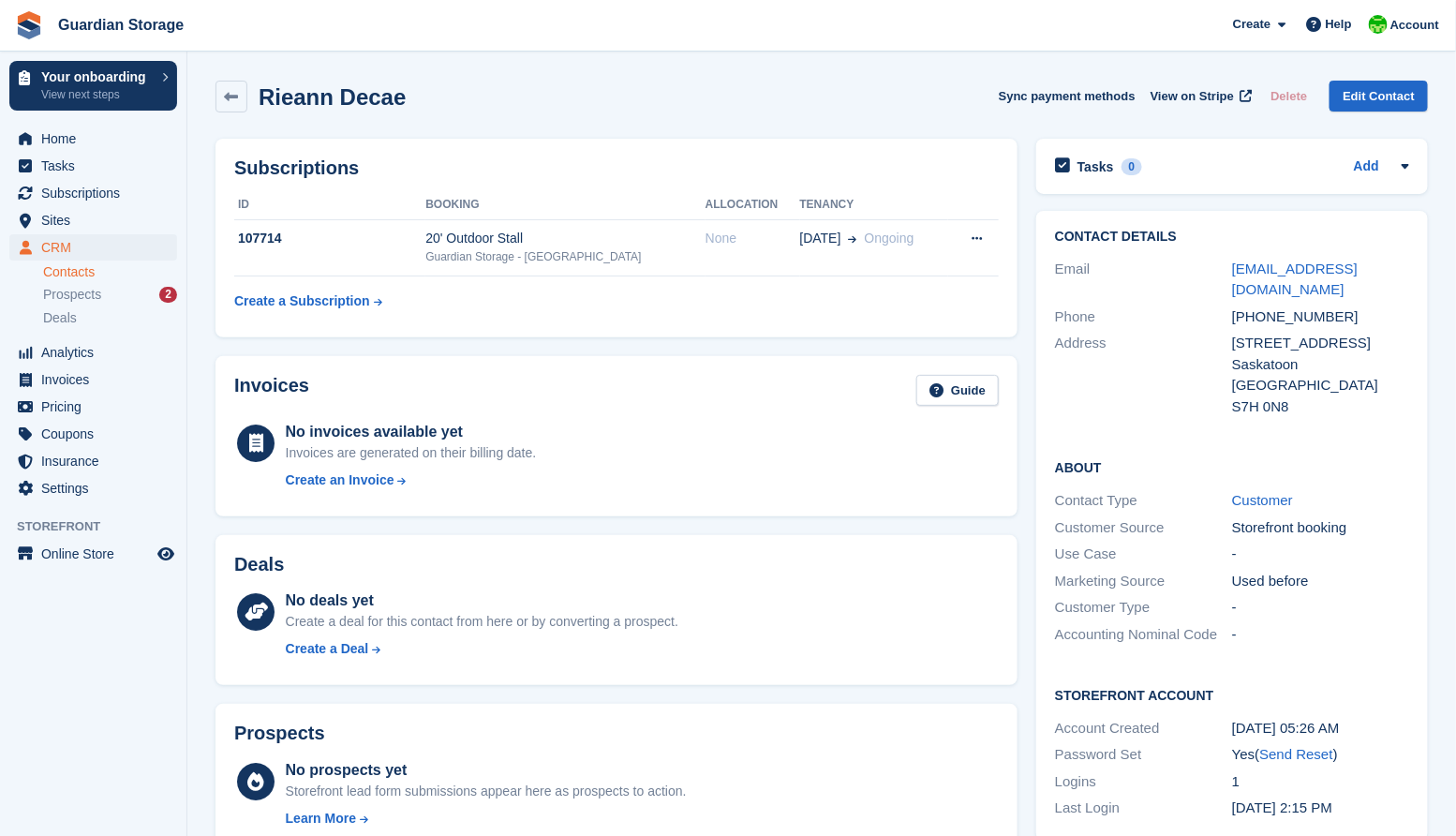
click at [650, 95] on div "Rieann Decae Sync payment methods View on Stripe Delete Edit Contact" at bounding box center [822, 97] width 1213 height 32
click at [225, 102] on icon at bounding box center [231, 97] width 14 height 14
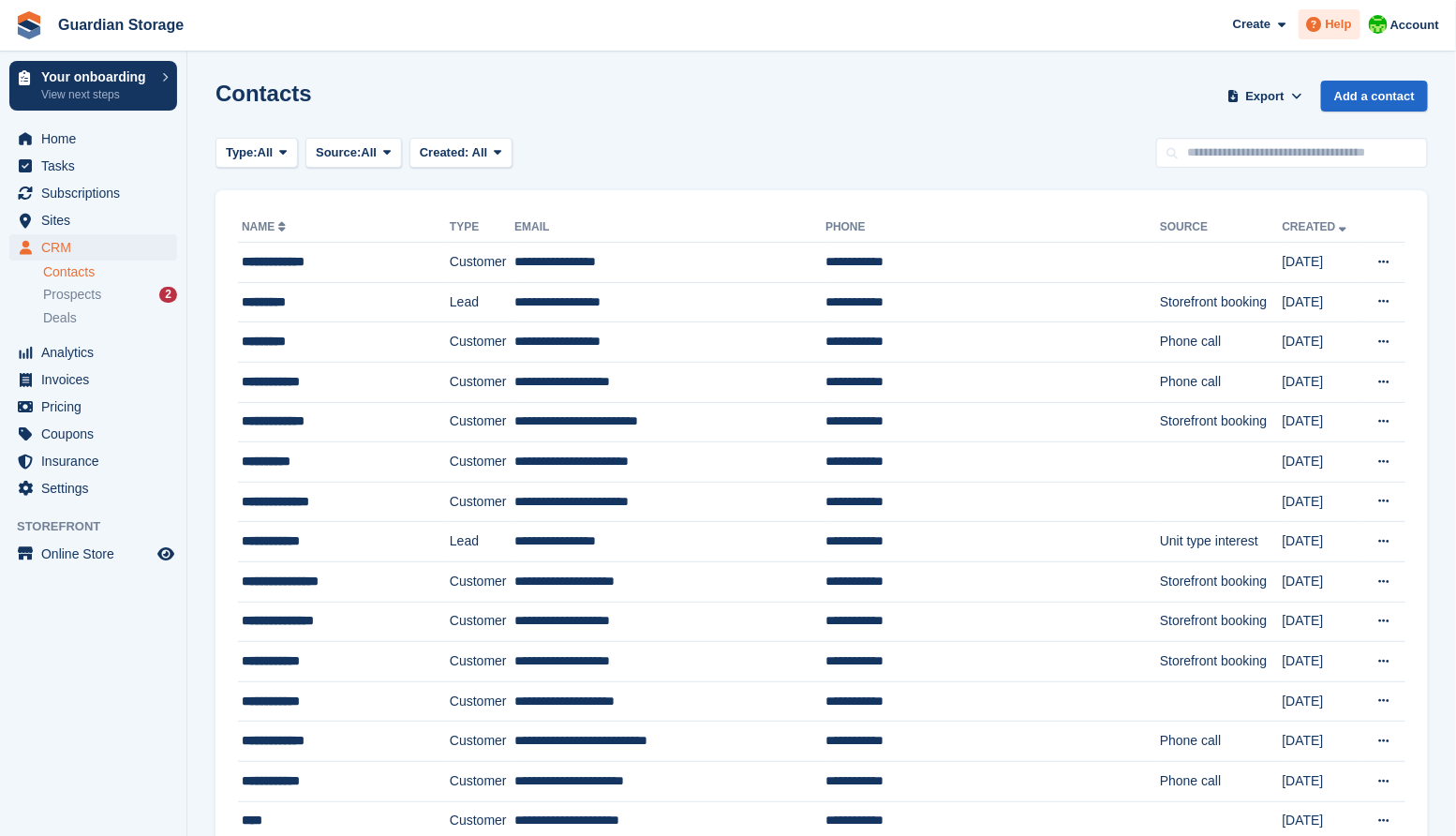
click at [1330, 30] on span "Help" at bounding box center [1339, 25] width 27 height 19
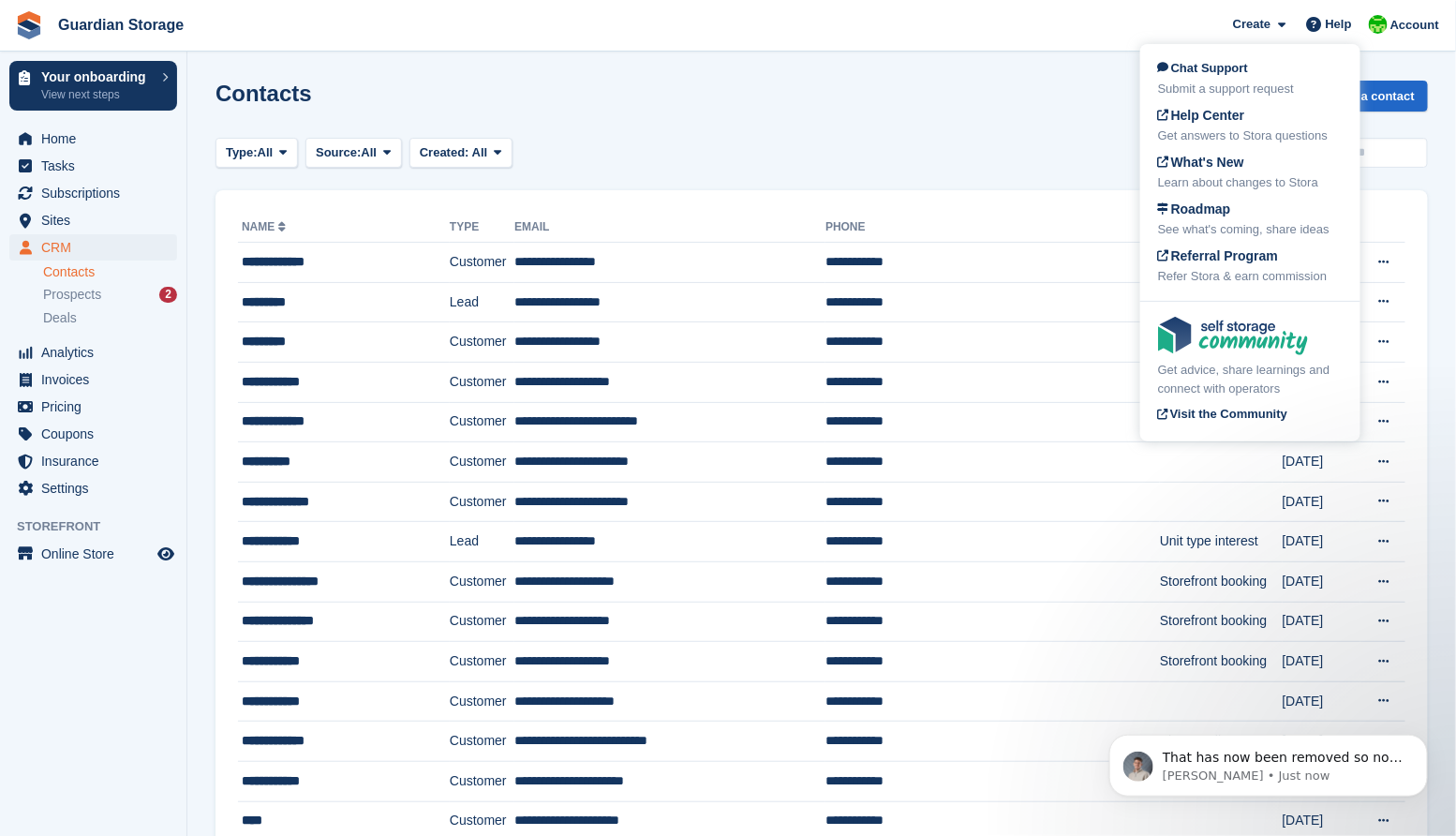
click at [1019, 118] on div "Contacts Export Export Contacts Export a CSV of all Contacts which match the cu…" at bounding box center [822, 107] width 1213 height 53
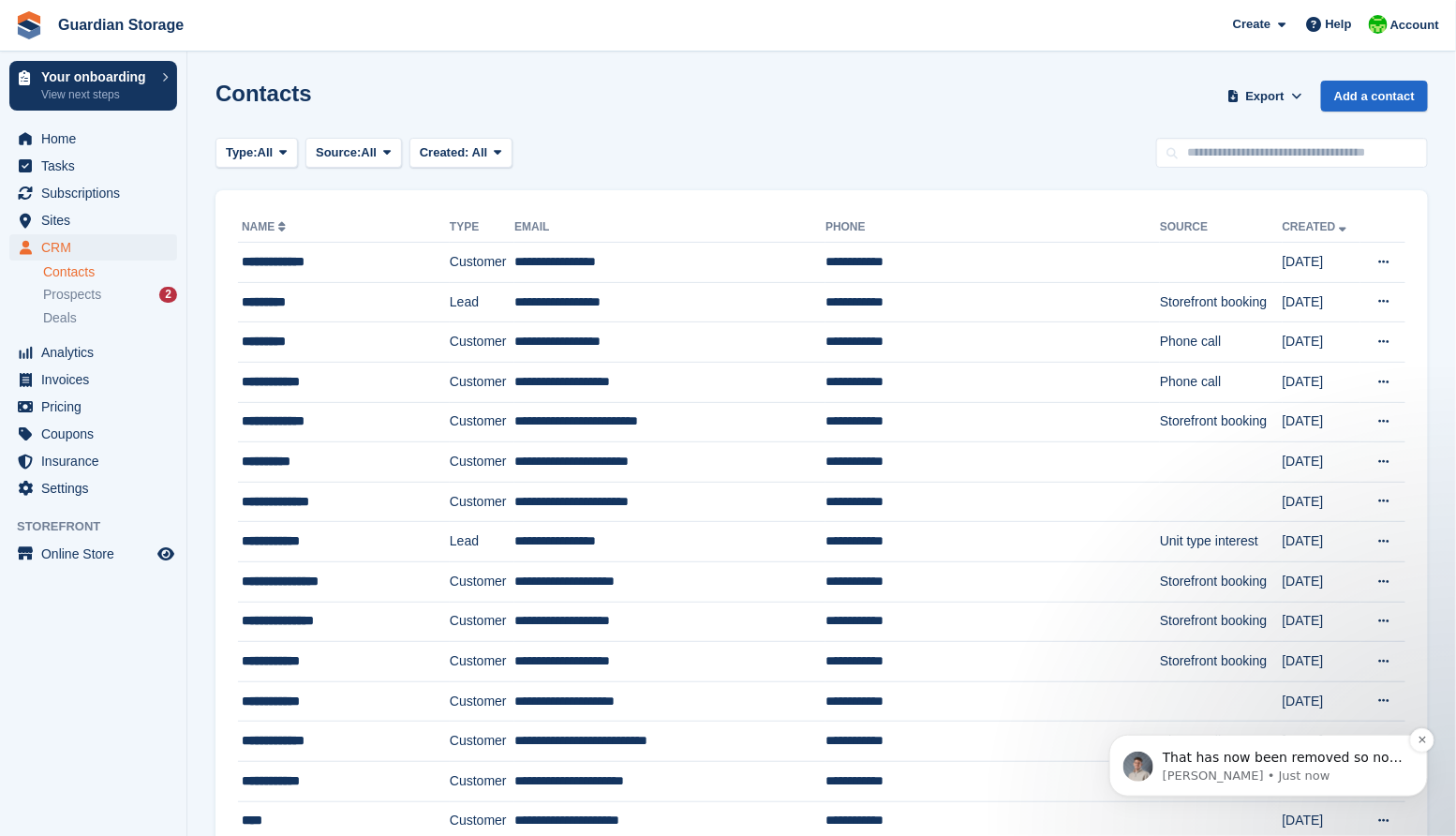
click at [1275, 774] on p "Bradley • Just now" at bounding box center [1283, 775] width 242 height 17
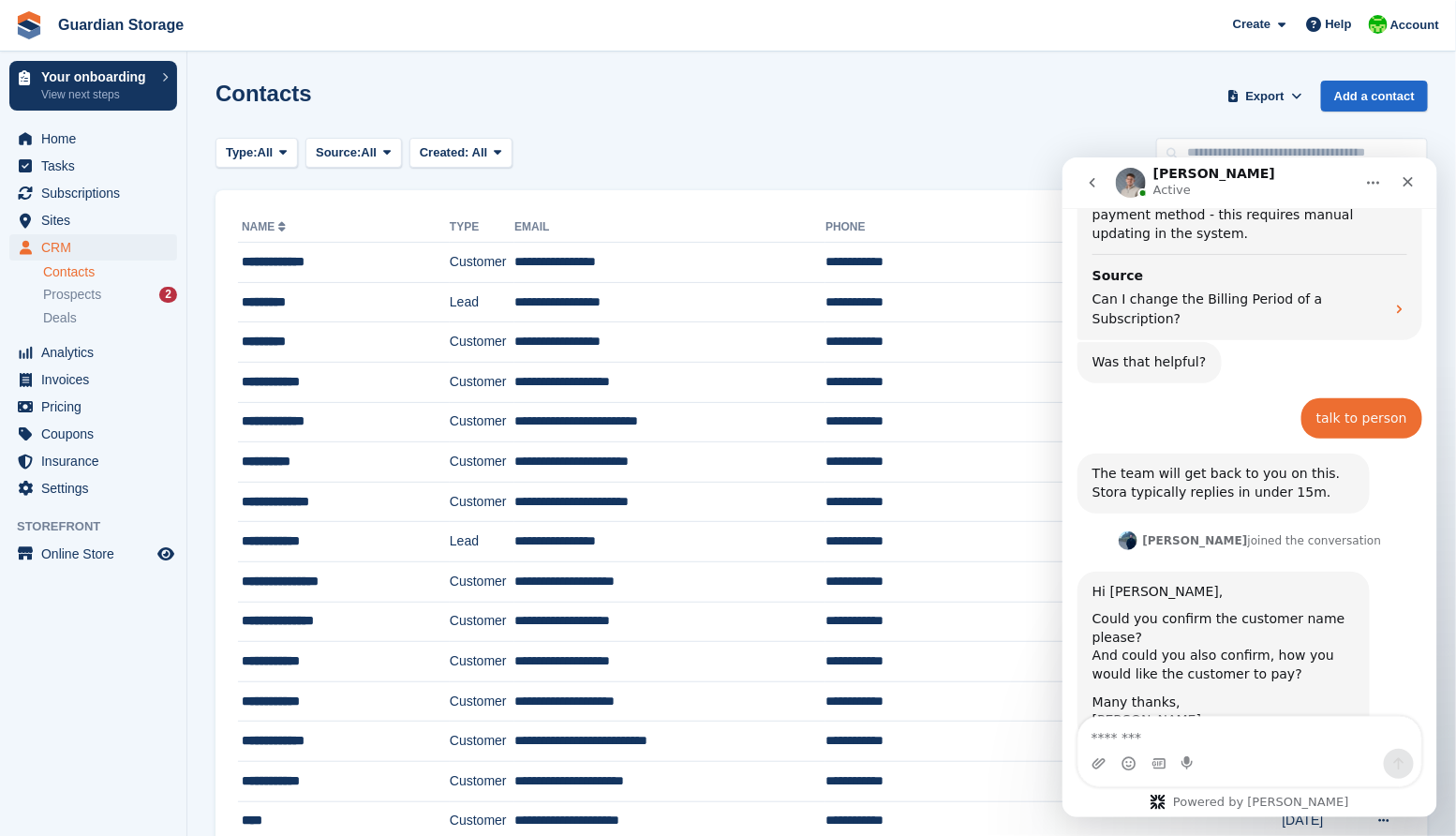
scroll to position [1874, 0]
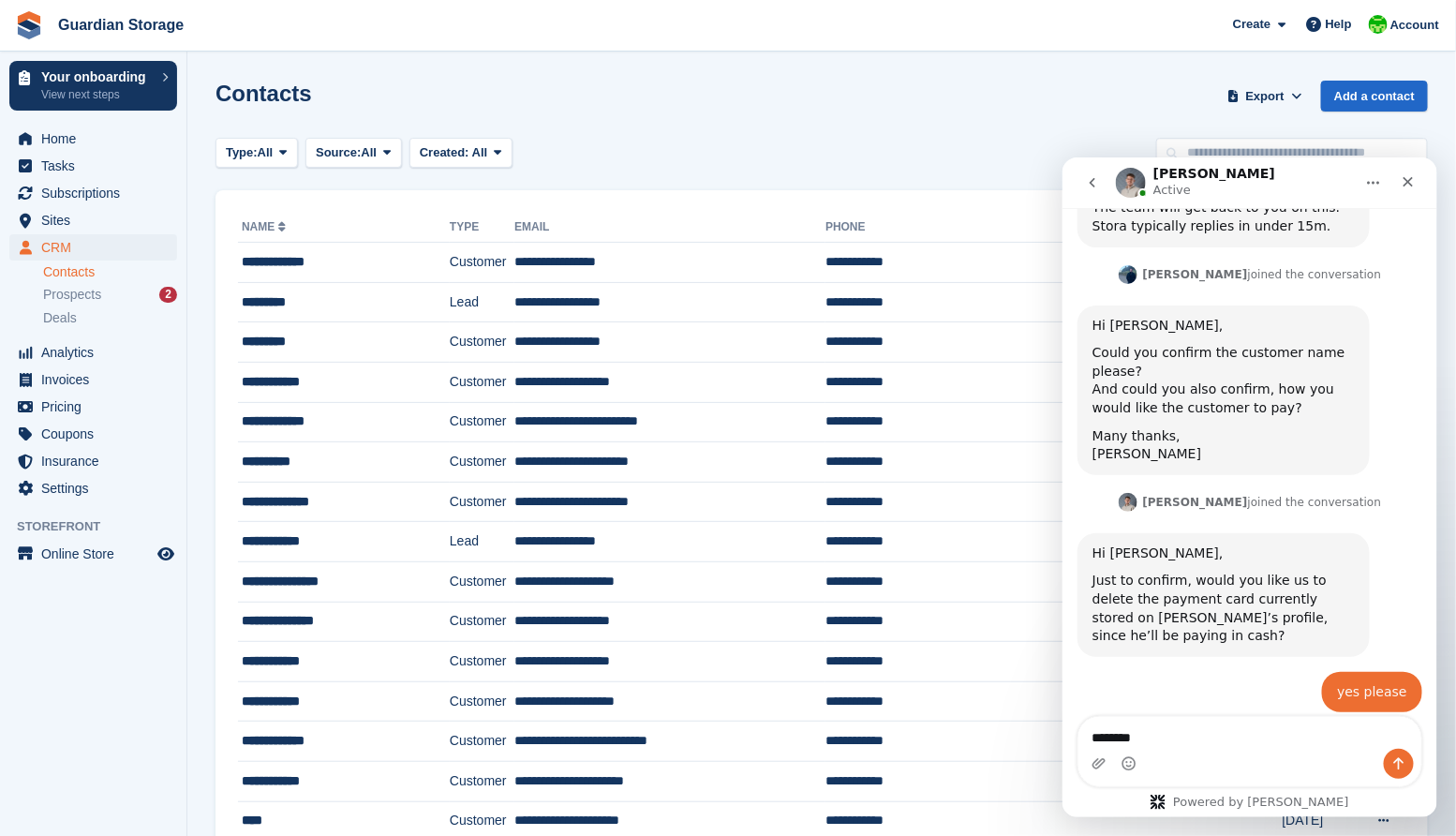
type textarea "*********"
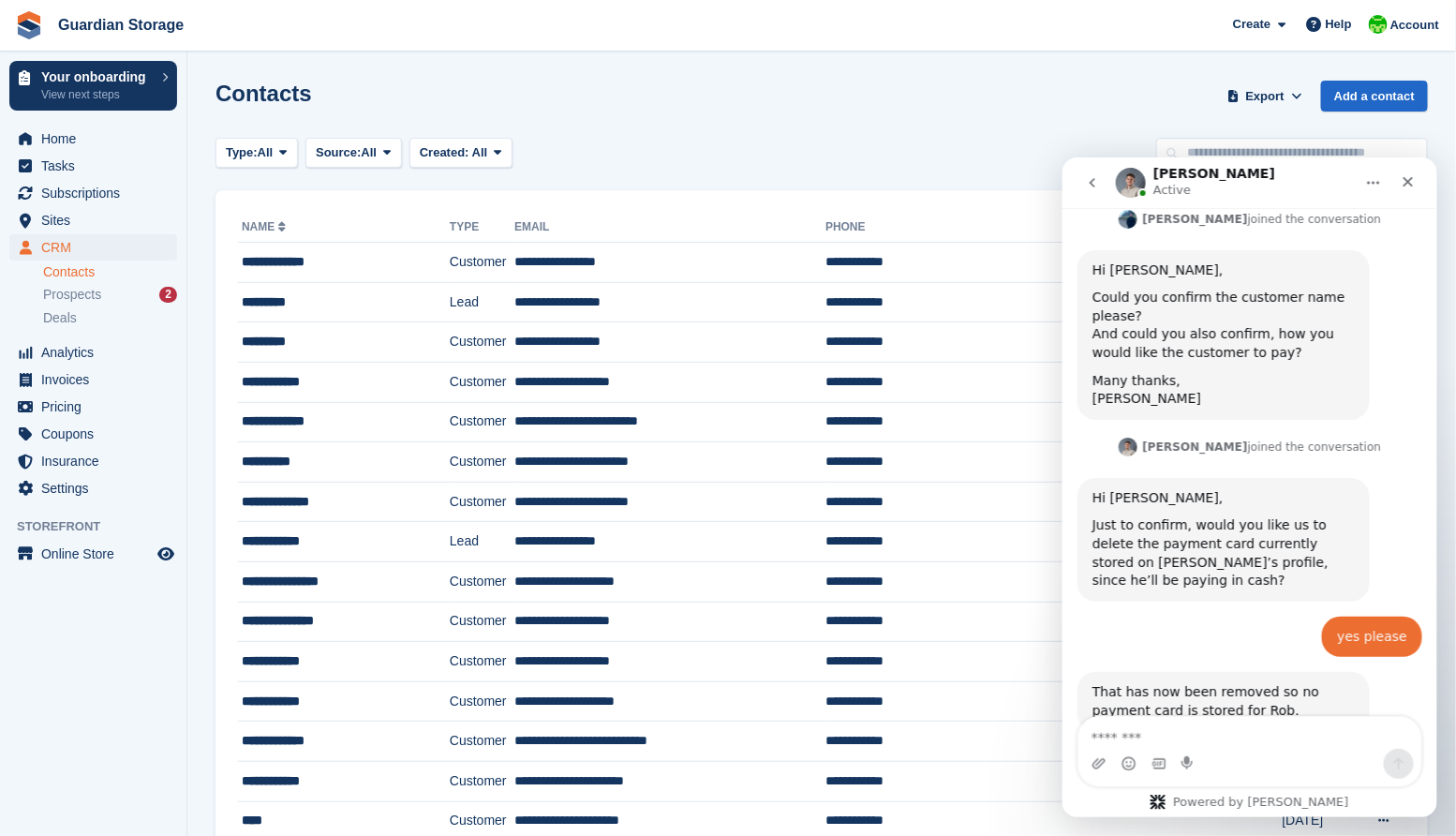
drag, startPoint x: 1194, startPoint y: 747, endPoint x: 1217, endPoint y: 355, distance: 392.7
click at [1194, 733] on textarea "Message…" at bounding box center [1249, 732] width 343 height 32
click at [1407, 187] on icon "Close" at bounding box center [1407, 181] width 15 height 15
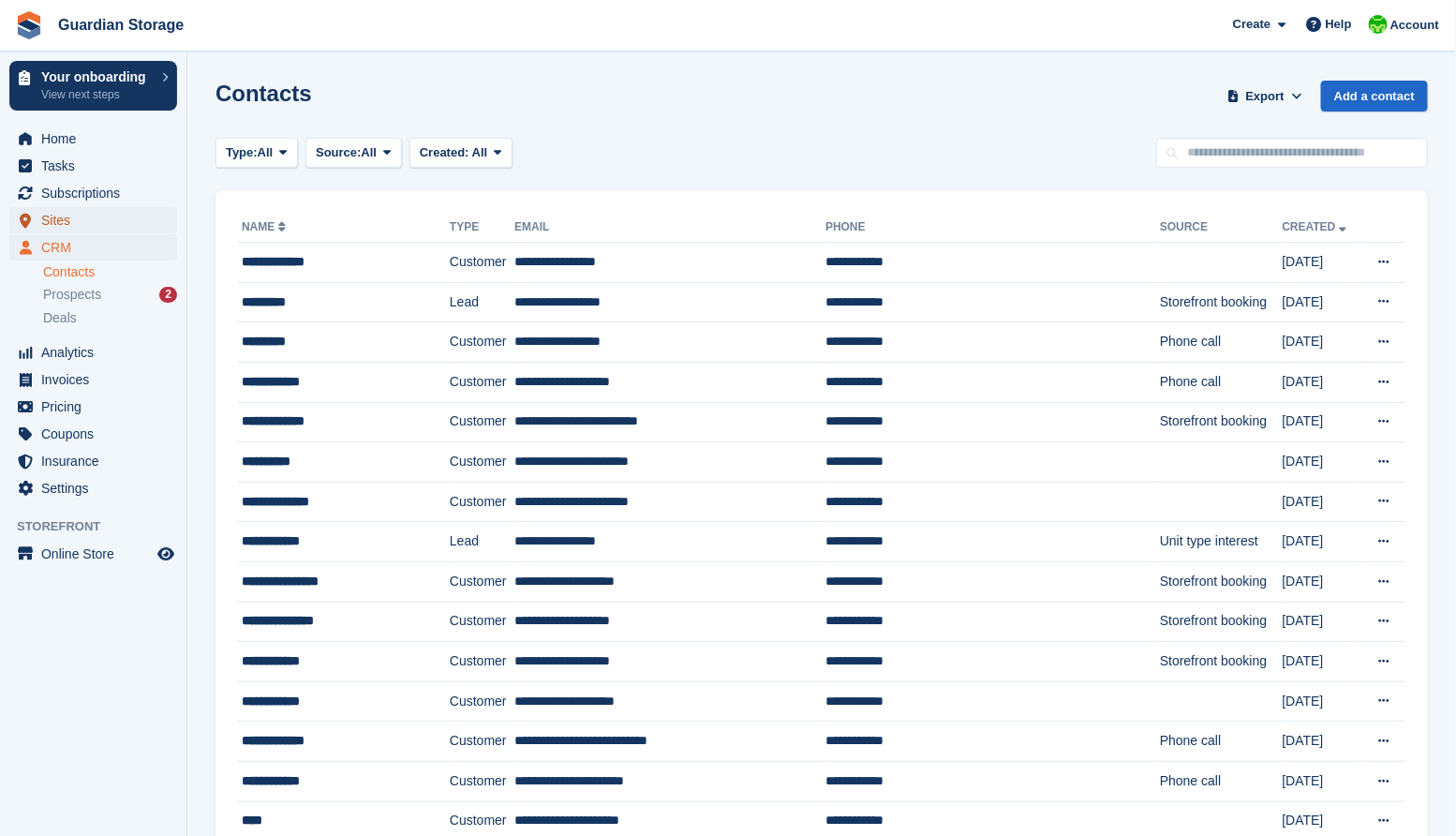
click at [61, 231] on span "Sites" at bounding box center [97, 221] width 112 height 27
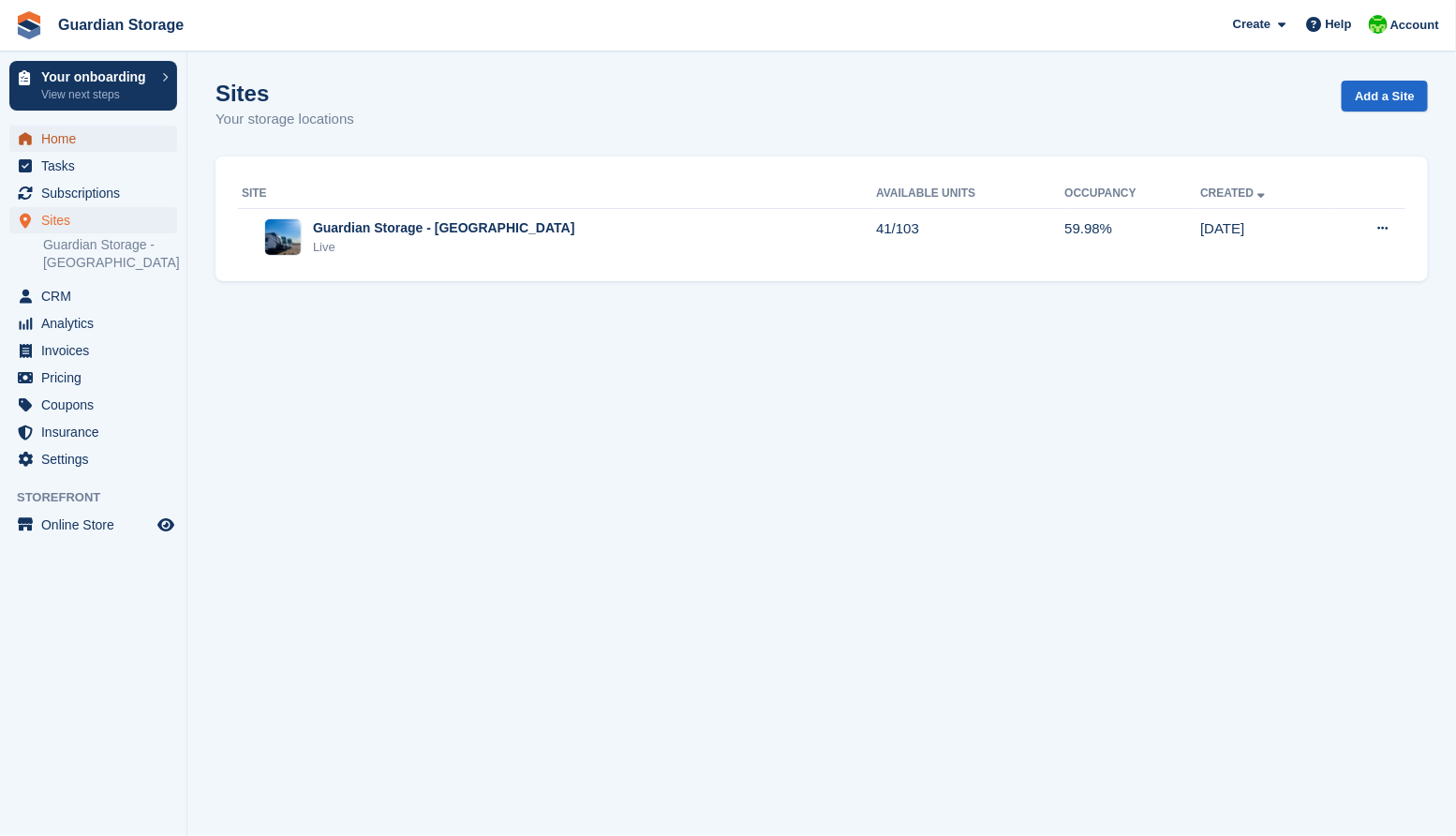
click at [66, 134] on span "Home" at bounding box center [97, 139] width 112 height 27
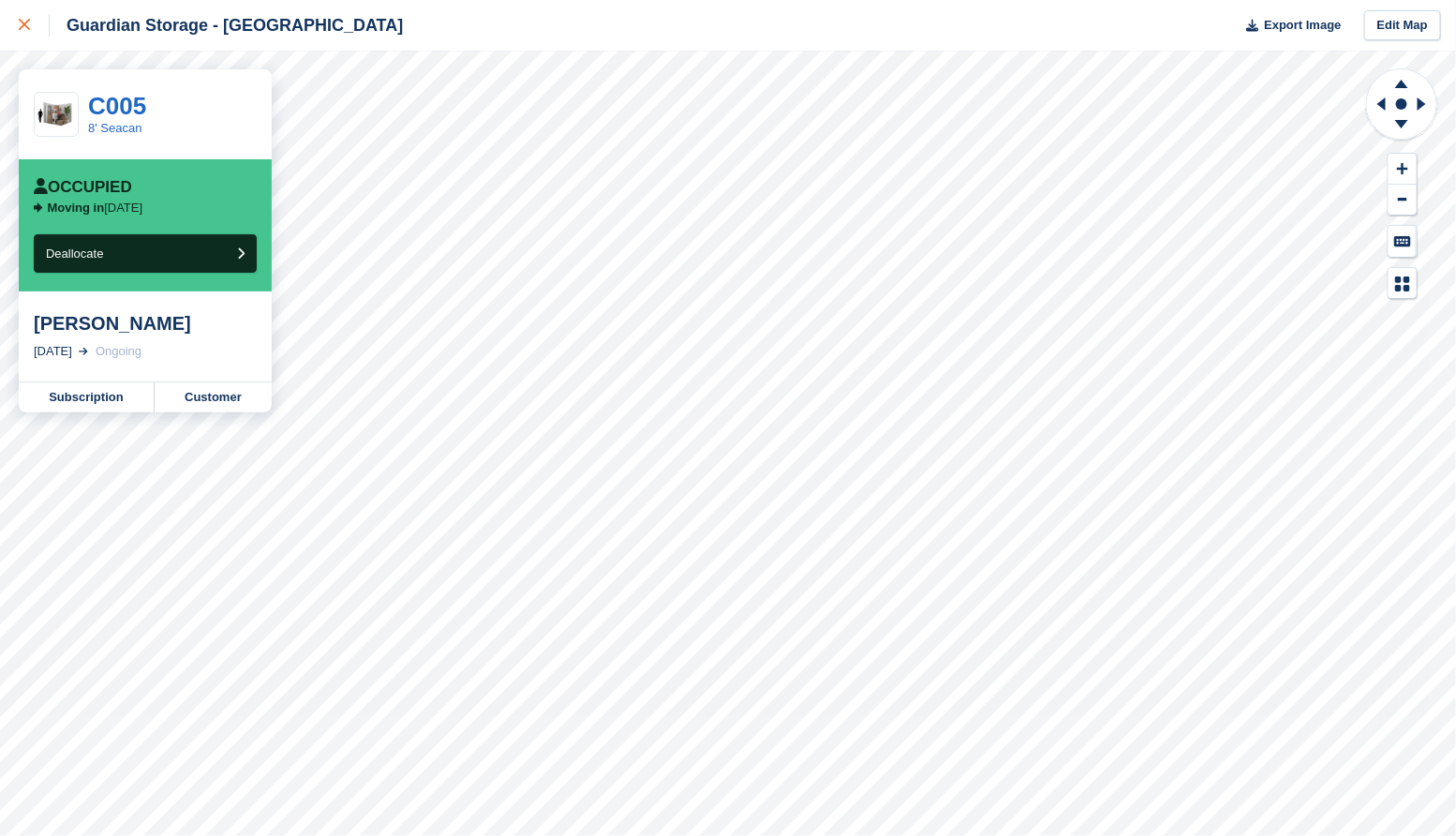
click at [20, 25] on icon at bounding box center [25, 25] width 11 height 11
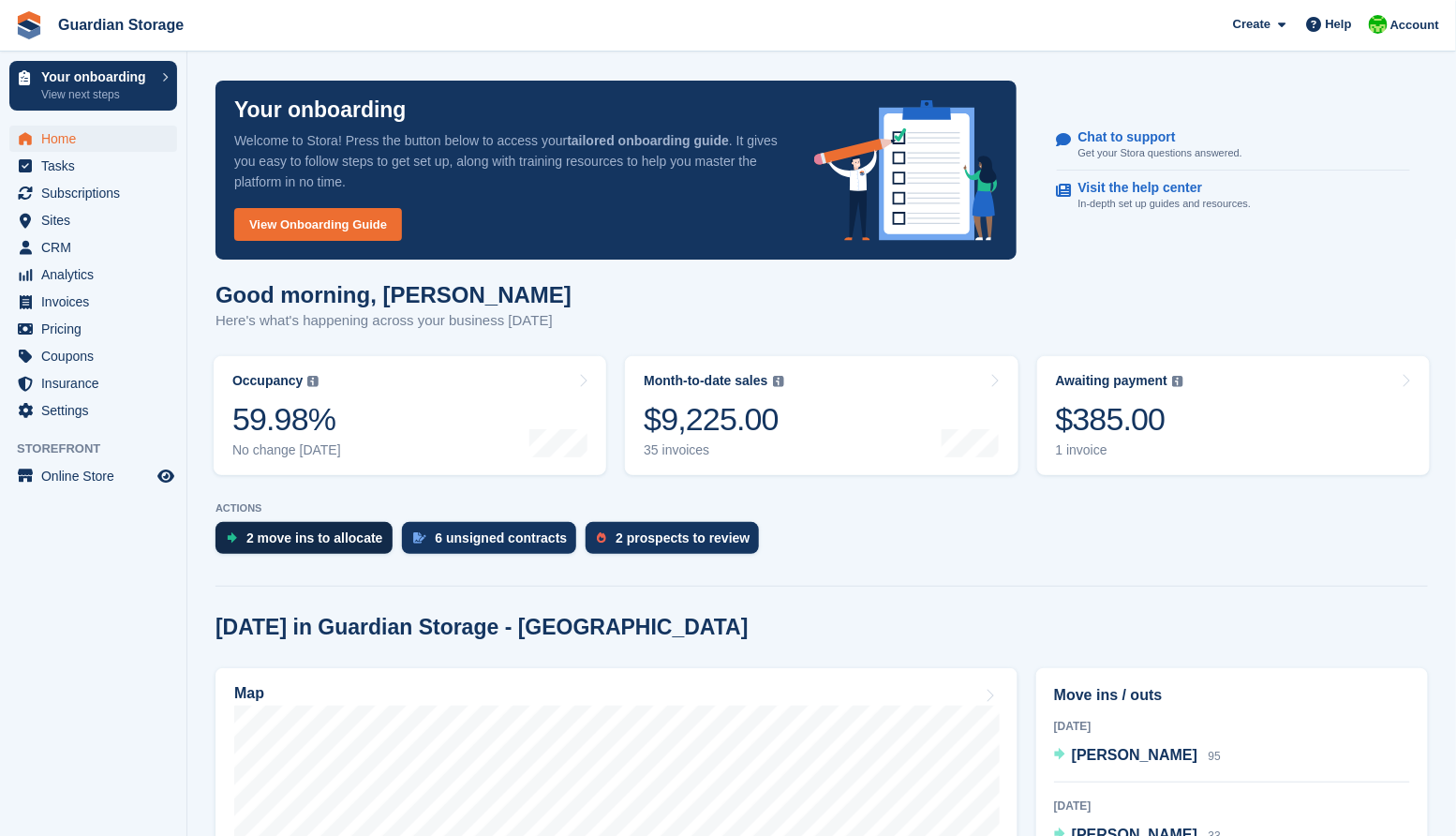
click at [334, 532] on div "2 move ins to allocate" at bounding box center [315, 538] width 137 height 15
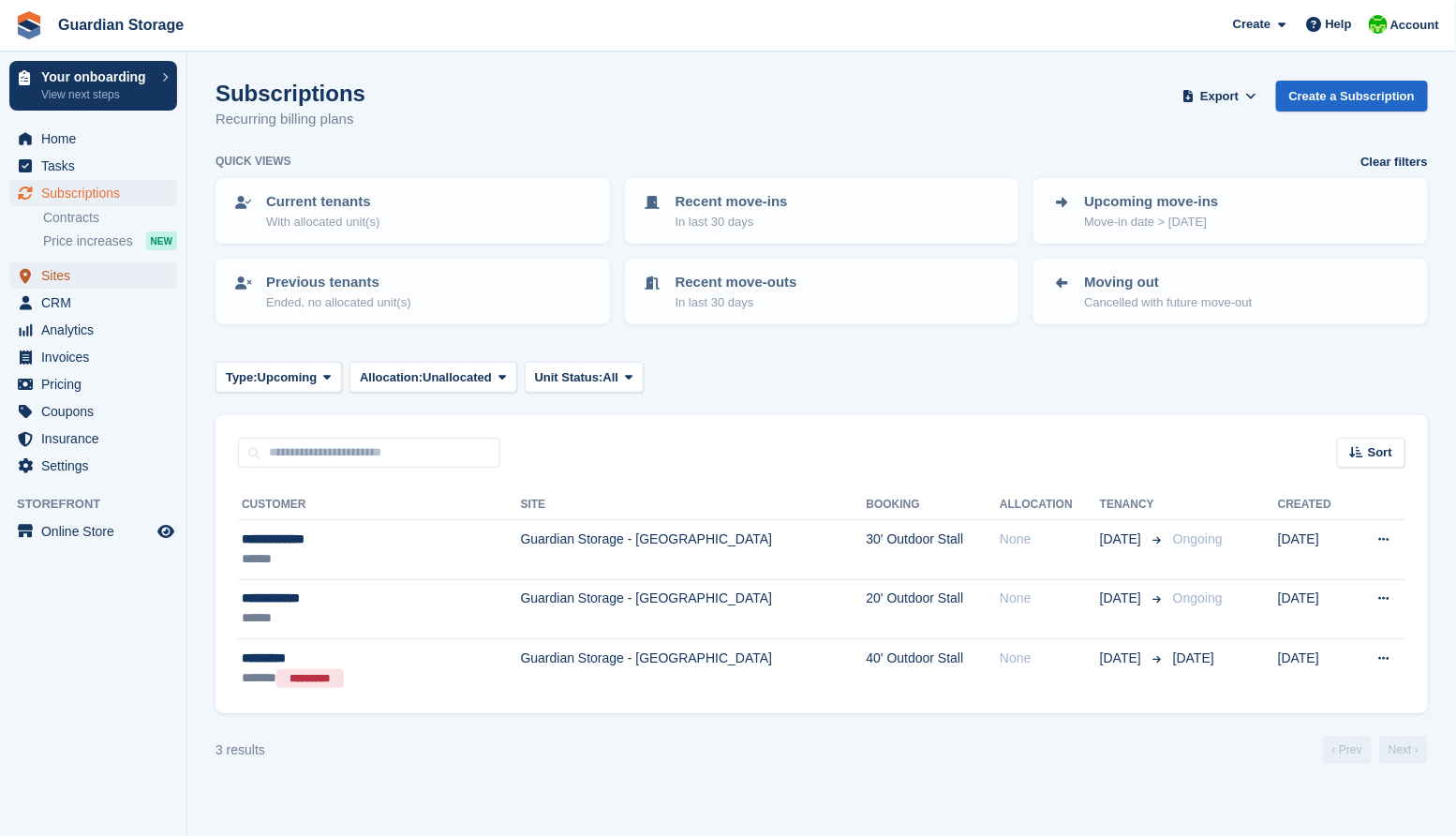
click at [57, 273] on span "Sites" at bounding box center [97, 276] width 112 height 27
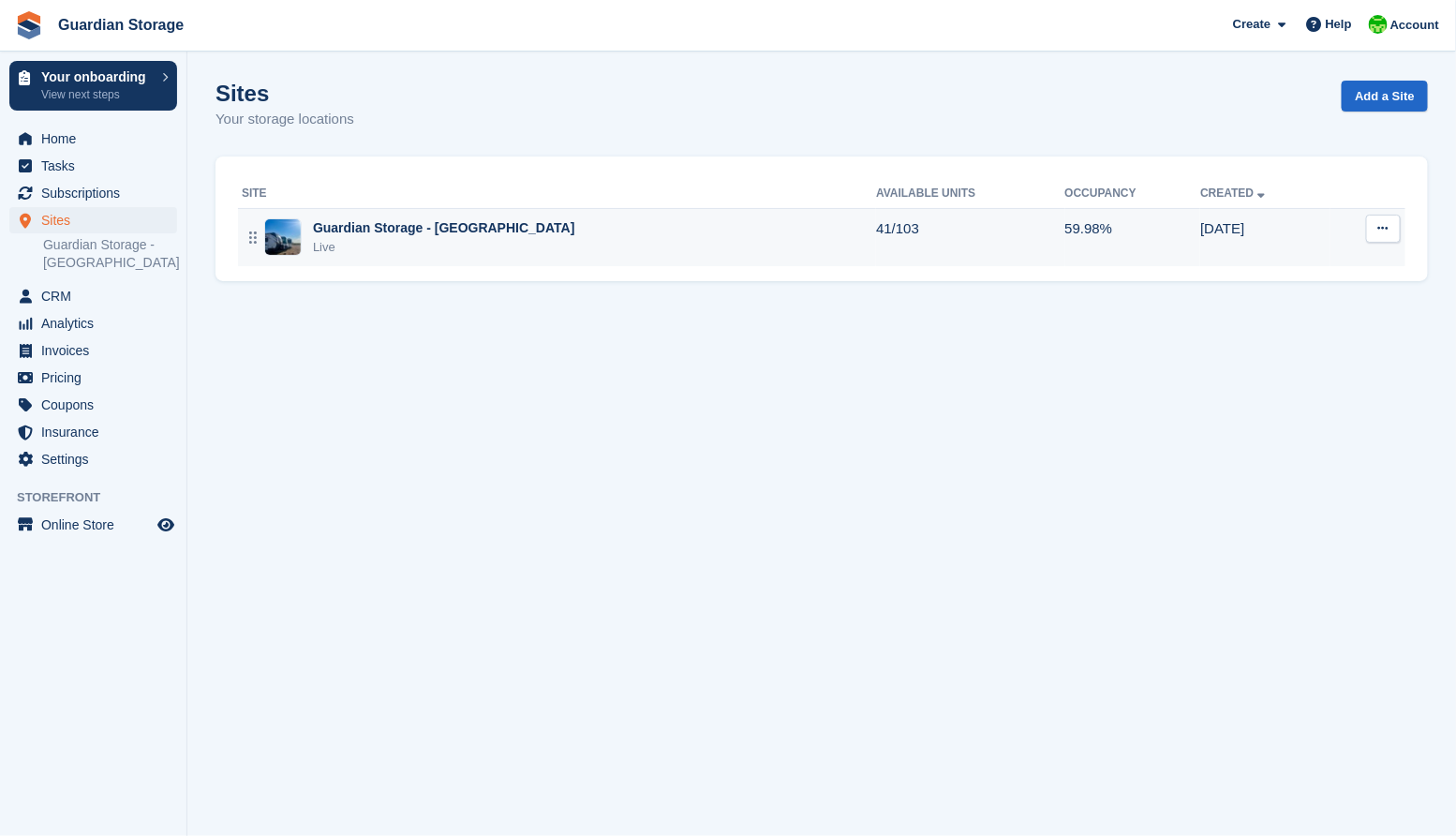
click at [470, 237] on div "Guardian Storage - [GEOGRAPHIC_DATA]" at bounding box center [444, 228] width 262 height 20
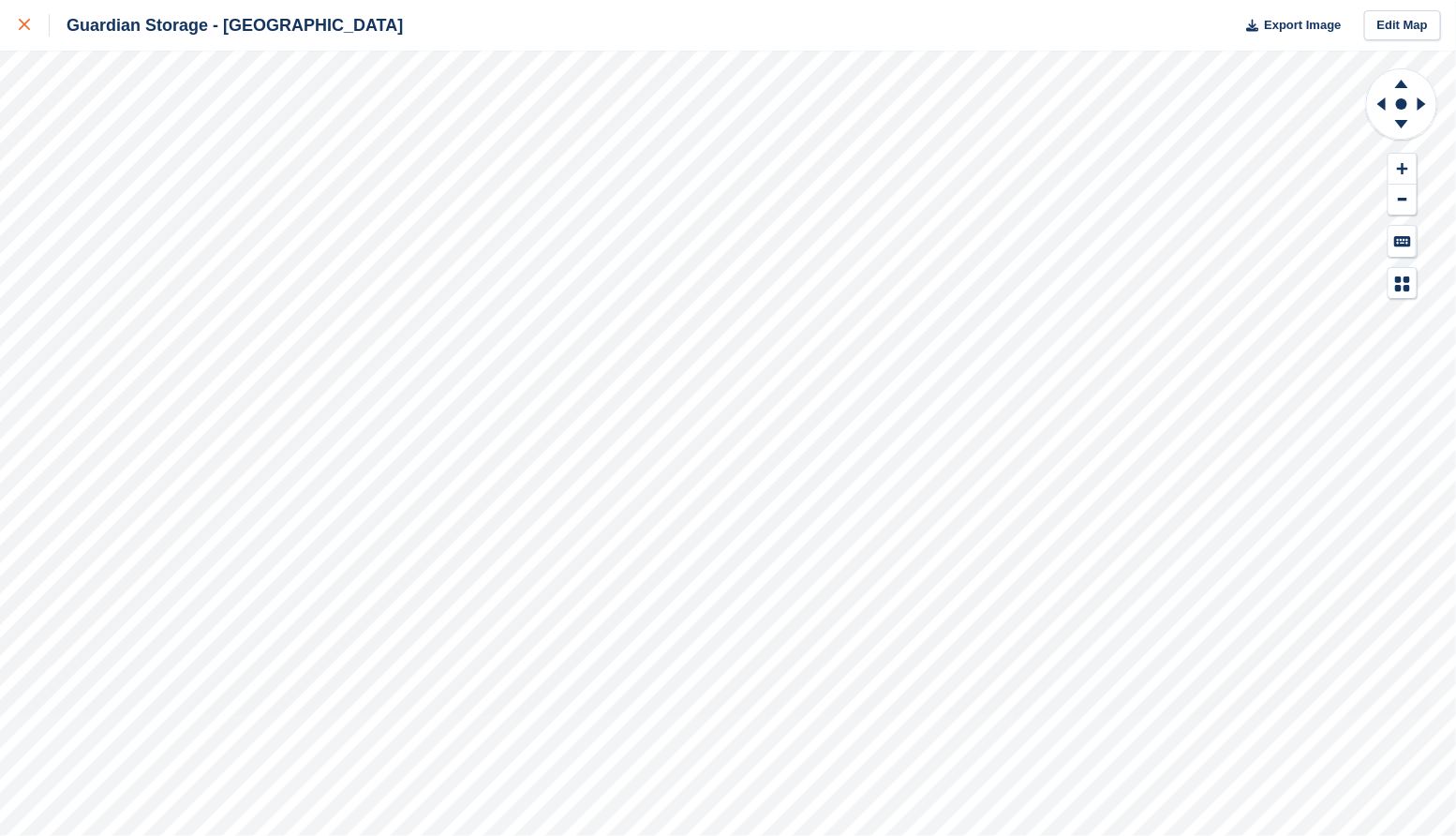
click at [22, 26] on icon at bounding box center [25, 25] width 11 height 11
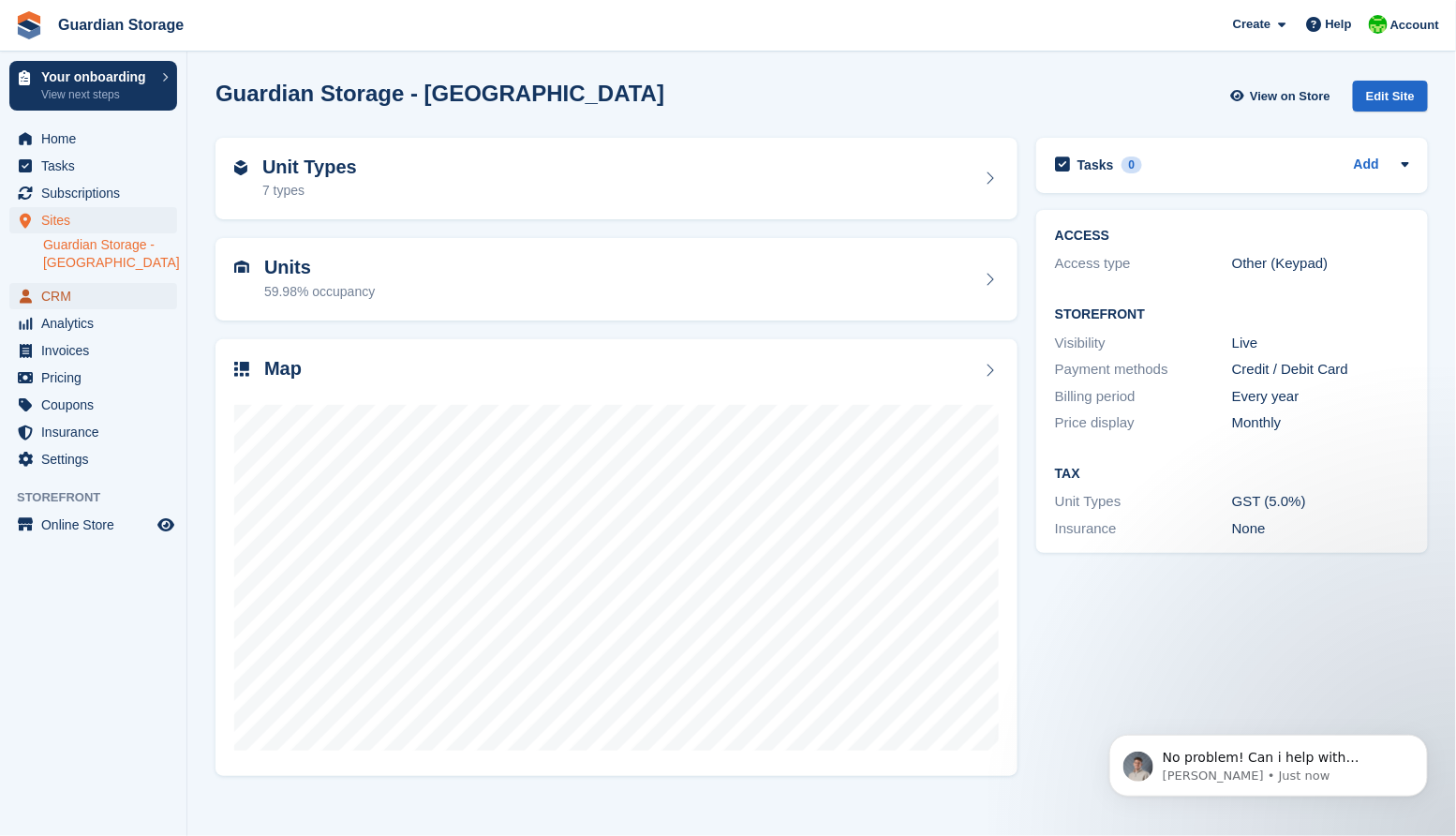
click at [69, 301] on span "CRM" at bounding box center [97, 297] width 112 height 27
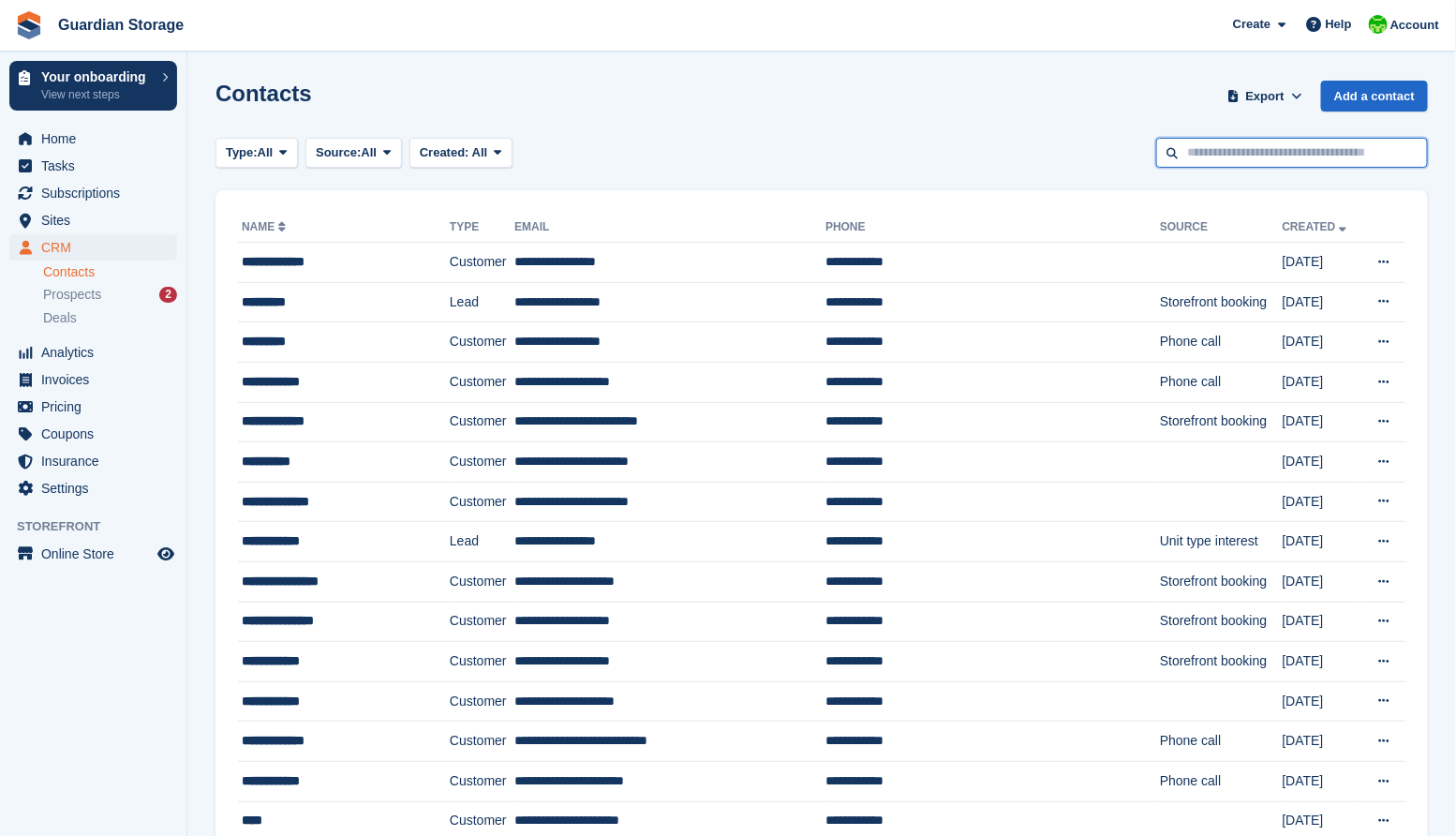
click at [1223, 160] on input "text" at bounding box center [1292, 153] width 272 height 31
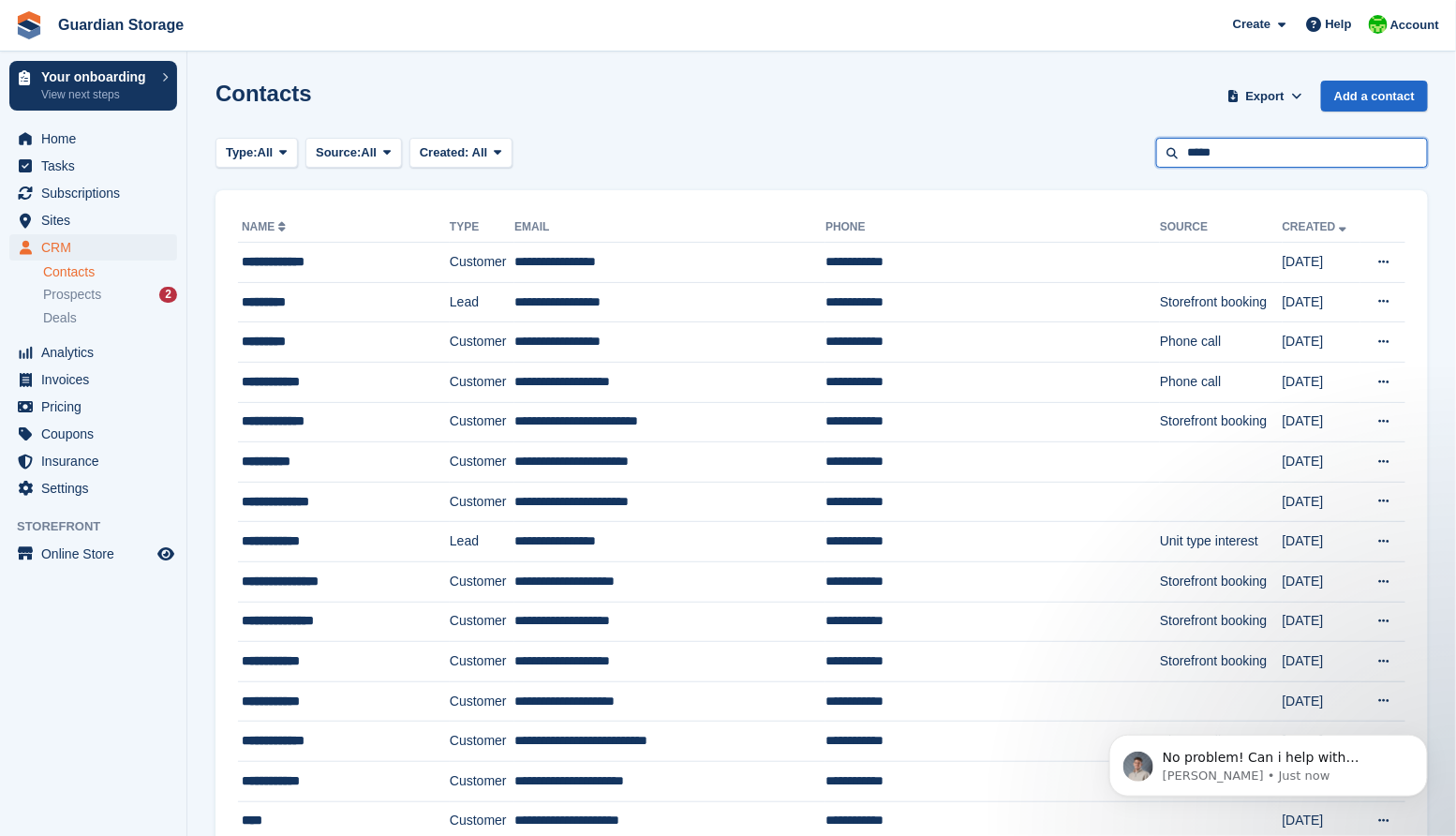
type input "*****"
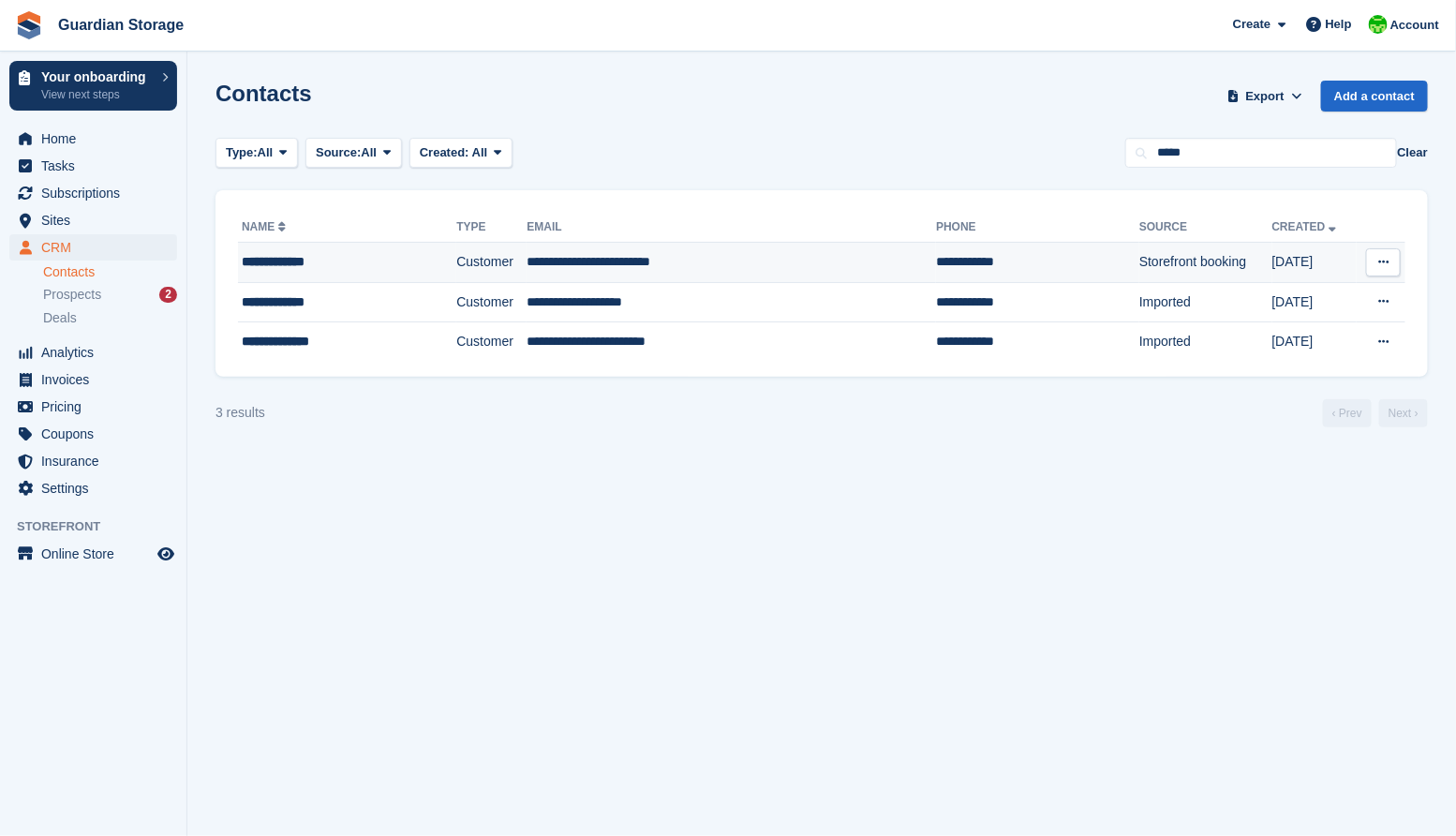
click at [317, 254] on div "**********" at bounding box center [328, 262] width 173 height 20
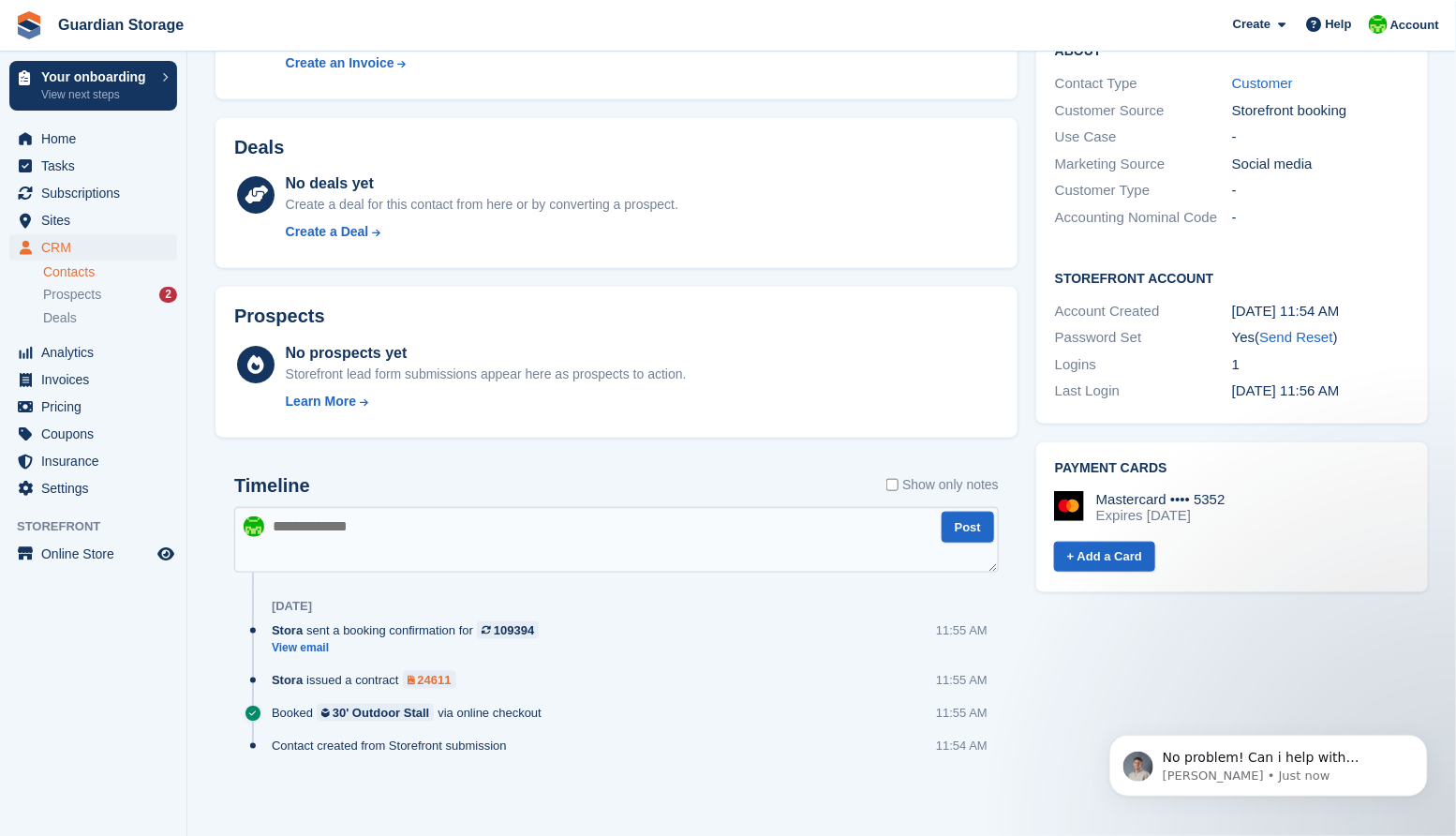
click at [432, 680] on div "24611" at bounding box center [434, 680] width 33 height 18
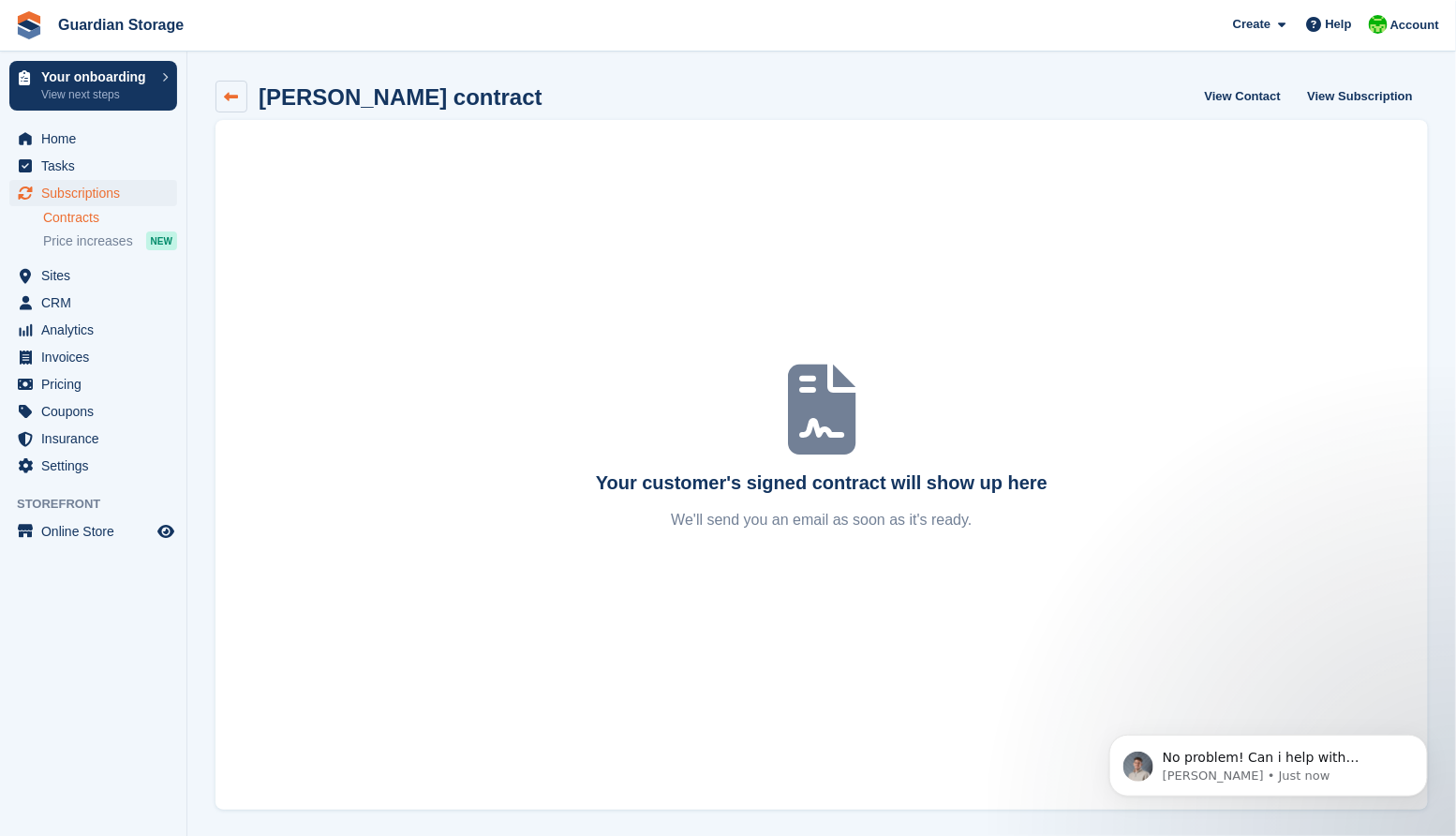
click at [236, 99] on icon at bounding box center [231, 97] width 14 height 14
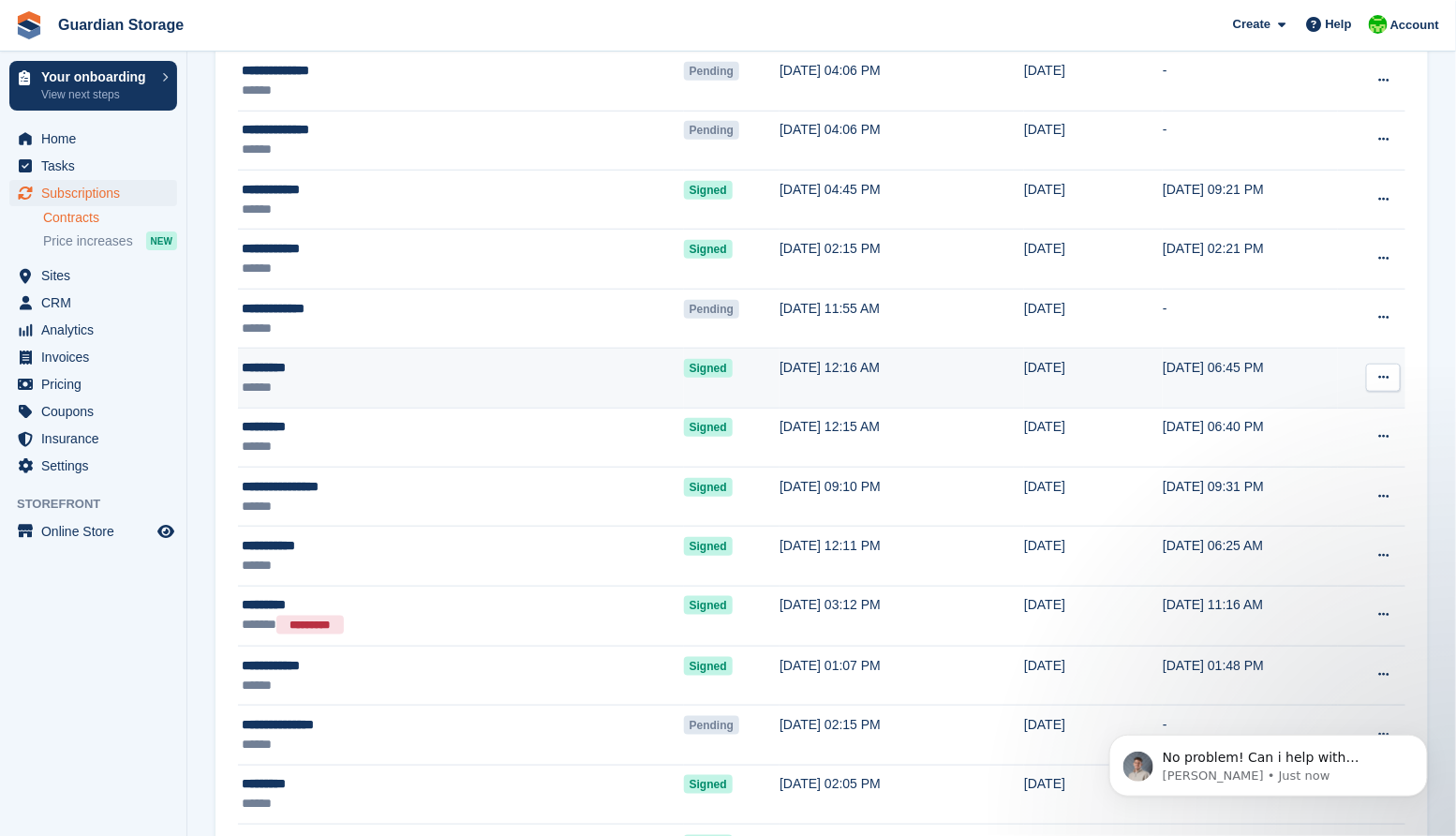
scroll to position [417, 0]
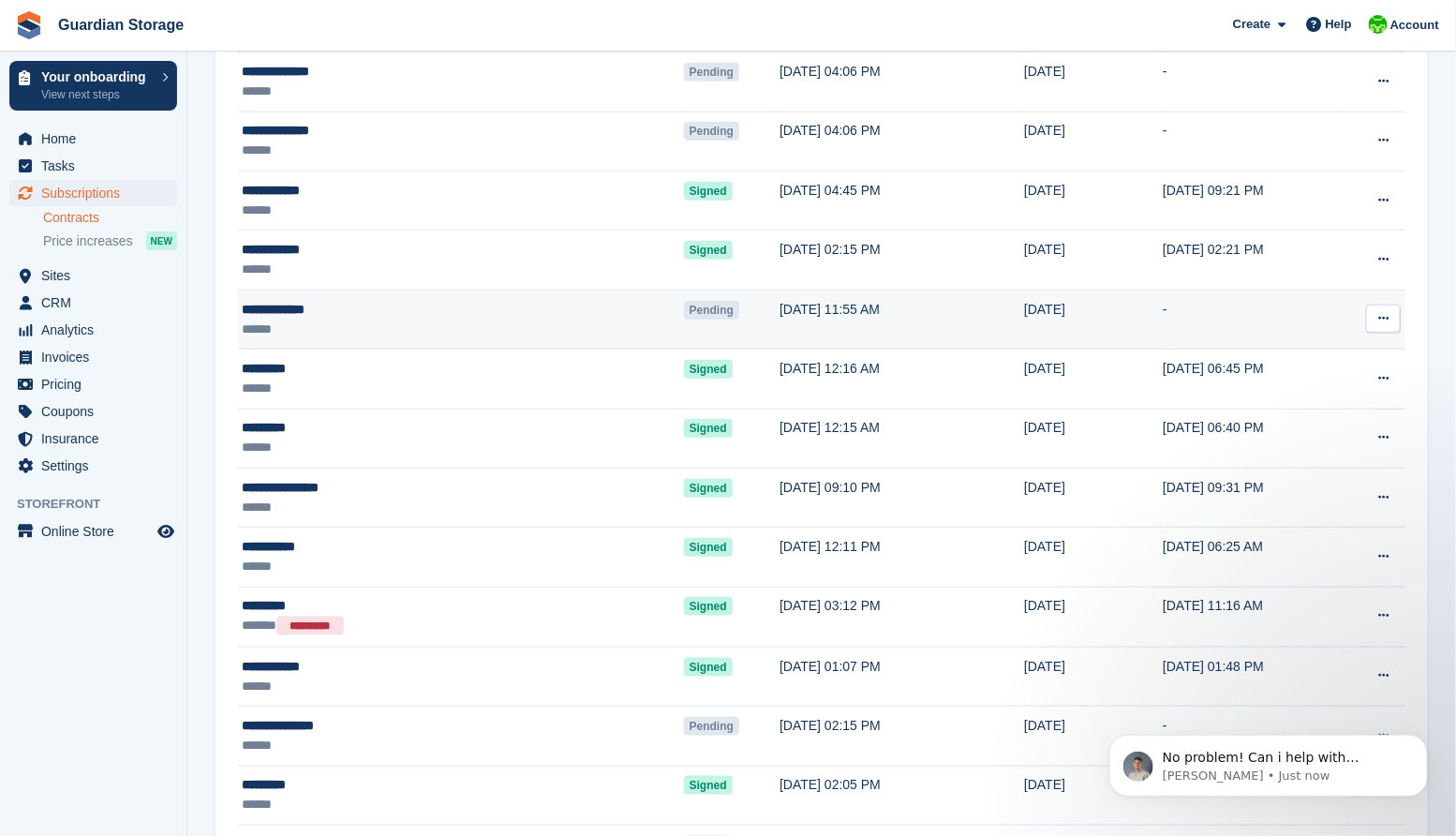
click at [405, 313] on div "**********" at bounding box center [369, 309] width 255 height 20
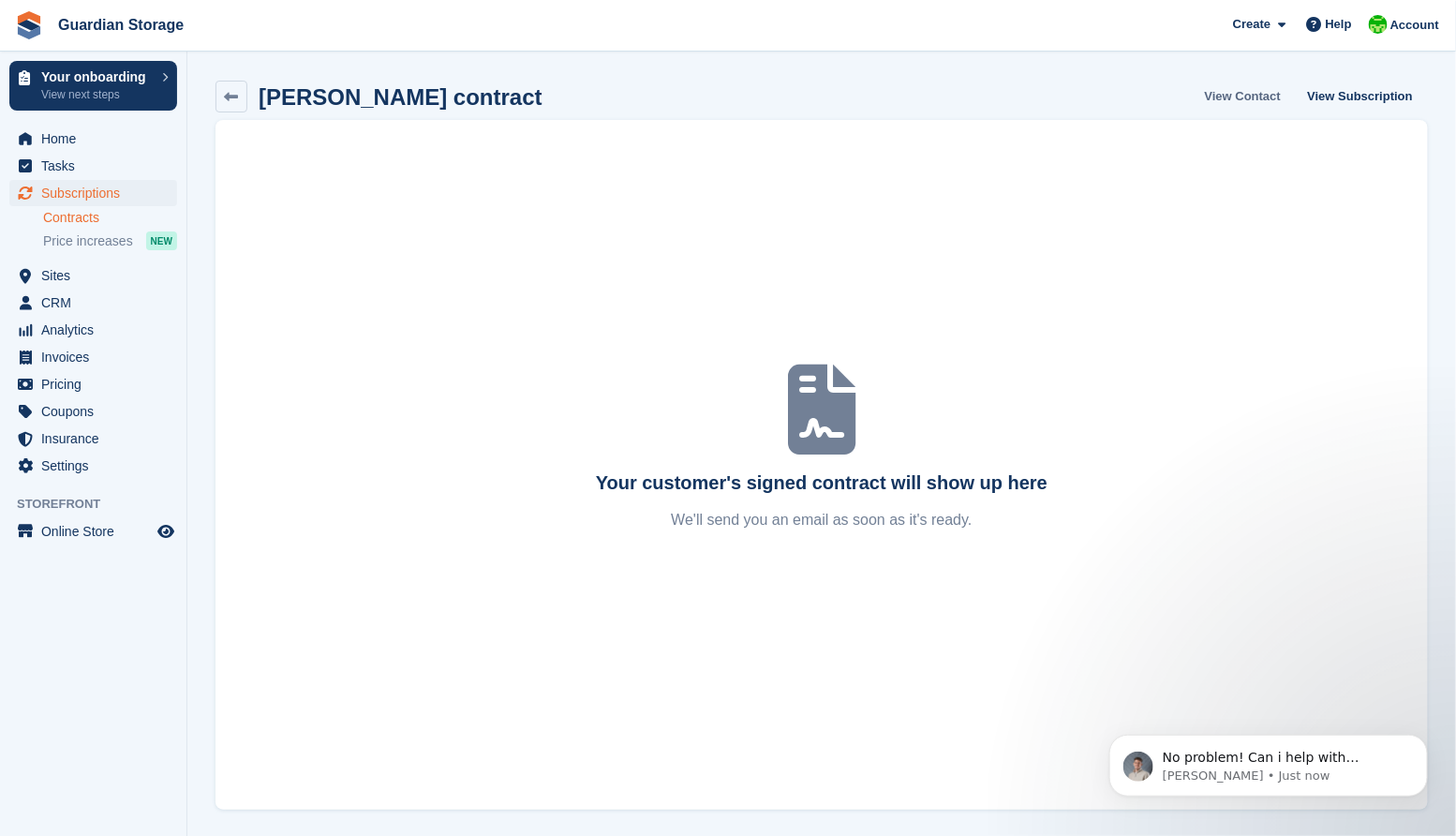
click at [1240, 90] on link "View Contact" at bounding box center [1243, 96] width 91 height 31
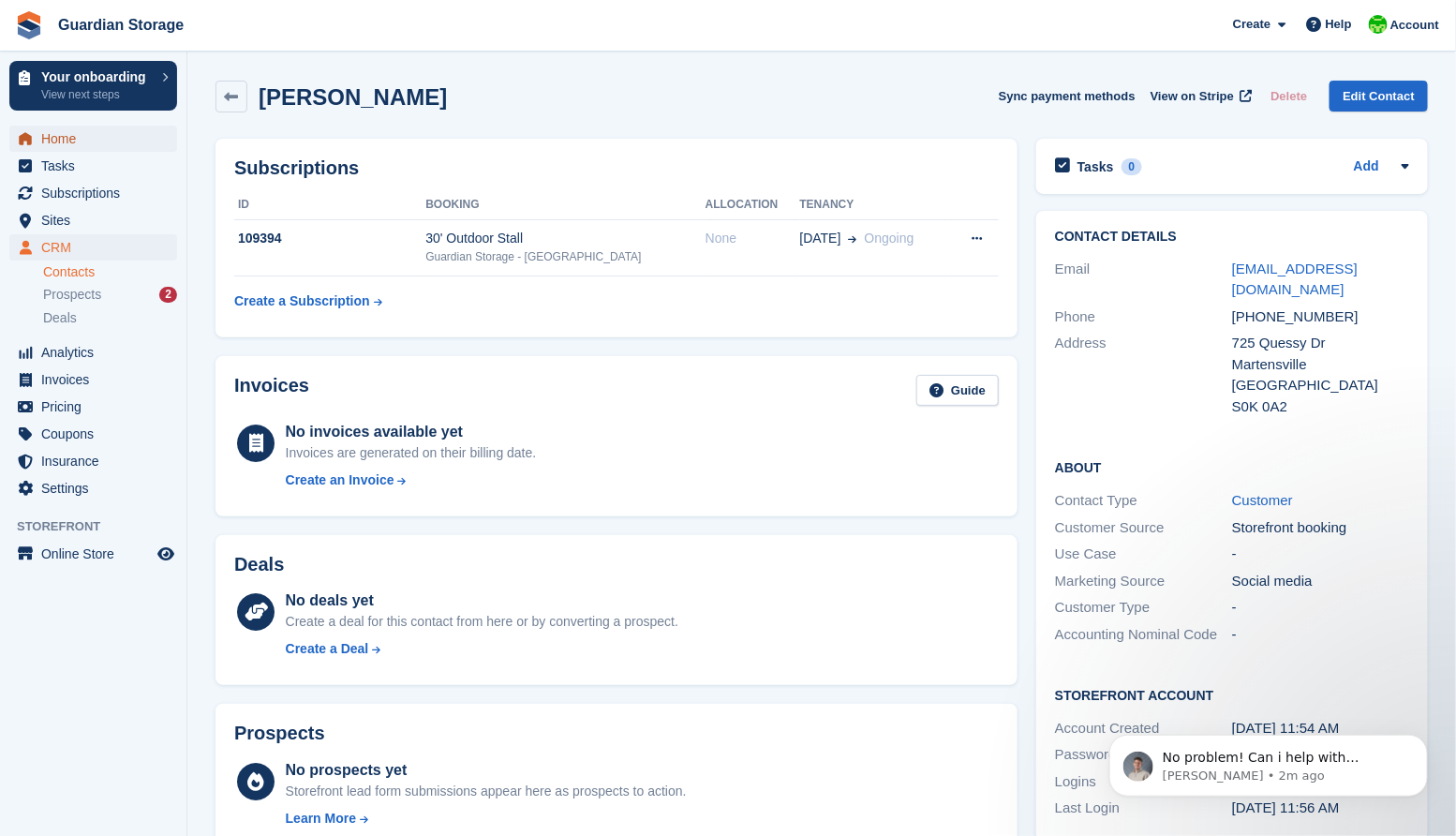
click at [87, 136] on span "Home" at bounding box center [97, 139] width 112 height 27
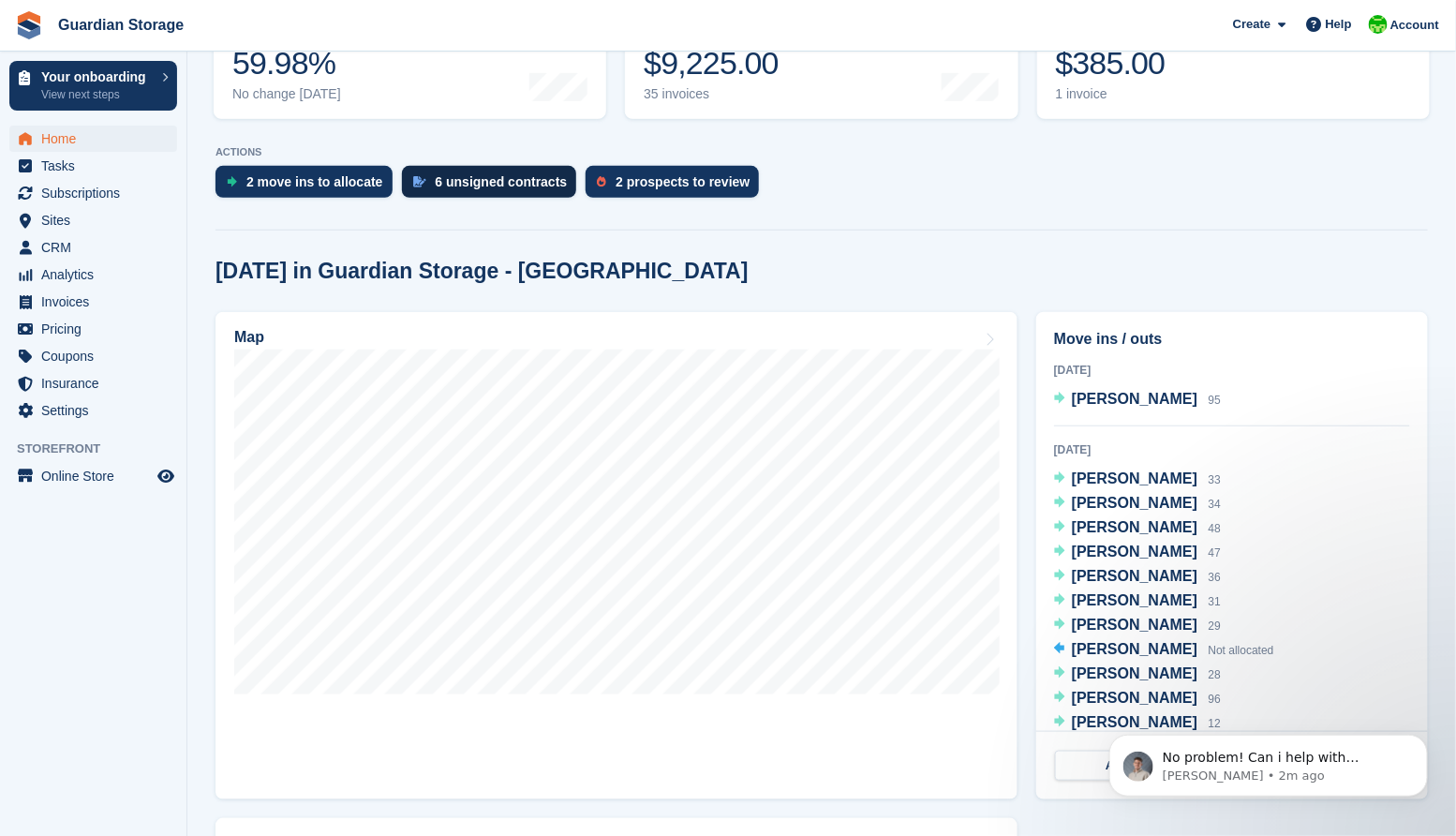
click at [510, 191] on div "6 unsigned contracts" at bounding box center [490, 182] width 175 height 32
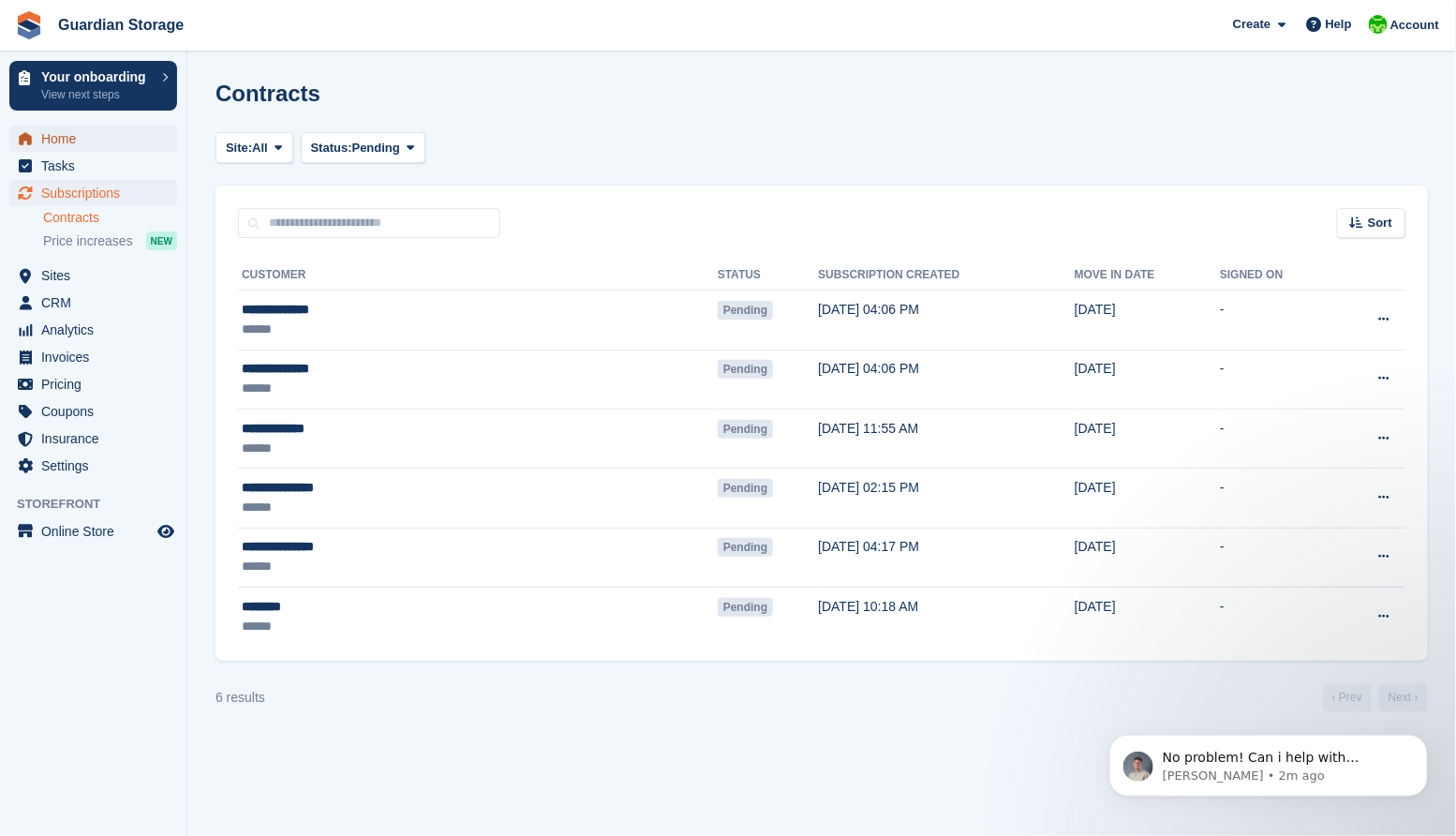
click at [96, 136] on span "Home" at bounding box center [97, 139] width 112 height 27
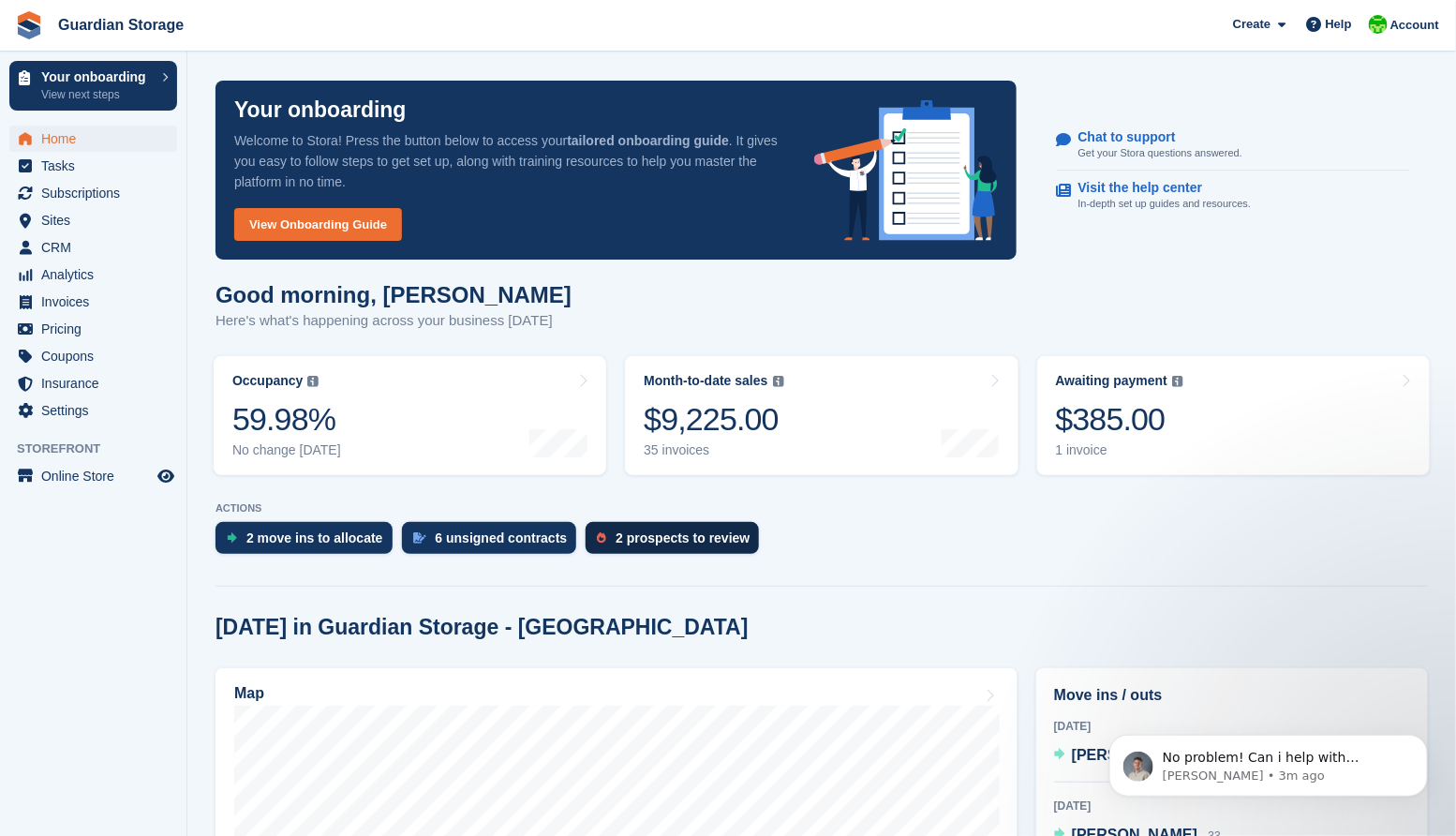
click at [668, 543] on div "2 prospects to review" at bounding box center [682, 538] width 134 height 15
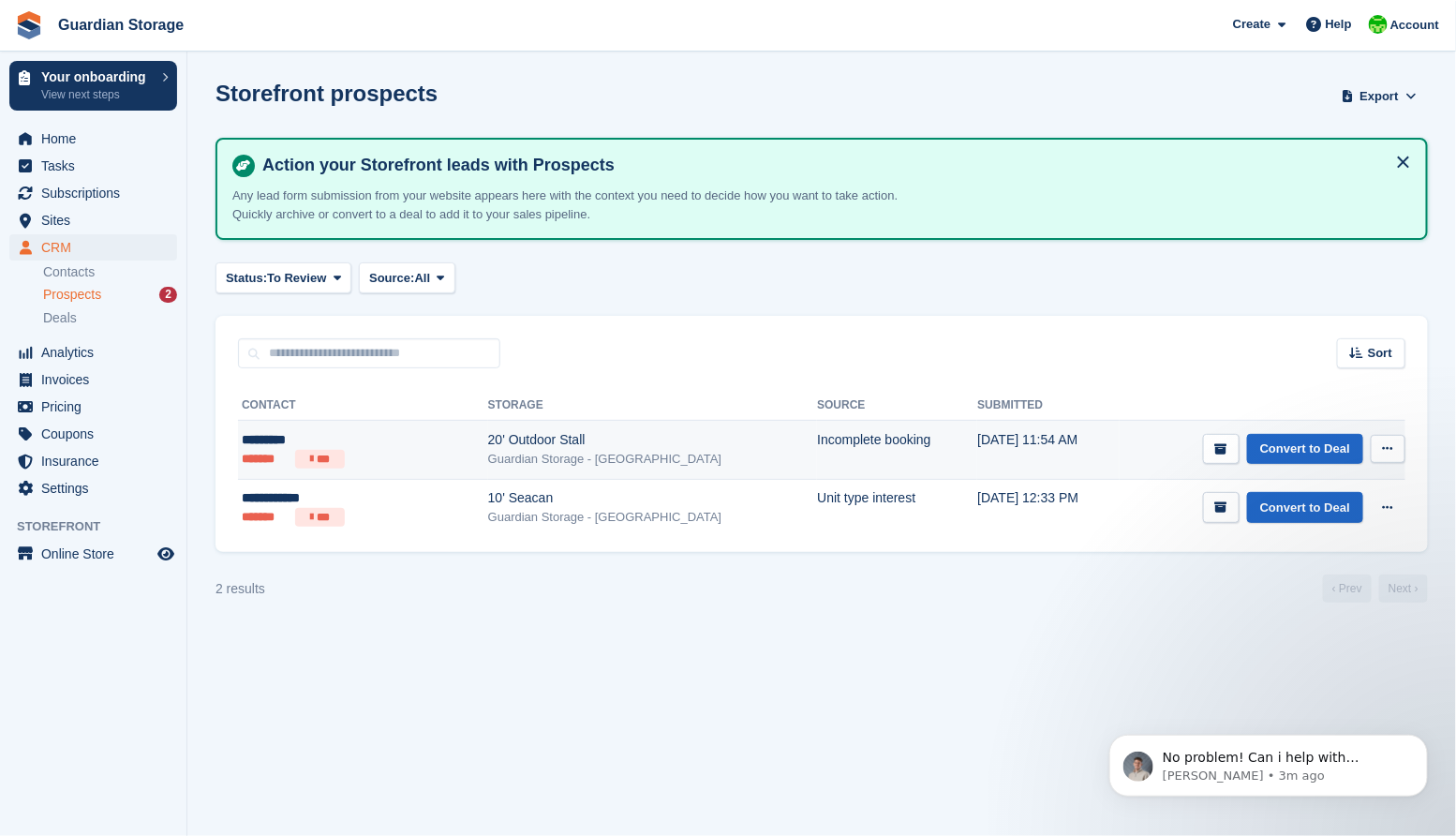
click at [1387, 445] on icon at bounding box center [1388, 448] width 10 height 12
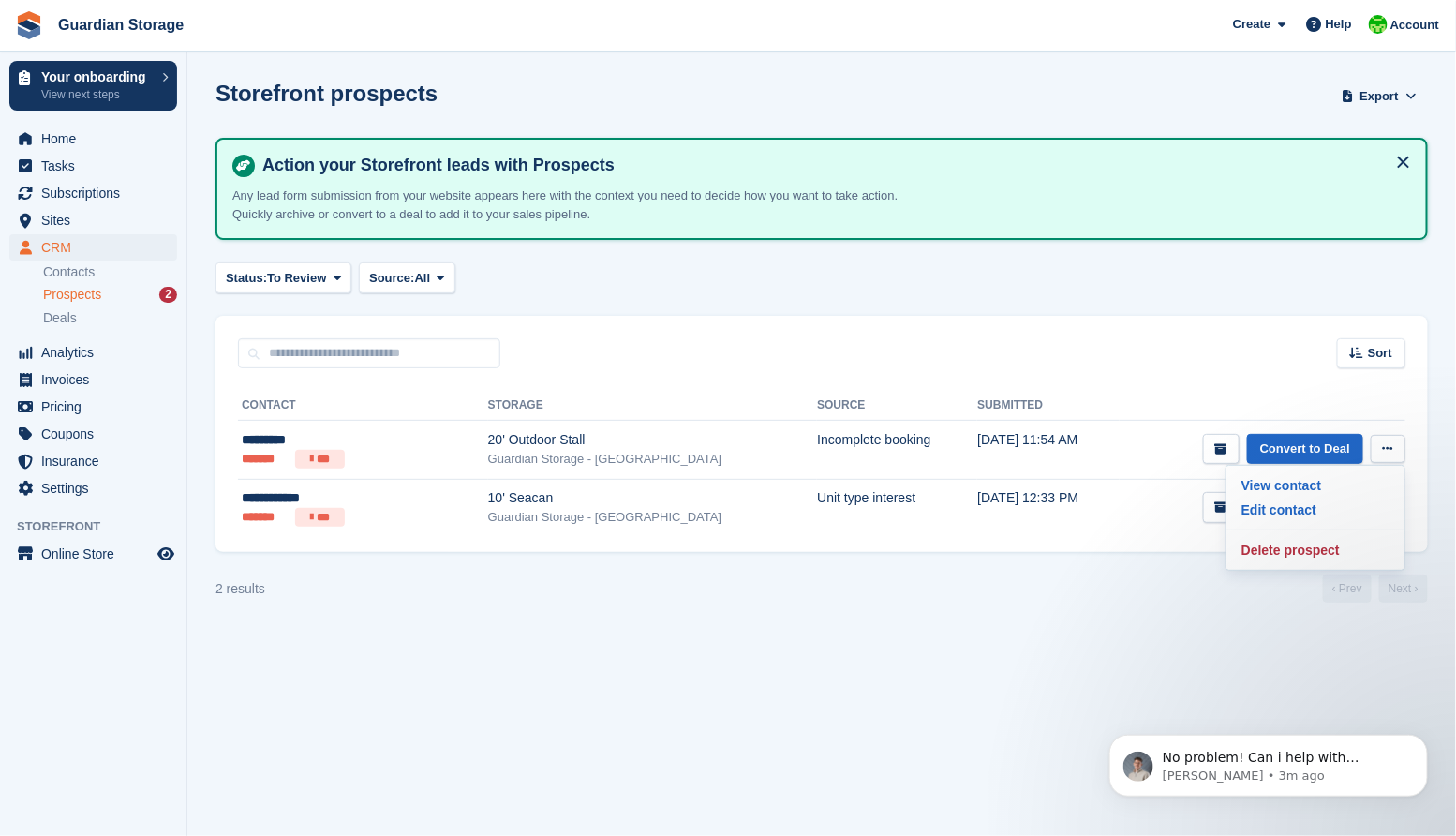
click at [1179, 355] on div "Sort Sort by Date submitted Submitted (oldest first) Submitted (newest first)" at bounding box center [822, 342] width 1213 height 53
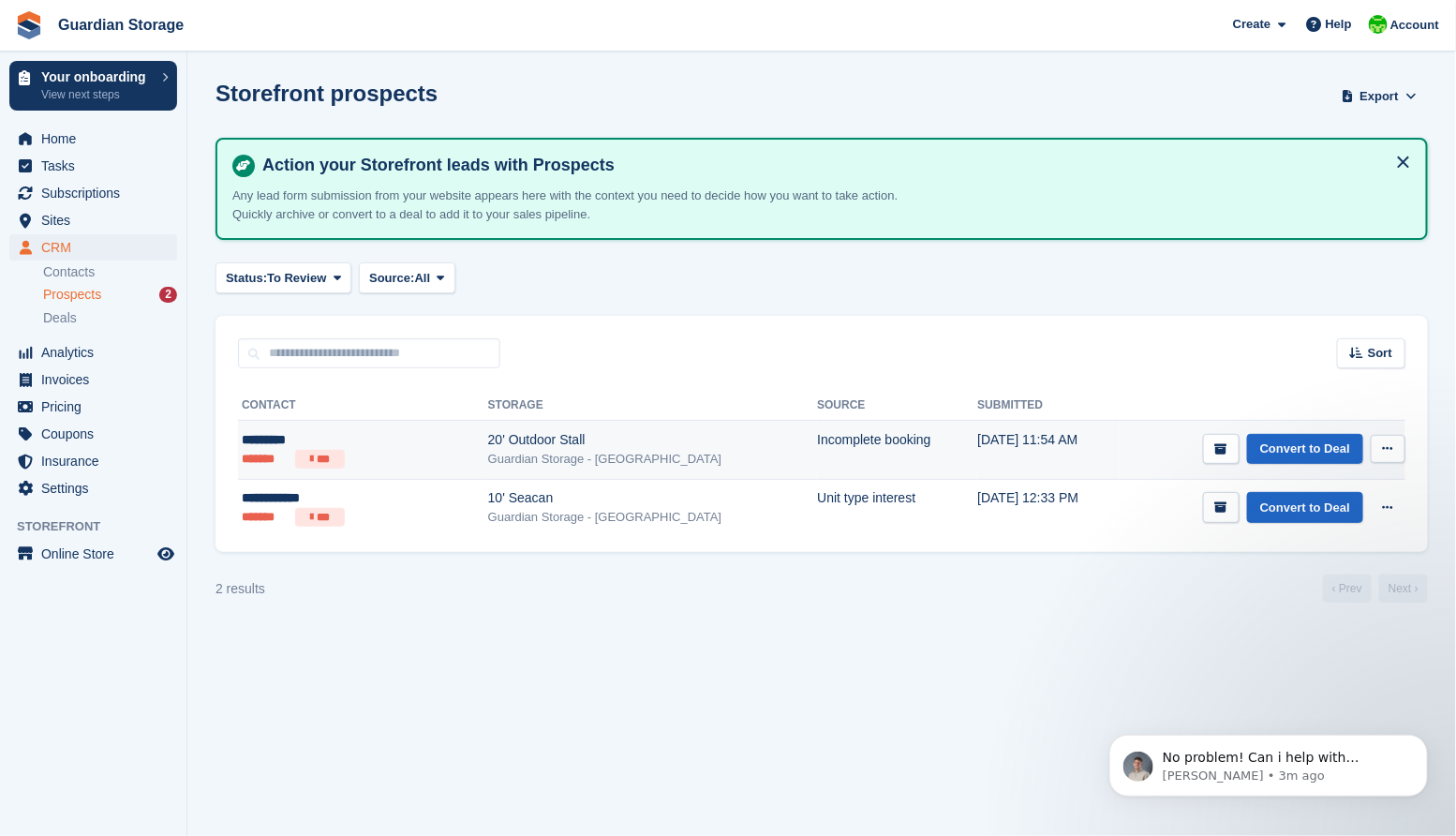
click at [1388, 444] on icon at bounding box center [1388, 448] width 10 height 12
click at [1273, 488] on p "View contact" at bounding box center [1315, 486] width 163 height 25
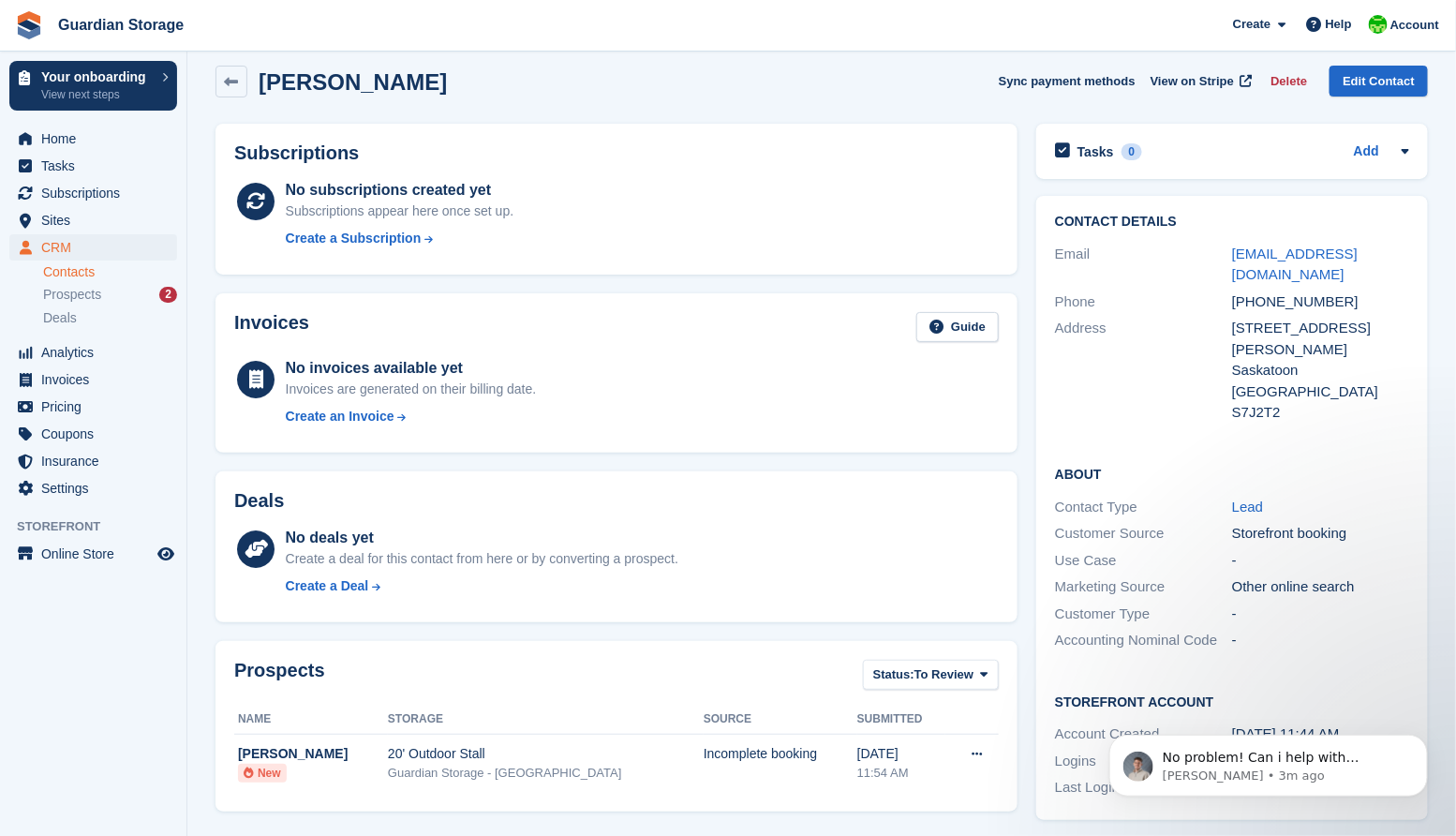
scroll to position [9, 0]
